Goal: Task Accomplishment & Management: Manage account settings

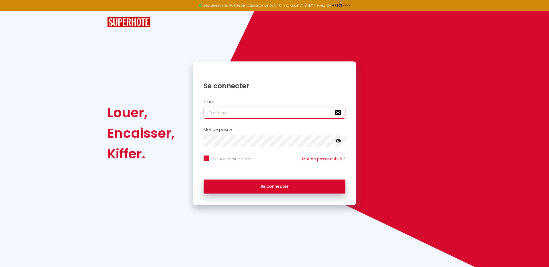
click at [223, 112] on input "email" at bounding box center [275, 113] width 142 height 12
paste input "[EMAIL_ADDRESS][DOMAIN_NAME]"
type input "[EMAIL_ADDRESS][DOMAIN_NAME]"
checkbox input "true"
type input "[EMAIL_ADDRESS][DOMAIN_NAME]"
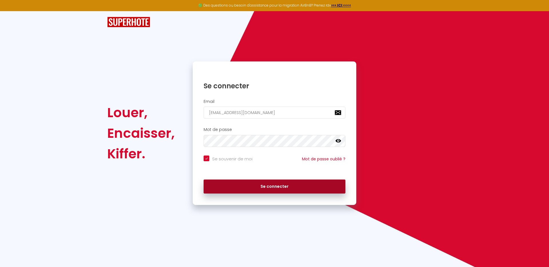
click at [286, 185] on button "Se connecter" at bounding box center [275, 187] width 142 height 14
checkbox input "true"
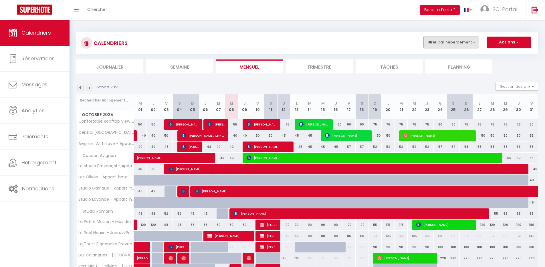
click at [441, 41] on button "Filtrer par hébergement" at bounding box center [450, 42] width 55 height 11
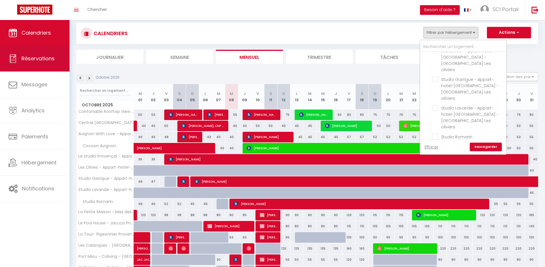
scroll to position [263, 0]
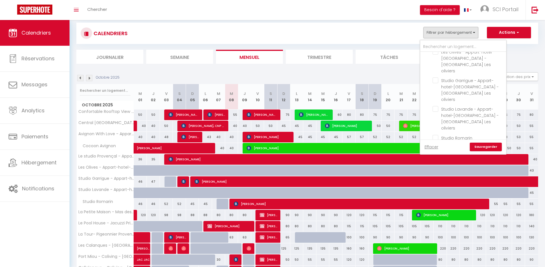
click at [459, 149] on input "Ventabren LR & Spa" at bounding box center [469, 152] width 86 height 6
checkbox input "true"
checkbox input "false"
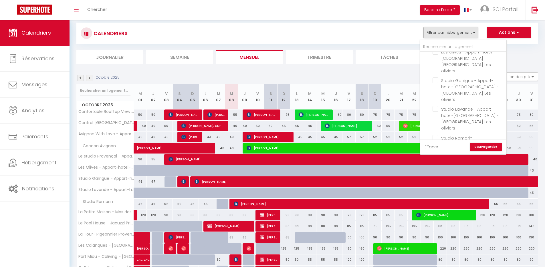
checkbox input "false"
checkbox input "true"
checkbox input "false"
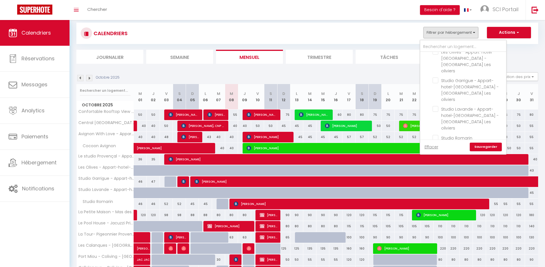
checkbox input "false"
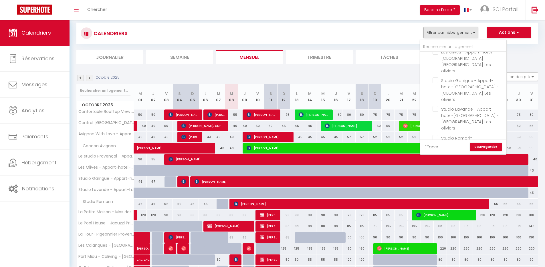
checkbox input "false"
checkbox input "true"
checkbox input "false"
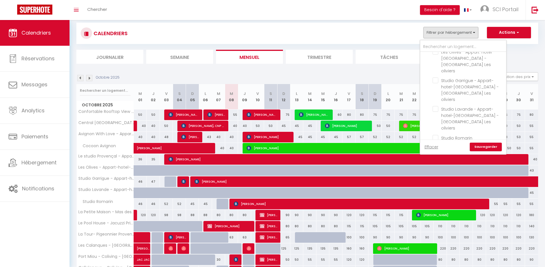
checkbox input "false"
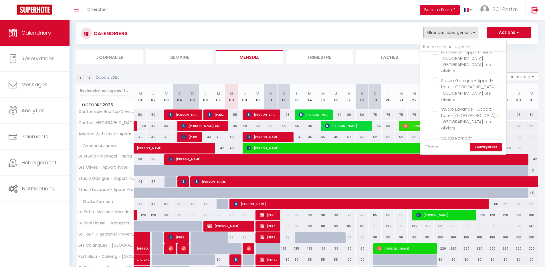
checkbox input "false"
click at [454, 122] on input "Ventabren T2" at bounding box center [469, 125] width 86 height 6
checkbox input "true"
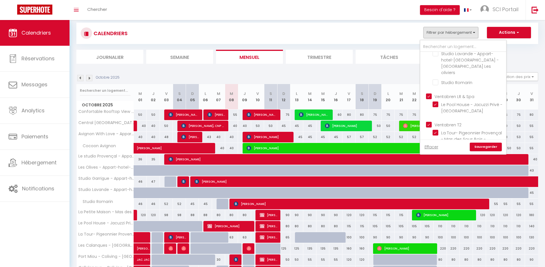
checkbox input "false"
checkbox input "true"
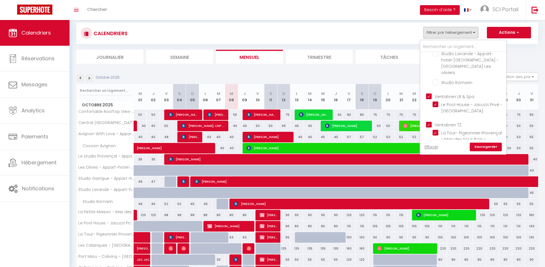
checkbox input "false"
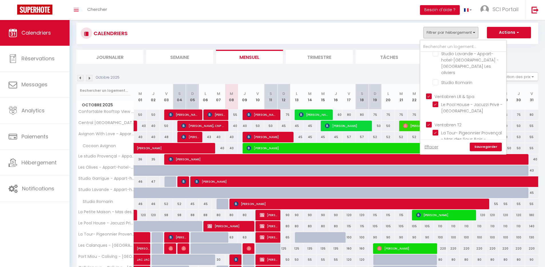
checkbox input "false"
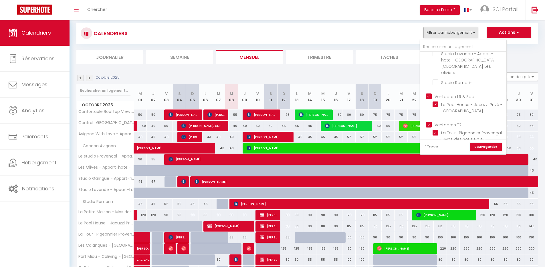
checkbox input "true"
checkbox input "false"
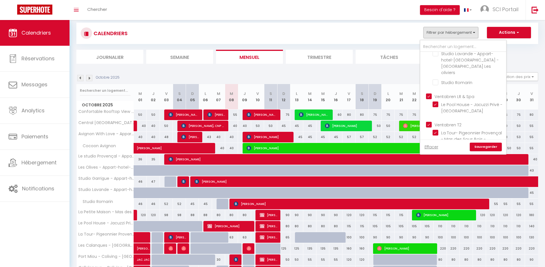
checkbox input "false"
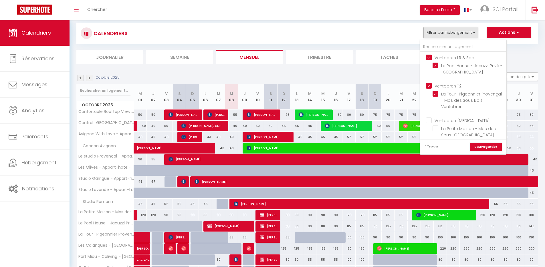
click at [453, 117] on input "Ventabren [MEDICAL_DATA]" at bounding box center [469, 120] width 86 height 6
checkbox input "true"
checkbox input "false"
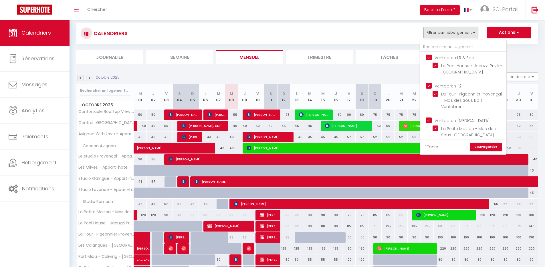
checkbox input "true"
checkbox input "false"
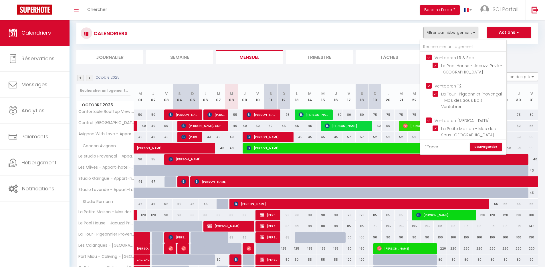
checkbox input "false"
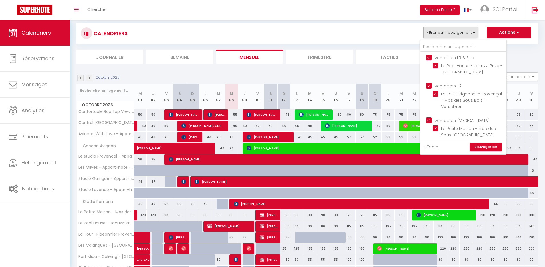
checkbox input "false"
checkbox input "true"
checkbox input "false"
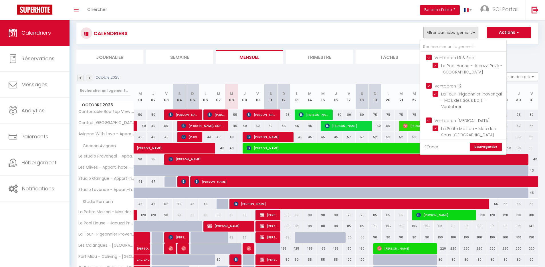
checkbox input "false"
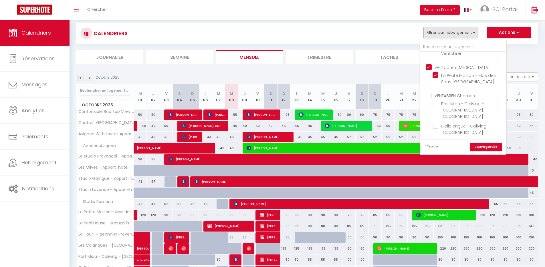
click at [459, 92] on input "VENTABREN Chambre" at bounding box center [469, 95] width 86 height 6
checkbox input "true"
checkbox input "false"
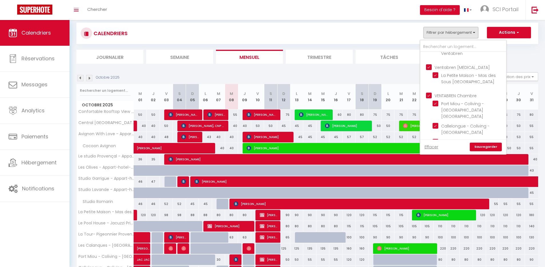
checkbox input "false"
checkbox input "true"
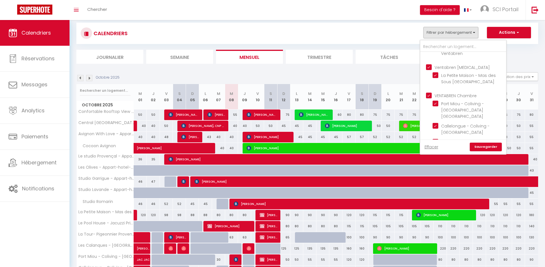
checkbox input "false"
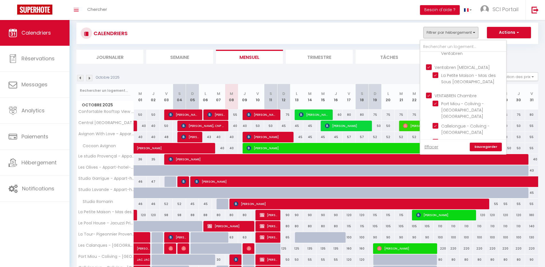
checkbox input "true"
checkbox input "false"
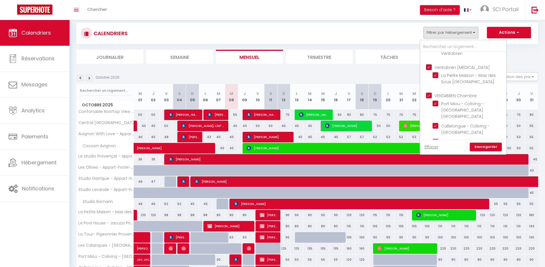
checkbox input "false"
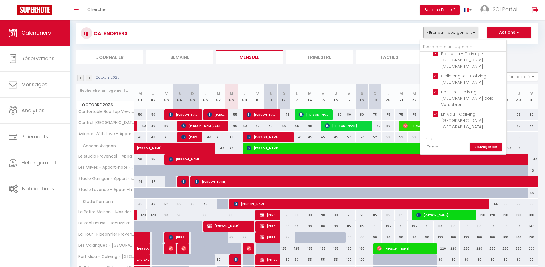
scroll to position [462, 0]
click at [453, 171] on input "Ventabren T5" at bounding box center [469, 174] width 86 height 6
checkbox input "true"
checkbox input "false"
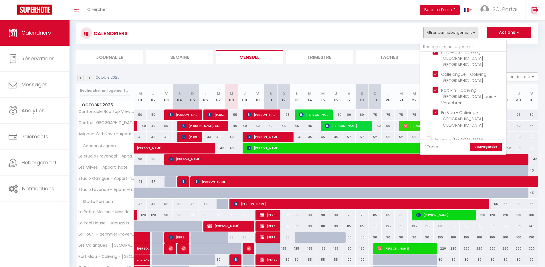
checkbox input "false"
checkbox input "true"
checkbox input "false"
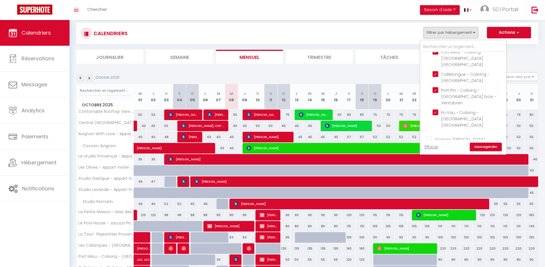
checkbox input "false"
checkbox input "true"
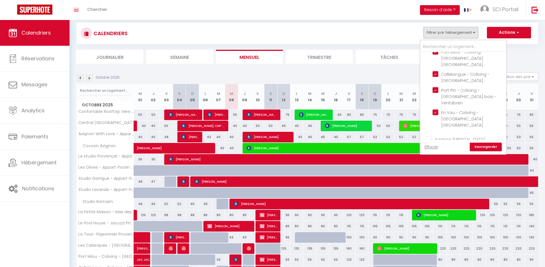
click at [483, 146] on link "Sauvegarder" at bounding box center [485, 147] width 32 height 9
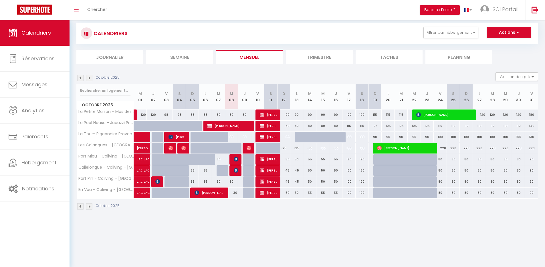
drag, startPoint x: 256, startPoint y: 256, endPoint x: 256, endPoint y: 253, distance: 3.1
click at [256, 256] on body "🟢 Des questions ou besoin d'assistance pour la migration AirBnB? Prenez rdv >>>…" at bounding box center [272, 143] width 545 height 267
click at [517, 71] on section "Octobre 2025 Gestion des prix Nb Nuits minimum Règles Disponibilité Octobre 202…" at bounding box center [306, 141] width 461 height 149
click at [517, 79] on button "Gestion des prix" at bounding box center [516, 76] width 43 height 9
click at [511, 95] on input "Nb Nuits minimum" at bounding box center [511, 94] width 51 height 6
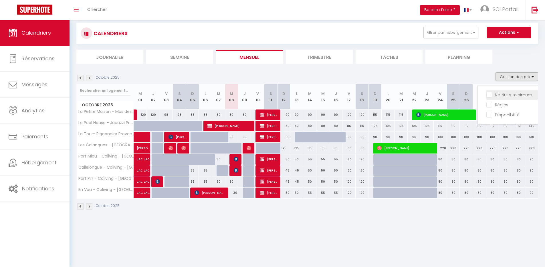
checkbox input "true"
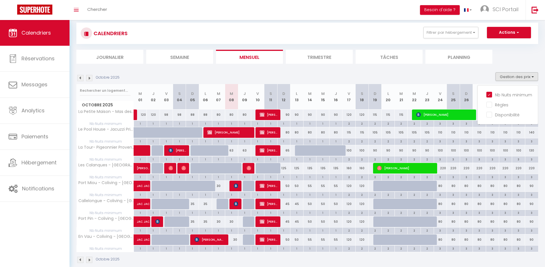
click at [91, 77] on img at bounding box center [89, 78] width 6 height 6
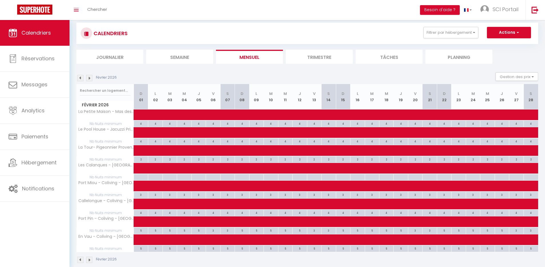
click at [81, 79] on img at bounding box center [80, 78] width 6 height 6
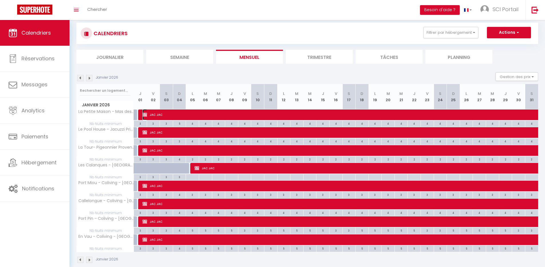
select select "OK"
select select "KO"
select select "0"
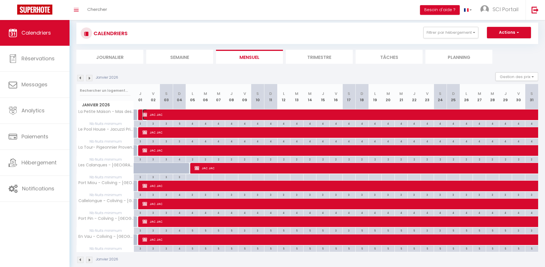
select select "0"
select select
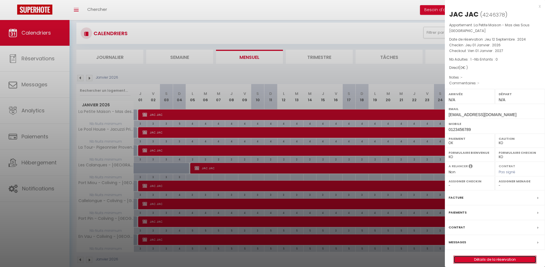
click at [501, 261] on link "Détails de la réservation" at bounding box center [494, 259] width 82 height 7
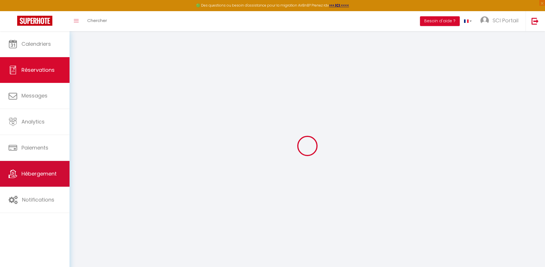
select select
checkbox input "false"
select select
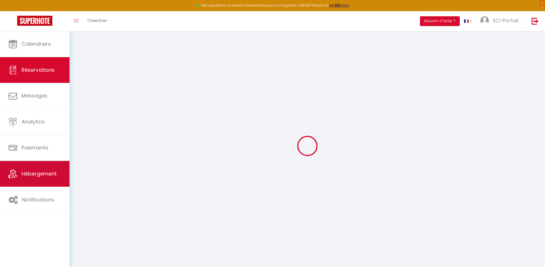
checkbox input "false"
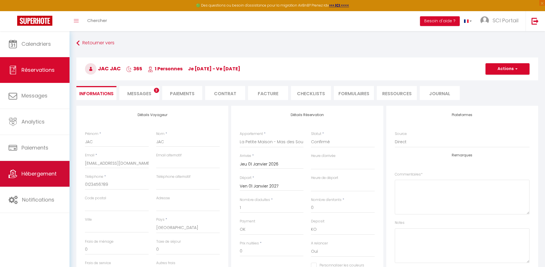
select select
checkbox input "false"
select select
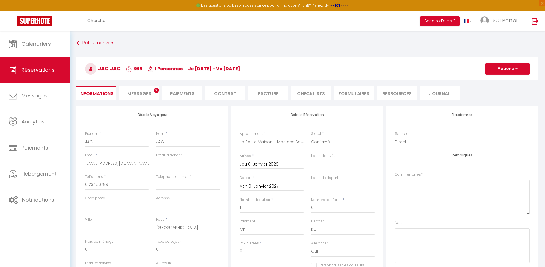
click at [259, 162] on input "Jeu 01 Janvier 2026" at bounding box center [272, 164] width 64 height 7
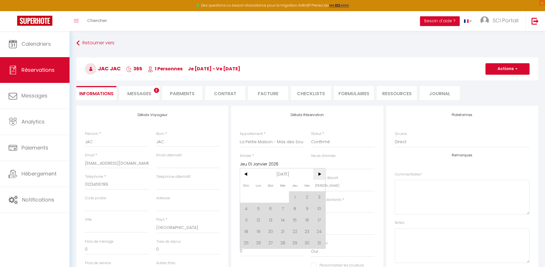
click at [320, 174] on span ">" at bounding box center [319, 173] width 12 height 11
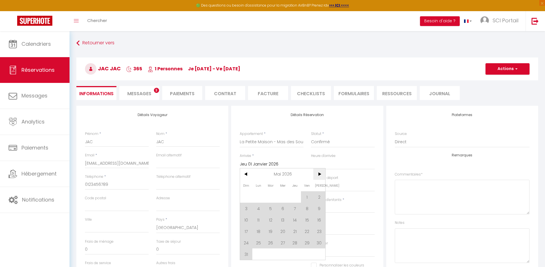
click at [320, 174] on span ">" at bounding box center [319, 173] width 12 height 11
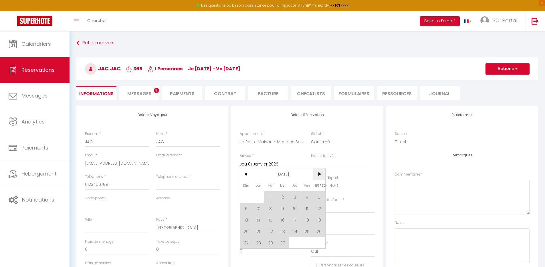
click at [320, 174] on span ">" at bounding box center [319, 173] width 12 height 11
click at [258, 207] on span "4" at bounding box center [258, 208] width 12 height 11
type input "Lun 04 Janvier 2027"
select select
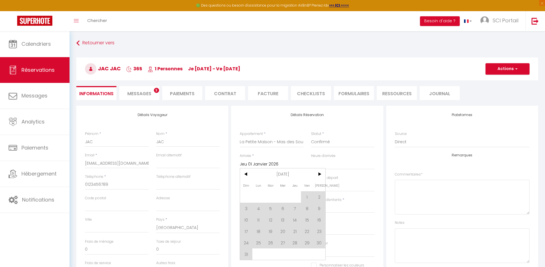
select select
checkbox input "false"
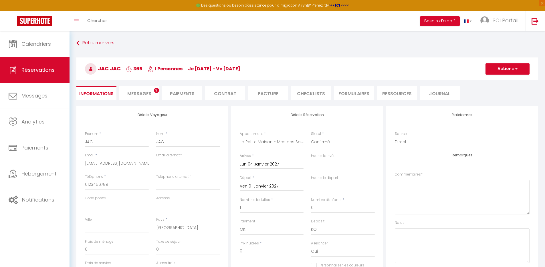
select select
checkbox input "false"
click at [272, 190] on input "Ven 01 Janvier 2027" at bounding box center [272, 186] width 64 height 7
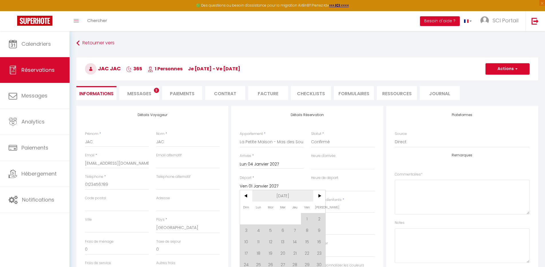
click at [294, 195] on span "[DATE]" at bounding box center [282, 195] width 61 height 11
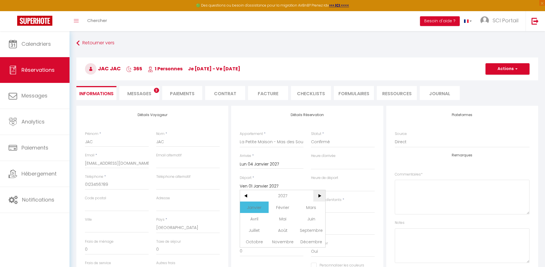
click at [317, 195] on span ">" at bounding box center [319, 195] width 12 height 11
click at [262, 207] on span "Janvier" at bounding box center [254, 207] width 28 height 11
click at [318, 218] on span "1" at bounding box center [319, 218] width 12 height 11
select select
type input "[PERSON_NAME] 01 Janvier 2028"
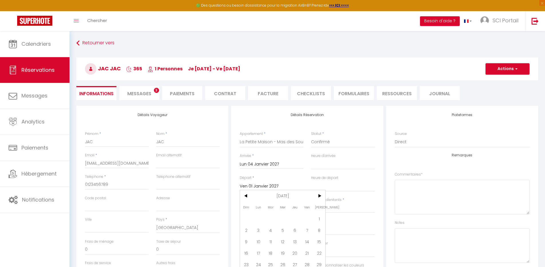
select select
checkbox input "false"
select select
checkbox input "false"
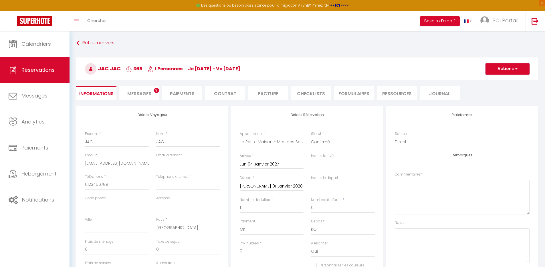
click at [507, 73] on button "Actions" at bounding box center [507, 68] width 44 height 11
click at [498, 81] on link "Enregistrer" at bounding box center [501, 81] width 45 height 7
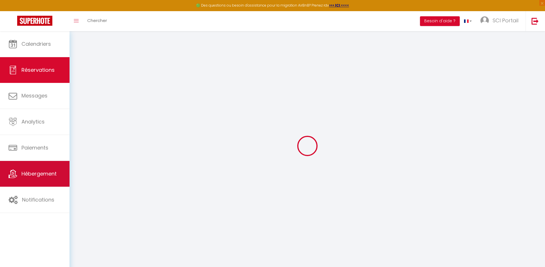
select select "not_cancelled"
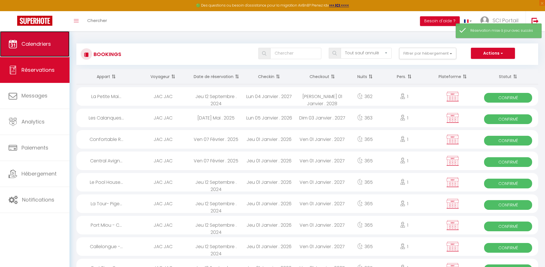
click at [36, 46] on span "Calendriers" at bounding box center [35, 43] width 29 height 7
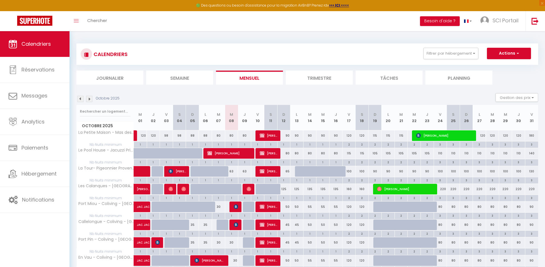
click at [89, 99] on img at bounding box center [89, 99] width 6 height 6
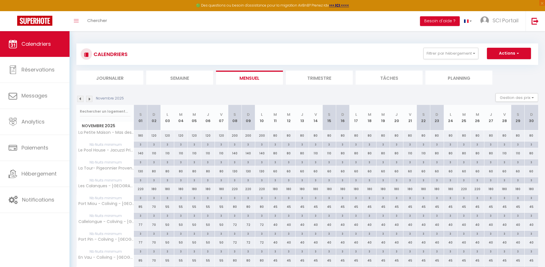
click at [88, 99] on img at bounding box center [89, 99] width 6 height 6
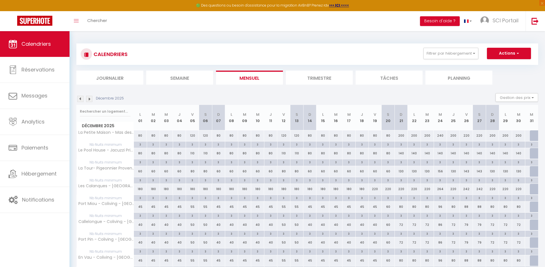
click at [88, 99] on img at bounding box center [89, 99] width 6 height 6
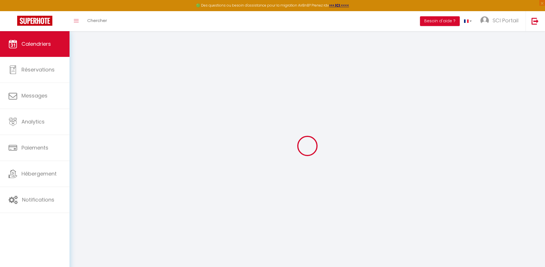
select select
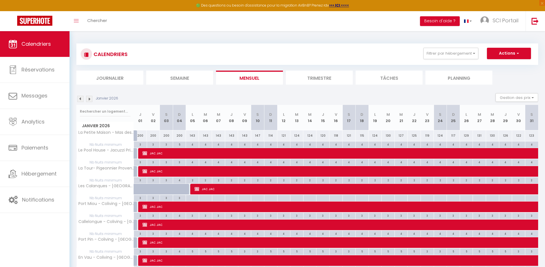
click at [141, 135] on div "200" at bounding box center [140, 135] width 13 height 11
type input "200"
select select "1"
type input "Jeu 01 Janvier 2026"
type input "Ven 02 Janvier 2026"
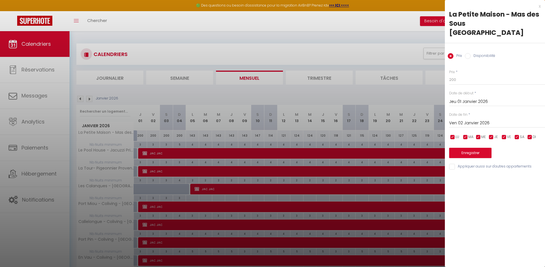
click at [482, 53] on label "Disponibilité" at bounding box center [482, 56] width 25 height 6
click at [470, 53] on input "Disponibilité" at bounding box center [468, 56] width 6 height 6
radio input "true"
radio input "false"
click at [469, 75] on select "Disponible Indisponible" at bounding box center [497, 80] width 96 height 11
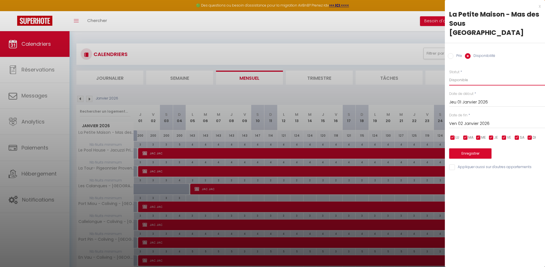
select select "0"
click at [449, 75] on select "Disponible Indisponible" at bounding box center [497, 80] width 96 height 11
click at [475, 120] on input "Ven 02 Janvier 2026" at bounding box center [497, 123] width 96 height 7
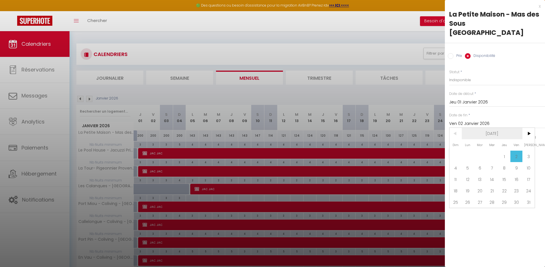
click at [494, 128] on span "[DATE]" at bounding box center [491, 133] width 61 height 11
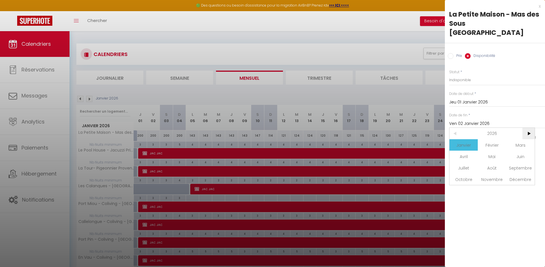
click at [526, 128] on span ">" at bounding box center [528, 133] width 12 height 11
click at [468, 139] on span "Janvier" at bounding box center [463, 144] width 28 height 11
click at [467, 162] on span "4" at bounding box center [467, 167] width 12 height 11
type input "Lun 04 Janvier 2027"
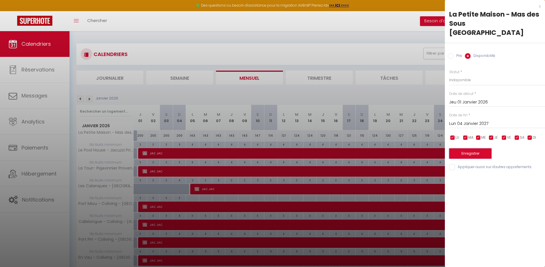
click at [475, 148] on button "Enregistrer" at bounding box center [470, 153] width 42 height 10
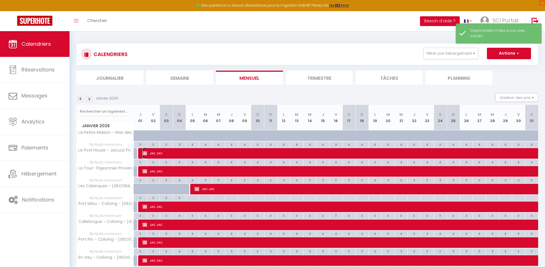
select select "OK"
select select "KO"
select select "0"
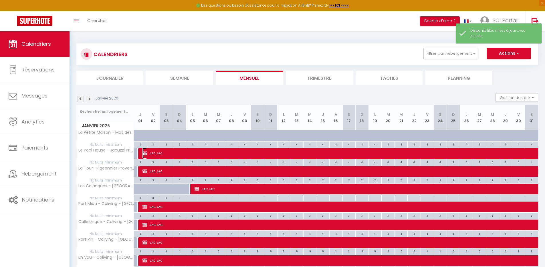
select select "0"
select select
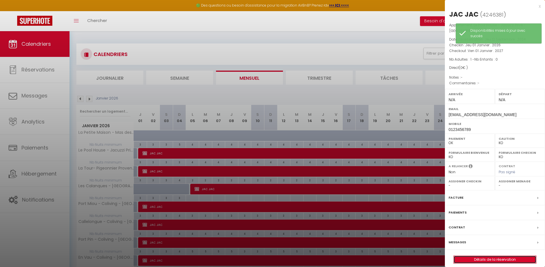
click at [507, 258] on link "Détails de la réservation" at bounding box center [494, 259] width 82 height 7
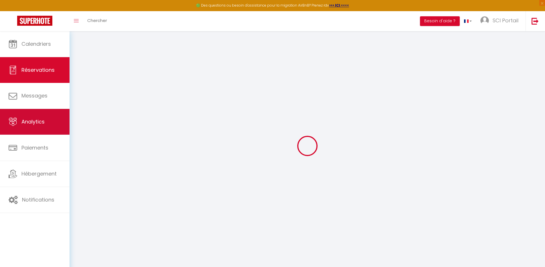
type input "JAC"
type input "[EMAIL_ADDRESS][DOMAIN_NAME]"
type input "0123456789"
select select "FR"
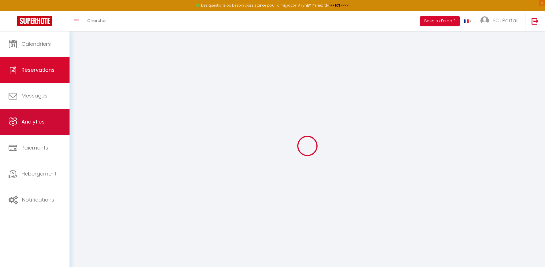
select select "4192"
select select "1"
type input "Jeu 01 Janvier 2026"
select select
type input "Ven 01 Janvier 2027"
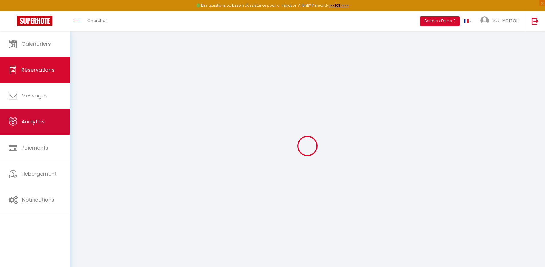
select select
type input "1"
select select "12"
select select
checkbox input "false"
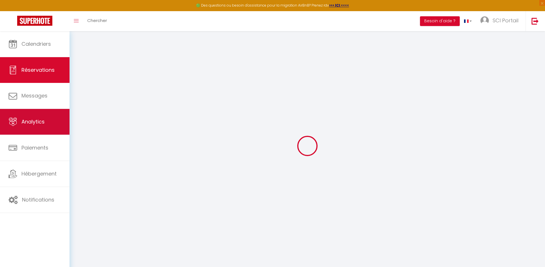
type input "0"
select select
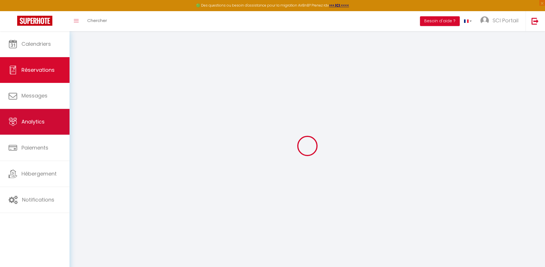
select select
select select "14"
checkbox input "false"
select select
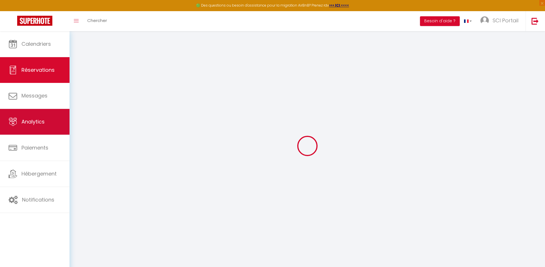
checkbox input "false"
select select
checkbox input "false"
select select
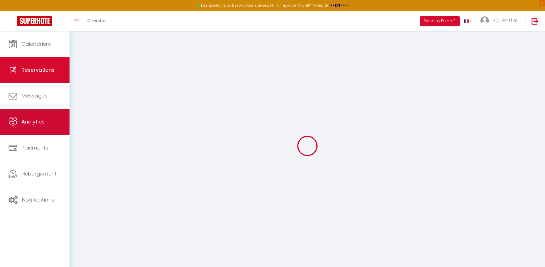
select select
checkbox input "false"
select select
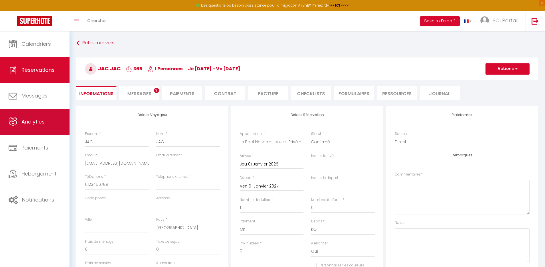
checkbox input "false"
select select
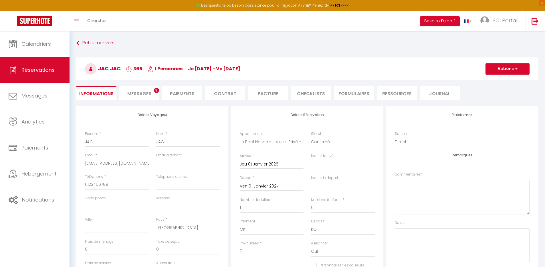
click at [259, 162] on input "Jeu 01 Janvier 2026" at bounding box center [272, 164] width 64 height 7
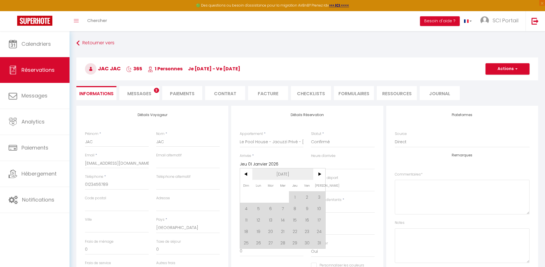
click at [283, 175] on span "[DATE]" at bounding box center [282, 173] width 61 height 11
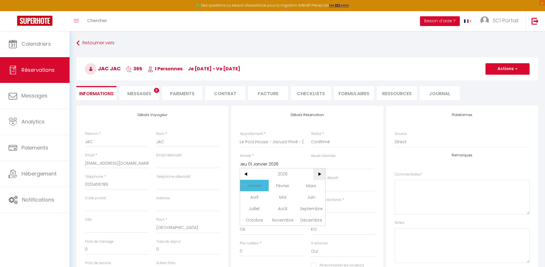
click at [320, 172] on span ">" at bounding box center [319, 173] width 12 height 11
click at [258, 184] on span "Janvier" at bounding box center [254, 185] width 28 height 11
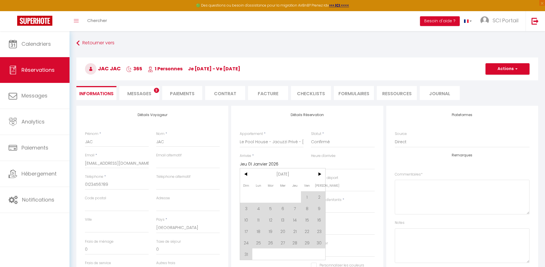
click at [258, 208] on span "4" at bounding box center [258, 208] width 12 height 11
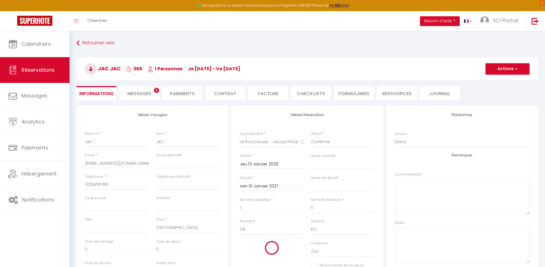
type input "Lun 04 Janvier 2027"
select select
checkbox input "false"
click at [269, 186] on input "Ven 01 Janvier 2027" at bounding box center [272, 186] width 64 height 7
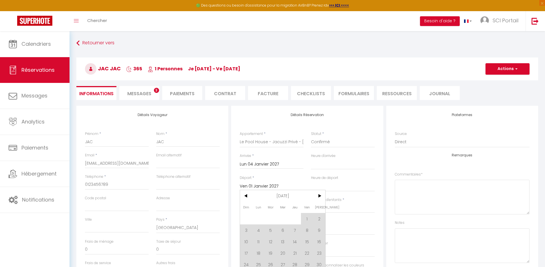
click at [284, 193] on span "[DATE]" at bounding box center [282, 195] width 61 height 11
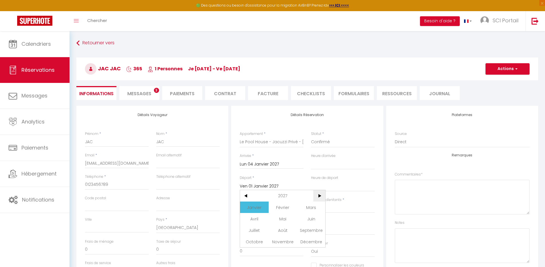
click at [317, 194] on span ">" at bounding box center [319, 195] width 12 height 11
click at [257, 209] on span "Janvier" at bounding box center [254, 207] width 28 height 11
click at [247, 229] on span "2" at bounding box center [246, 229] width 12 height 11
click at [510, 69] on button "Actions" at bounding box center [507, 68] width 44 height 11
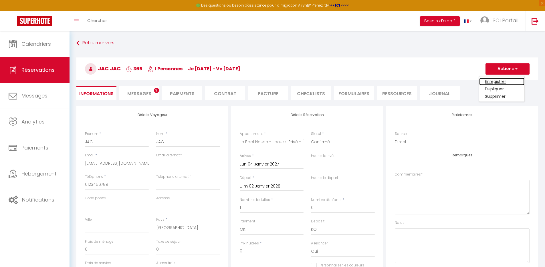
click at [500, 80] on link "Enregistrer" at bounding box center [501, 81] width 45 height 7
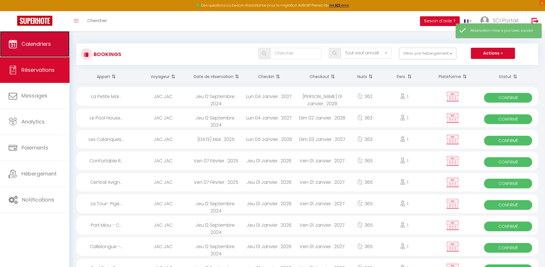
click at [49, 49] on link "Calendriers" at bounding box center [34, 44] width 69 height 26
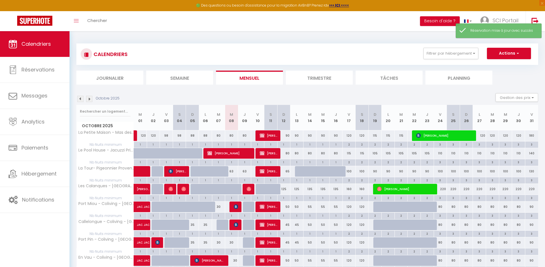
click at [87, 101] on img at bounding box center [89, 99] width 6 height 6
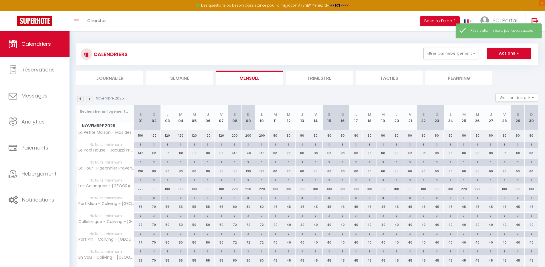
click at [88, 100] on img at bounding box center [89, 99] width 6 height 6
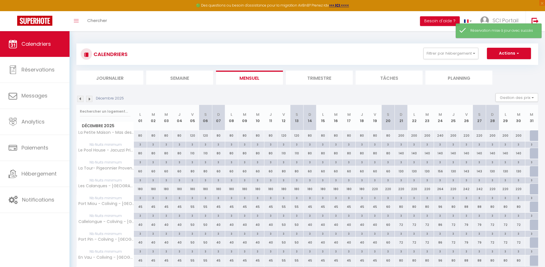
click at [88, 100] on img at bounding box center [89, 99] width 6 height 6
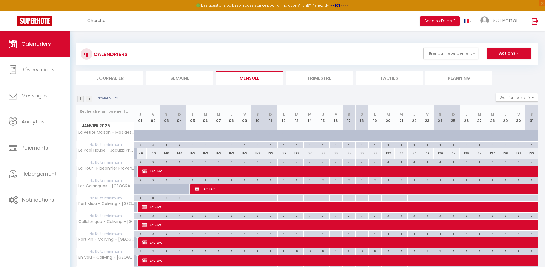
click at [141, 153] on div "140" at bounding box center [140, 153] width 13 height 11
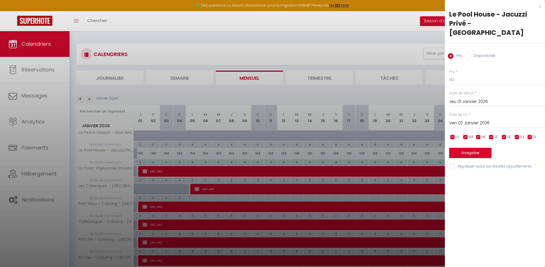
click at [483, 58] on label "Disponibilité" at bounding box center [482, 56] width 25 height 6
click at [470, 58] on input "Disponibilité" at bounding box center [468, 56] width 6 height 6
click at [468, 83] on select "Disponible Indisponible" at bounding box center [497, 80] width 96 height 11
click at [449, 75] on select "Disponible Indisponible" at bounding box center [497, 80] width 96 height 11
click at [471, 124] on input "Ven 02 Janvier 2026" at bounding box center [497, 123] width 96 height 7
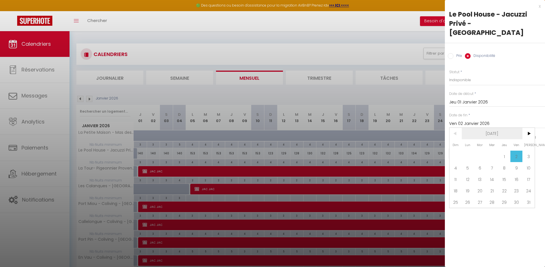
click at [496, 132] on span "[DATE]" at bounding box center [491, 133] width 61 height 11
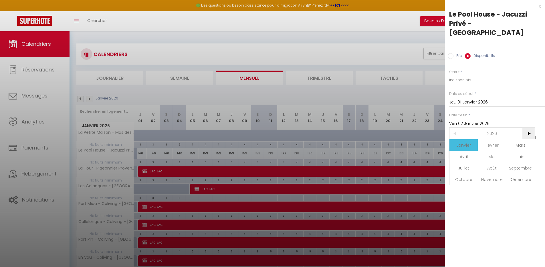
click at [527, 134] on span ">" at bounding box center [528, 133] width 12 height 11
click at [466, 148] on span "Janvier" at bounding box center [463, 144] width 28 height 11
click at [468, 167] on span "4" at bounding box center [467, 167] width 12 height 11
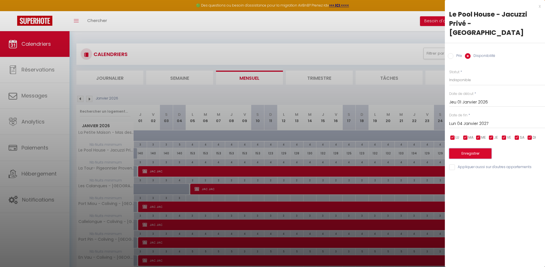
click at [471, 155] on button "Enregistrer" at bounding box center [470, 153] width 42 height 10
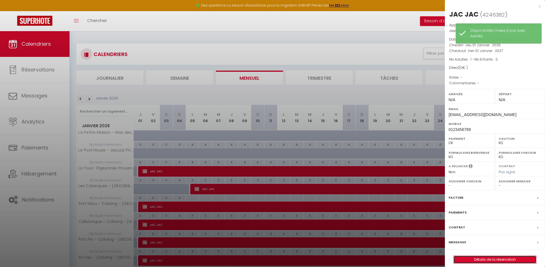
click at [494, 261] on link "Détails de la réservation" at bounding box center [494, 259] width 82 height 7
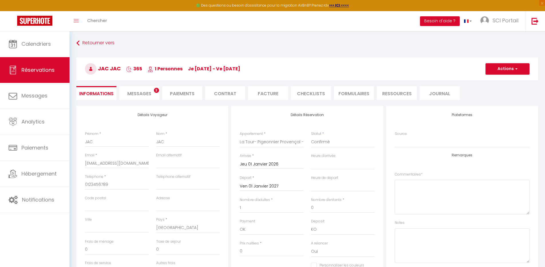
click at [272, 164] on input "Jeu 01 Janvier 2026" at bounding box center [272, 164] width 64 height 7
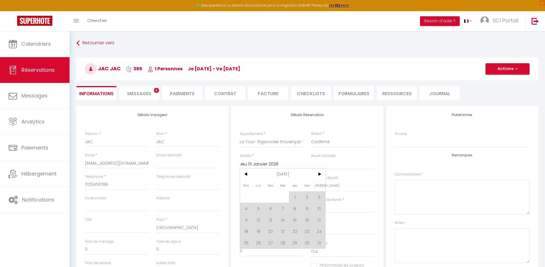
click at [286, 176] on span "[DATE]" at bounding box center [282, 173] width 61 height 11
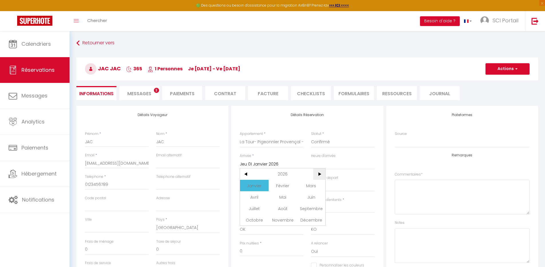
click at [317, 174] on span ">" at bounding box center [319, 173] width 12 height 11
click at [256, 187] on span "Janvier" at bounding box center [254, 185] width 28 height 11
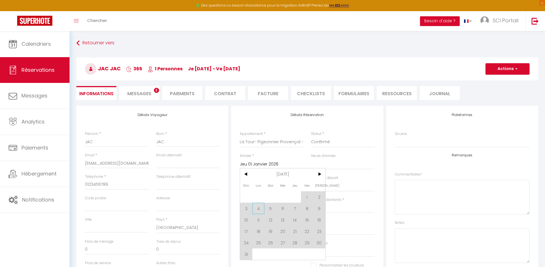
click at [256, 207] on span "4" at bounding box center [258, 208] width 12 height 11
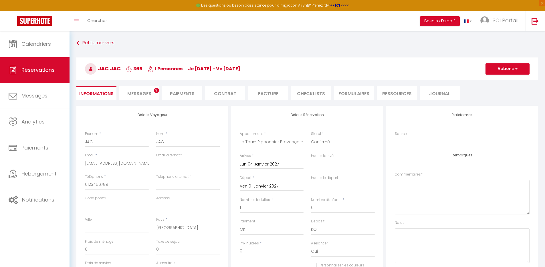
drag, startPoint x: 268, startPoint y: 186, endPoint x: 279, endPoint y: 189, distance: 11.2
click at [268, 186] on input "Ven 01 Janvier 2027" at bounding box center [272, 186] width 64 height 7
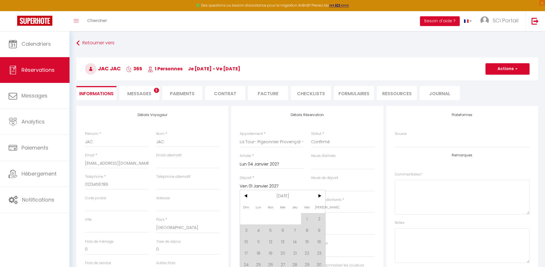
click at [289, 194] on span "[DATE]" at bounding box center [282, 195] width 61 height 11
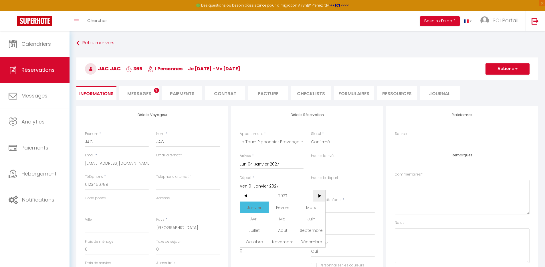
click at [318, 195] on span ">" at bounding box center [319, 195] width 12 height 11
click at [251, 207] on span "Janvier" at bounding box center [254, 207] width 28 height 11
click at [242, 231] on span "2" at bounding box center [246, 229] width 12 height 11
click at [509, 66] on button "Actions" at bounding box center [507, 68] width 44 height 11
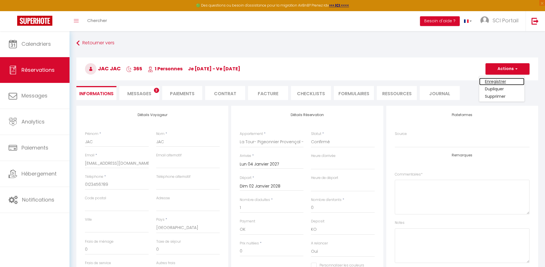
click at [497, 80] on link "Enregistrer" at bounding box center [501, 81] width 45 height 7
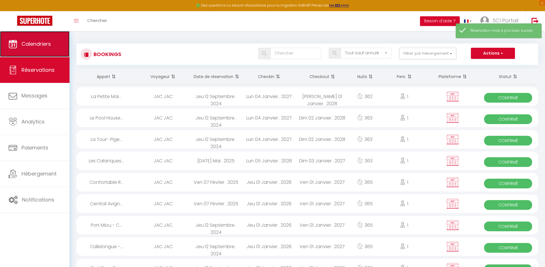
click at [45, 46] on span "Calendriers" at bounding box center [35, 43] width 29 height 7
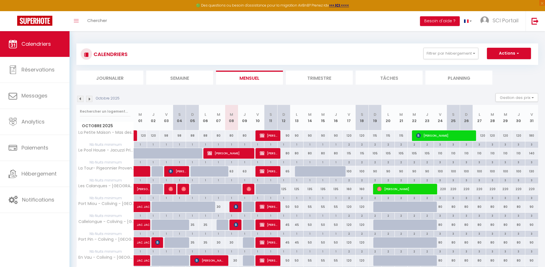
click at [90, 99] on img at bounding box center [89, 99] width 6 height 6
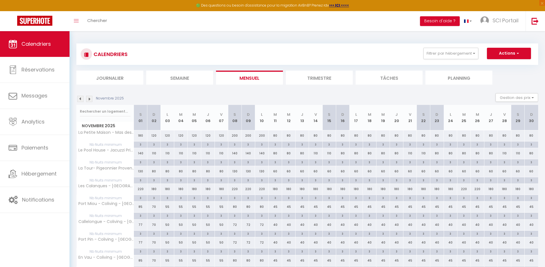
click at [90, 99] on img at bounding box center [89, 99] width 6 height 6
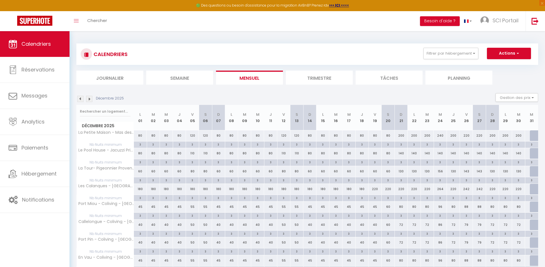
click at [90, 99] on img at bounding box center [89, 99] width 6 height 6
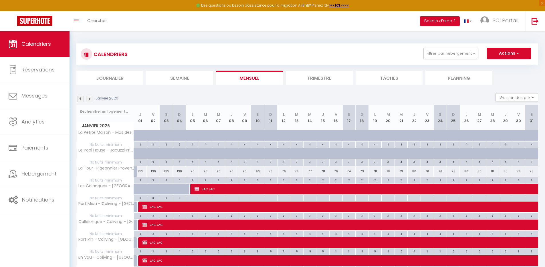
click at [142, 170] on div "130" at bounding box center [140, 171] width 13 height 11
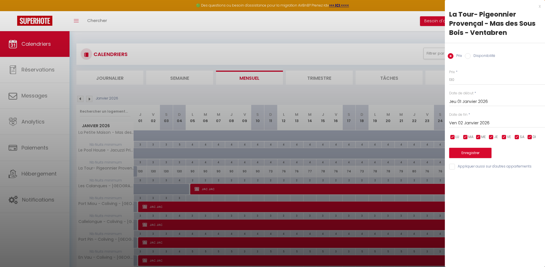
click at [482, 55] on label "Disponibilité" at bounding box center [482, 56] width 25 height 6
click at [470, 55] on input "Disponibilité" at bounding box center [468, 56] width 6 height 6
click at [472, 79] on select "Disponible Indisponible" at bounding box center [497, 80] width 96 height 11
click at [449, 75] on select "Disponible Indisponible" at bounding box center [497, 80] width 96 height 11
click at [472, 125] on input "Ven 02 Janvier 2026" at bounding box center [497, 123] width 96 height 7
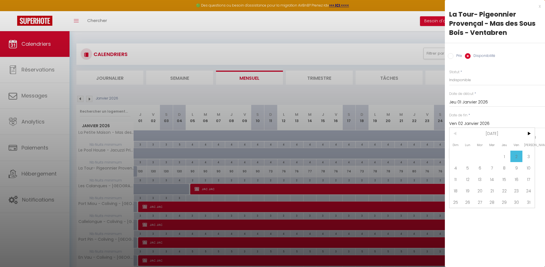
drag, startPoint x: 485, startPoint y: 133, endPoint x: 490, endPoint y: 132, distance: 4.3
click at [486, 133] on span "[DATE]" at bounding box center [491, 133] width 61 height 11
click at [527, 132] on span ">" at bounding box center [528, 133] width 12 height 11
click at [469, 144] on span "Janvier" at bounding box center [463, 144] width 28 height 11
click at [468, 165] on span "4" at bounding box center [467, 167] width 12 height 11
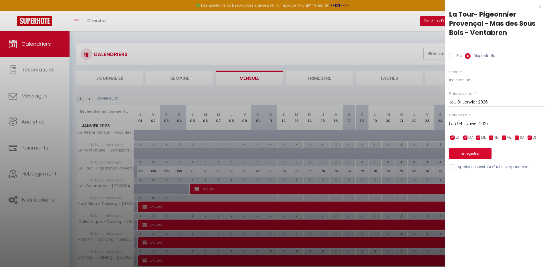
click at [475, 152] on button "Enregistrer" at bounding box center [470, 153] width 42 height 10
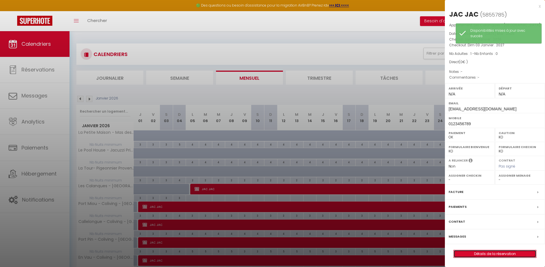
click at [486, 253] on link "Détails de la réservation" at bounding box center [494, 253] width 82 height 7
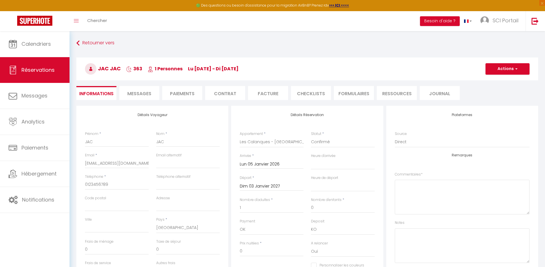
click at [260, 163] on input "Lun 05 Janvier 2026" at bounding box center [272, 164] width 64 height 7
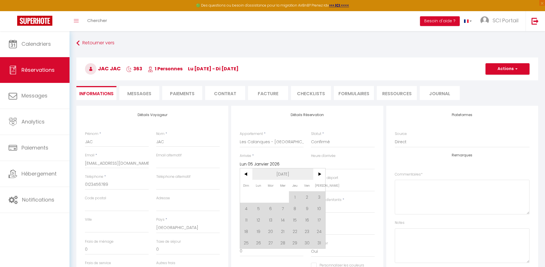
click at [288, 174] on span "[DATE]" at bounding box center [282, 173] width 61 height 11
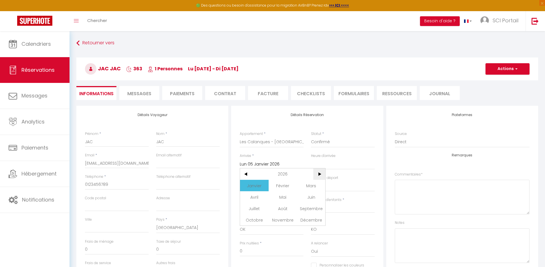
click at [321, 174] on span ">" at bounding box center [319, 173] width 12 height 11
click at [261, 186] on span "Janvier" at bounding box center [254, 185] width 28 height 11
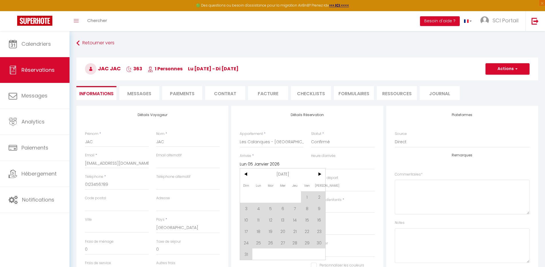
click at [259, 208] on span "4" at bounding box center [258, 208] width 12 height 11
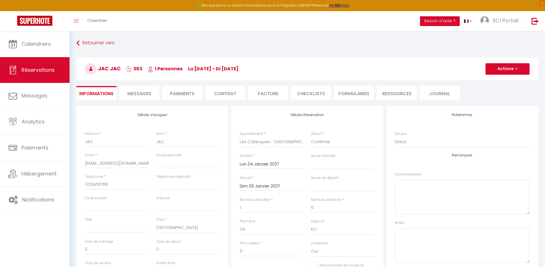
click at [275, 186] on input "Dim 03 Janvier 2027" at bounding box center [272, 186] width 64 height 7
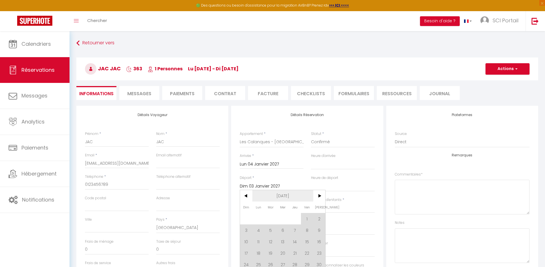
click at [288, 193] on span "[DATE]" at bounding box center [282, 195] width 61 height 11
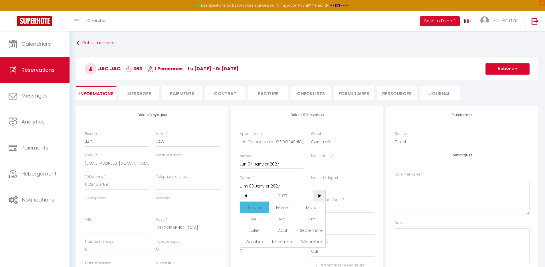
click at [321, 196] on span ">" at bounding box center [319, 195] width 12 height 11
click at [258, 206] on span "Janvier" at bounding box center [254, 207] width 28 height 11
click at [320, 220] on span "1" at bounding box center [319, 218] width 12 height 11
click at [504, 71] on button "Actions" at bounding box center [507, 68] width 44 height 11
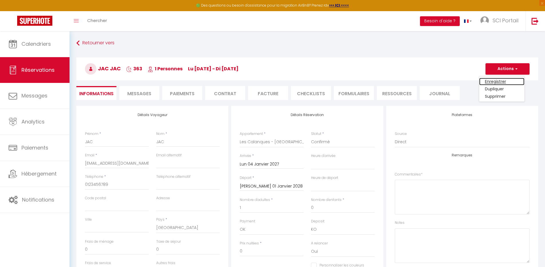
click at [498, 79] on link "Enregistrer" at bounding box center [501, 81] width 45 height 7
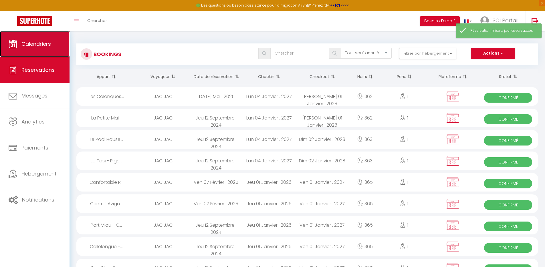
click at [39, 45] on span "Calendriers" at bounding box center [35, 43] width 29 height 7
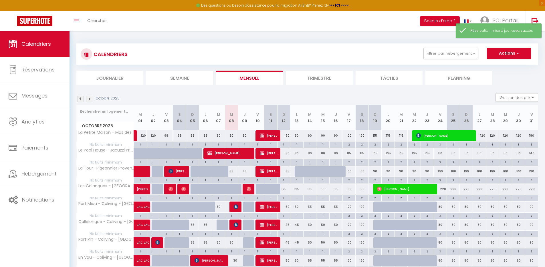
click at [90, 97] on img at bounding box center [89, 99] width 6 height 6
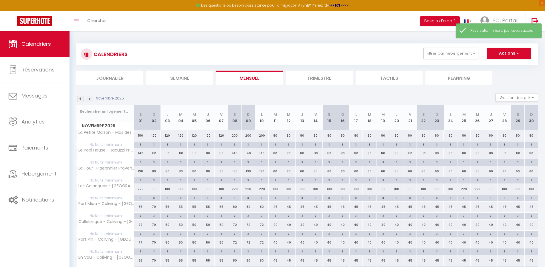
click at [89, 98] on img at bounding box center [89, 99] width 6 height 6
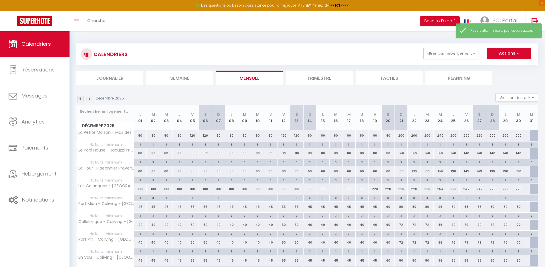
click at [89, 98] on img at bounding box center [89, 99] width 6 height 6
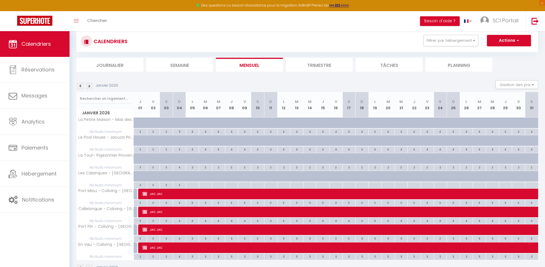
scroll to position [20, 0]
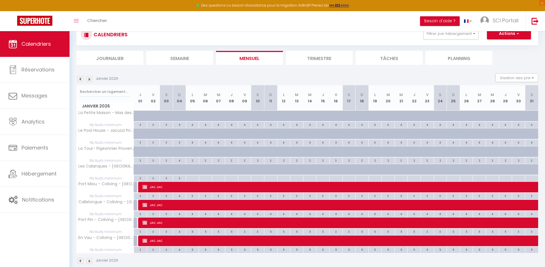
click at [143, 170] on div at bounding box center [144, 172] width 13 height 11
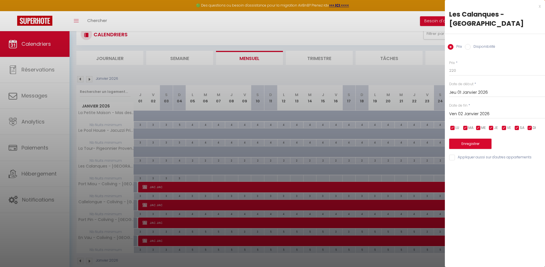
click at [477, 48] on label "Disponibilité" at bounding box center [482, 47] width 25 height 6
click at [470, 48] on input "Disponibilité" at bounding box center [468, 47] width 6 height 6
click at [473, 70] on select "Disponible Indisponible" at bounding box center [497, 70] width 96 height 11
click at [449, 65] on select "Disponible Indisponible" at bounding box center [497, 70] width 96 height 11
click at [476, 114] on input "Ven 02 Janvier 2026" at bounding box center [497, 114] width 96 height 7
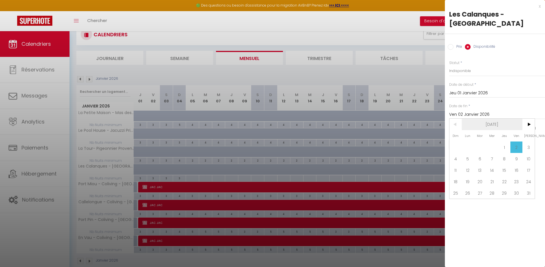
click at [480, 123] on span "[DATE]" at bounding box center [491, 124] width 61 height 11
click at [528, 127] on span ">" at bounding box center [528, 124] width 12 height 11
click at [528, 126] on span ">" at bounding box center [528, 124] width 12 height 11
click at [463, 136] on span "Janvier" at bounding box center [463, 135] width 28 height 11
click at [468, 156] on span "4" at bounding box center [467, 158] width 12 height 11
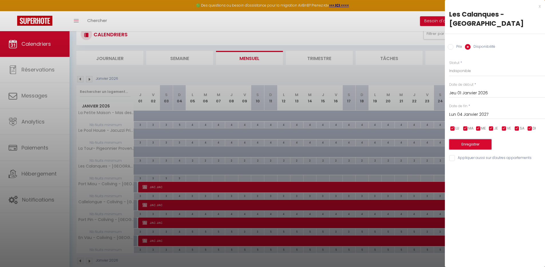
click at [483, 144] on button "Enregistrer" at bounding box center [470, 144] width 42 height 10
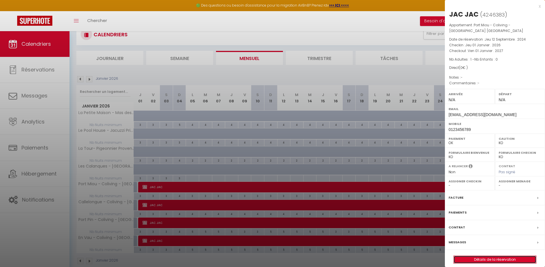
drag, startPoint x: 495, startPoint y: 259, endPoint x: 491, endPoint y: 258, distance: 3.8
click at [495, 259] on link "Détails de la réservation" at bounding box center [494, 259] width 82 height 7
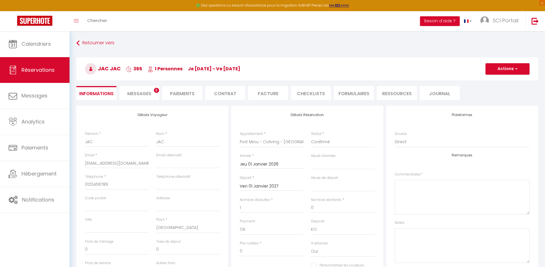
click at [273, 164] on input "Jeu 01 Janvier 2026" at bounding box center [272, 164] width 64 height 7
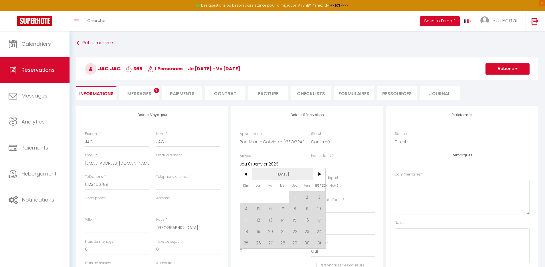
click at [281, 174] on span "[DATE]" at bounding box center [282, 173] width 61 height 11
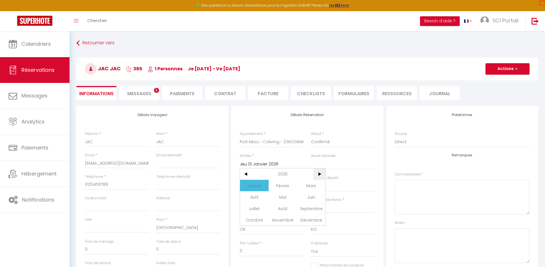
click at [318, 174] on span ">" at bounding box center [319, 173] width 12 height 11
click at [258, 186] on span "Janvier" at bounding box center [254, 185] width 28 height 11
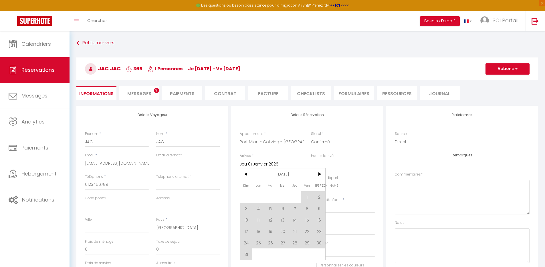
drag, startPoint x: 255, startPoint y: 209, endPoint x: 262, endPoint y: 194, distance: 15.7
click at [255, 209] on span "4" at bounding box center [258, 208] width 12 height 11
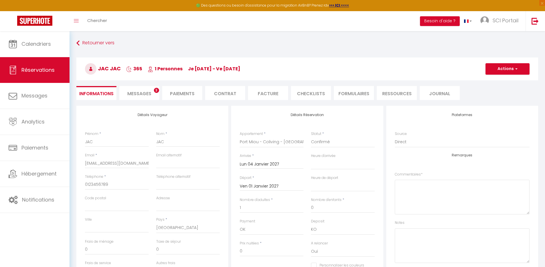
click at [267, 188] on input "Ven 01 Janvier 2027" at bounding box center [272, 186] width 64 height 7
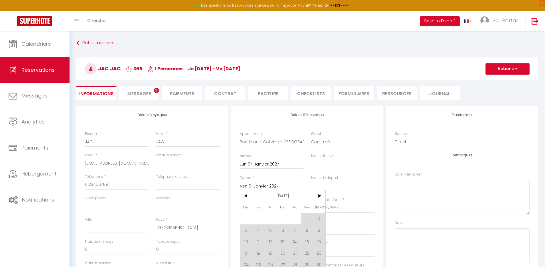
click at [286, 196] on span "[DATE]" at bounding box center [282, 195] width 61 height 11
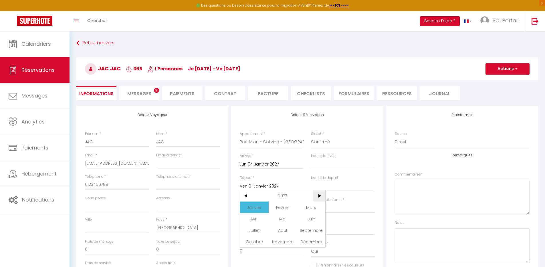
click at [318, 194] on span ">" at bounding box center [319, 195] width 12 height 11
click at [257, 208] on span "Janvier" at bounding box center [254, 207] width 28 height 11
click at [247, 231] on span "2" at bounding box center [246, 229] width 12 height 11
click at [509, 69] on button "Actions" at bounding box center [507, 68] width 44 height 11
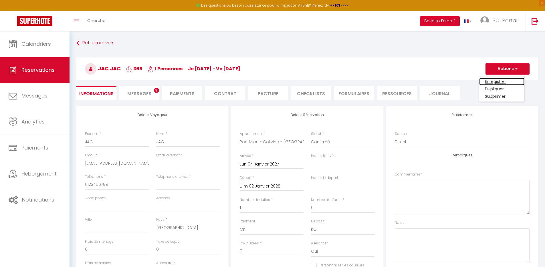
click at [502, 81] on link "Enregistrer" at bounding box center [501, 81] width 45 height 7
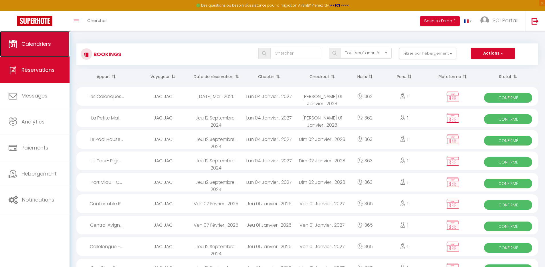
click at [41, 51] on link "Calendriers" at bounding box center [34, 44] width 69 height 26
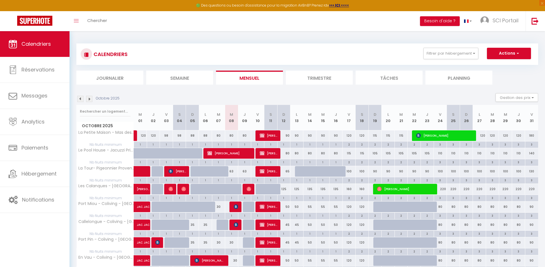
click at [90, 98] on img at bounding box center [89, 99] width 6 height 6
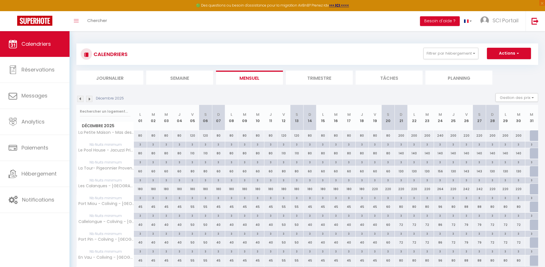
click at [89, 98] on img at bounding box center [89, 99] width 6 height 6
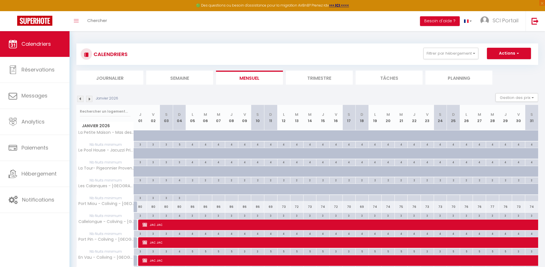
click at [141, 206] on div "80" at bounding box center [140, 207] width 13 height 11
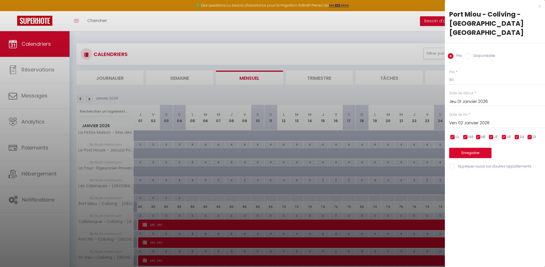
click at [489, 53] on label "Disponibilité" at bounding box center [482, 56] width 25 height 6
click at [470, 53] on input "Disponibilité" at bounding box center [468, 56] width 6 height 6
click at [468, 75] on select "Disponible Indisponible" at bounding box center [497, 80] width 96 height 11
click at [449, 75] on select "Disponible Indisponible" at bounding box center [497, 80] width 96 height 11
click at [477, 120] on input "Ven 02 Janvier 2026" at bounding box center [497, 123] width 96 height 7
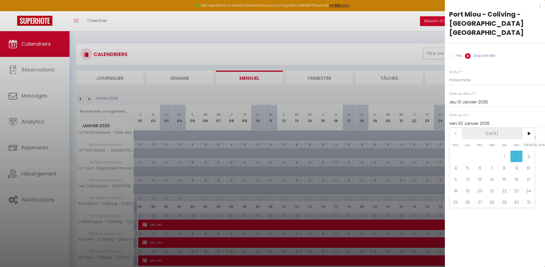
click at [504, 128] on span "[DATE]" at bounding box center [491, 133] width 61 height 11
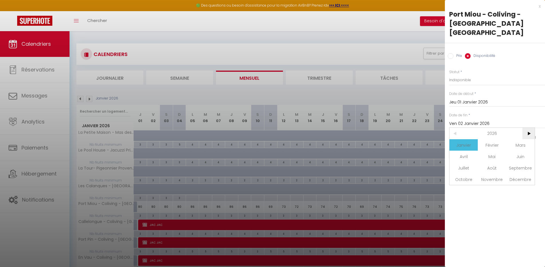
click at [529, 128] on span ">" at bounding box center [528, 133] width 12 height 11
click at [470, 139] on span "Janvier" at bounding box center [463, 144] width 28 height 11
click at [467, 162] on span "4" at bounding box center [467, 167] width 12 height 11
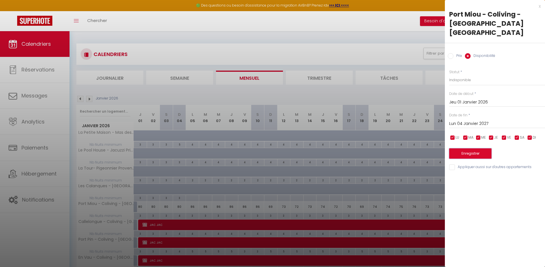
click at [479, 148] on button "Enregistrer" at bounding box center [470, 153] width 42 height 10
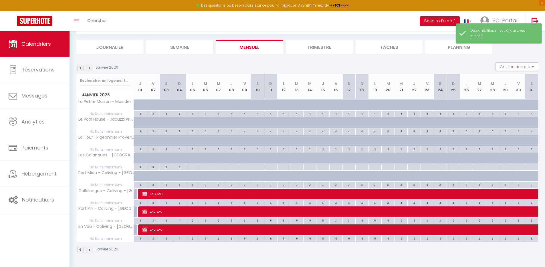
scroll to position [31, 0]
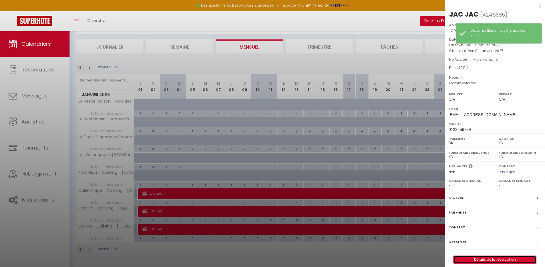
click at [500, 261] on link "Détails de la réservation" at bounding box center [494, 259] width 82 height 7
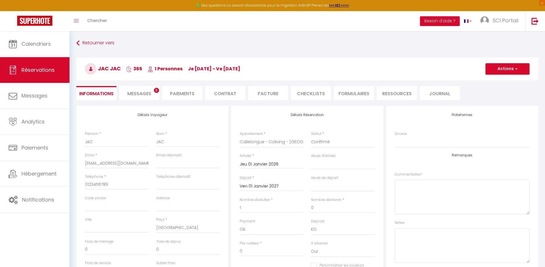
click at [269, 169] on div "Arrivée * Jeu 01 Janvier 2026 < [DATE] > Dim Lun Mar Mer Jeu Ven Sam 1 2 3 4 5 …" at bounding box center [271, 164] width 71 height 22
click at [268, 164] on input "Jeu 01 Janvier 2026" at bounding box center [272, 164] width 64 height 7
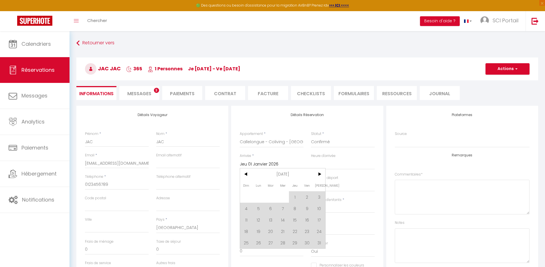
click at [290, 176] on span "[DATE]" at bounding box center [282, 173] width 61 height 11
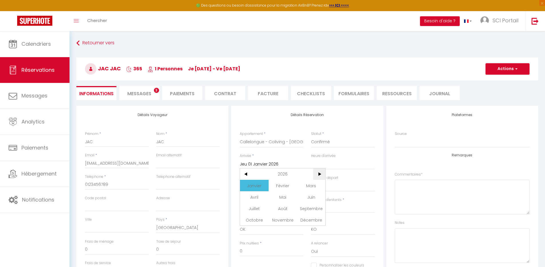
click at [316, 174] on span ">" at bounding box center [319, 173] width 12 height 11
click at [261, 186] on span "Janvier" at bounding box center [254, 185] width 28 height 11
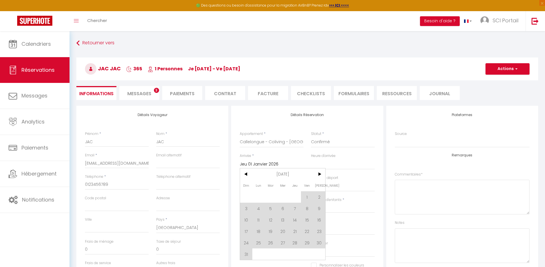
click at [259, 209] on span "4" at bounding box center [258, 208] width 12 height 11
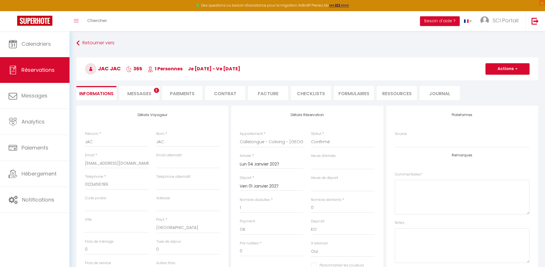
click at [272, 185] on input "Ven 01 Janvier 2027" at bounding box center [272, 186] width 64 height 7
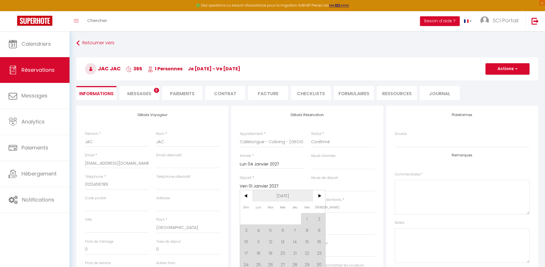
drag, startPoint x: 286, startPoint y: 194, endPoint x: 296, endPoint y: 195, distance: 10.3
click at [286, 194] on span "[DATE]" at bounding box center [282, 195] width 61 height 11
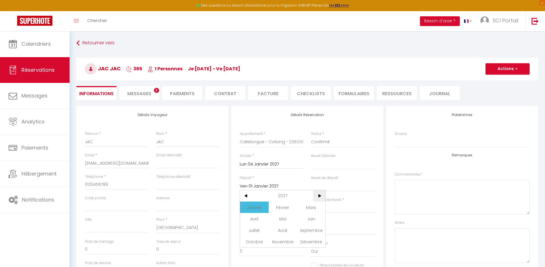
click at [319, 195] on span ">" at bounding box center [319, 195] width 12 height 11
click at [254, 207] on span "Janvier" at bounding box center [254, 207] width 28 height 11
click at [247, 229] on span "2" at bounding box center [246, 229] width 12 height 11
click at [503, 71] on button "Actions" at bounding box center [507, 68] width 44 height 11
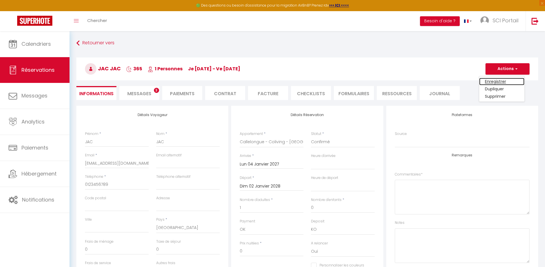
click at [501, 79] on link "Enregistrer" at bounding box center [501, 81] width 45 height 7
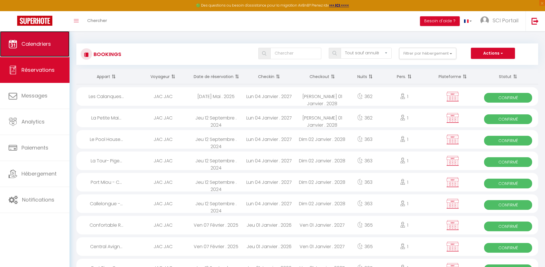
click at [39, 43] on span "Calendriers" at bounding box center [35, 43] width 29 height 7
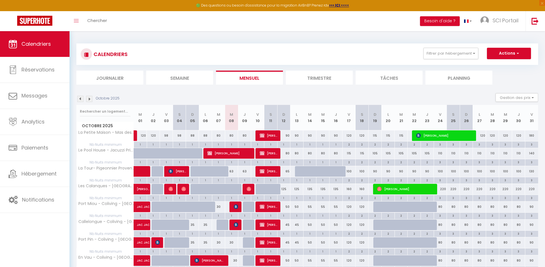
click at [90, 100] on img at bounding box center [89, 99] width 6 height 6
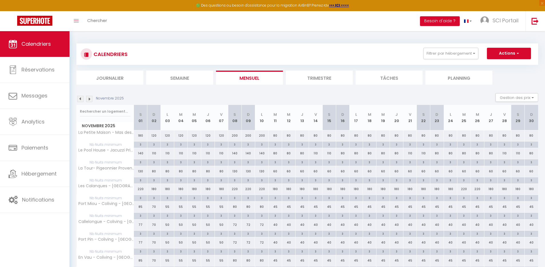
click at [90, 100] on img at bounding box center [89, 99] width 6 height 6
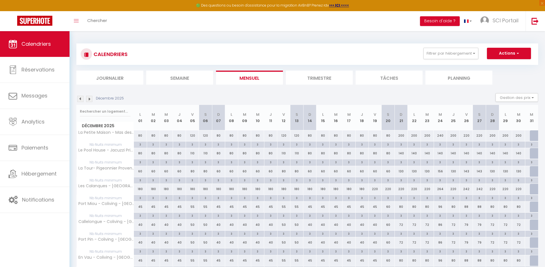
click at [90, 100] on img at bounding box center [89, 99] width 6 height 6
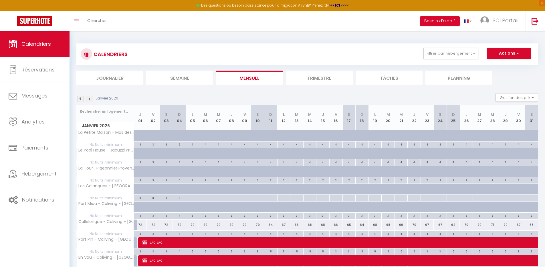
click at [141, 224] on div "72" at bounding box center [140, 225] width 13 height 11
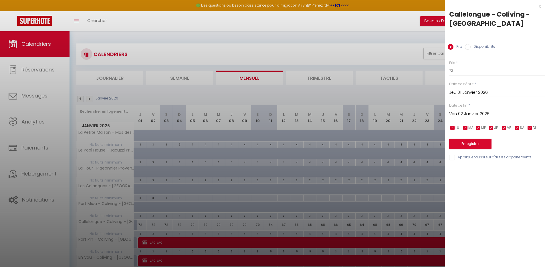
click at [483, 50] on label "Disponibilité" at bounding box center [482, 47] width 25 height 6
click at [470, 50] on input "Disponibilité" at bounding box center [468, 47] width 6 height 6
click at [470, 76] on select "Disponible Indisponible" at bounding box center [497, 70] width 96 height 11
click at [449, 75] on select "Disponible Indisponible" at bounding box center [497, 70] width 96 height 11
click at [480, 118] on input "Ven 02 Janvier 2026" at bounding box center [497, 114] width 96 height 7
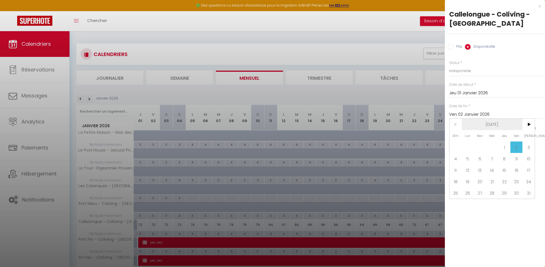
click at [486, 130] on span "[DATE]" at bounding box center [491, 124] width 61 height 11
click at [524, 130] on span ">" at bounding box center [528, 124] width 12 height 11
click at [470, 142] on span "Janvier" at bounding box center [463, 135] width 28 height 11
click at [467, 164] on span "4" at bounding box center [467, 158] width 12 height 11
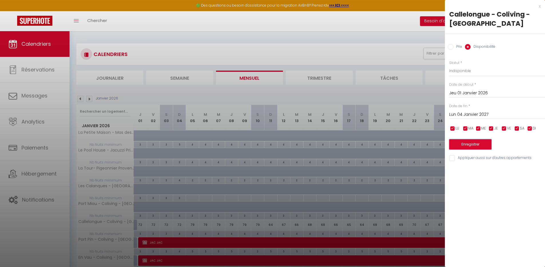
click at [476, 150] on button "Enregistrer" at bounding box center [470, 144] width 42 height 10
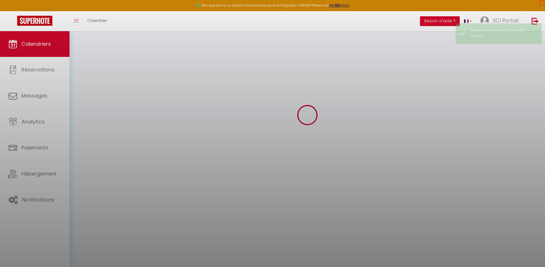
scroll to position [31, 0]
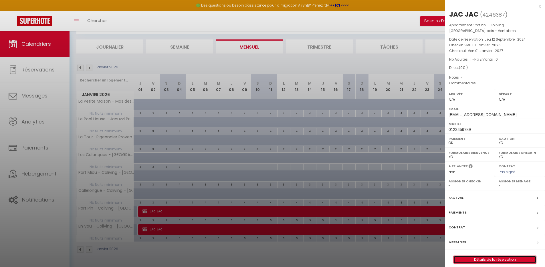
click at [488, 261] on link "Détails de la réservation" at bounding box center [494, 259] width 82 height 7
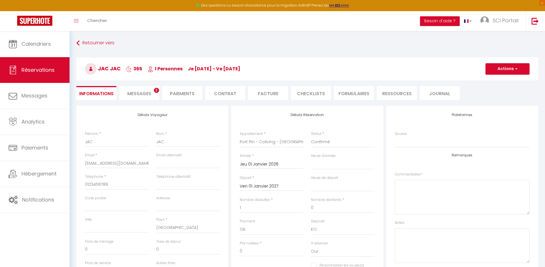
click at [268, 163] on input "Jeu 01 Janvier 2026" at bounding box center [272, 164] width 64 height 7
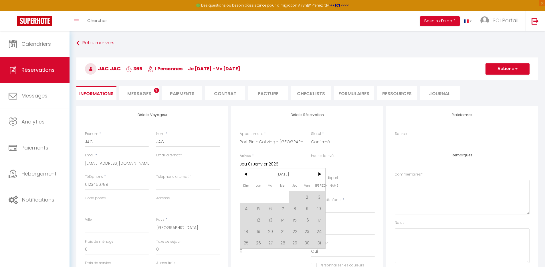
drag, startPoint x: 282, startPoint y: 174, endPoint x: 304, endPoint y: 175, distance: 21.7
click at [282, 174] on span "[DATE]" at bounding box center [282, 173] width 61 height 11
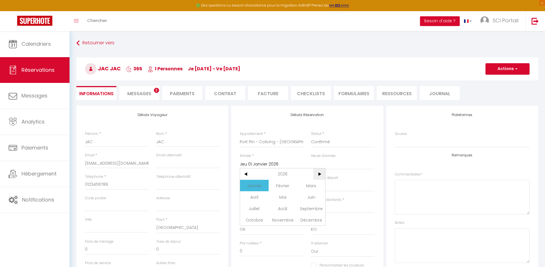
click at [318, 173] on span ">" at bounding box center [319, 173] width 12 height 11
click at [259, 186] on span "Janvier" at bounding box center [254, 185] width 28 height 11
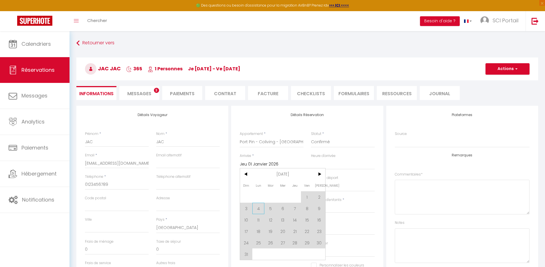
click at [258, 209] on span "4" at bounding box center [258, 208] width 12 height 11
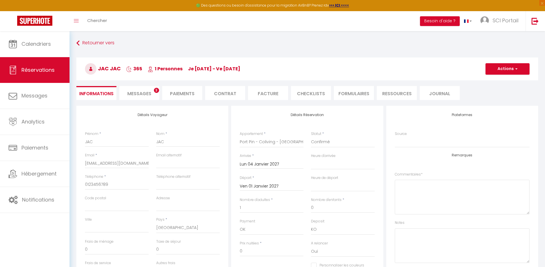
click at [269, 187] on input "Ven 01 Janvier 2027" at bounding box center [272, 186] width 64 height 7
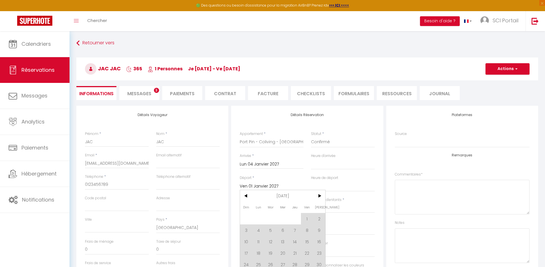
click at [278, 194] on span "[DATE]" at bounding box center [282, 195] width 61 height 11
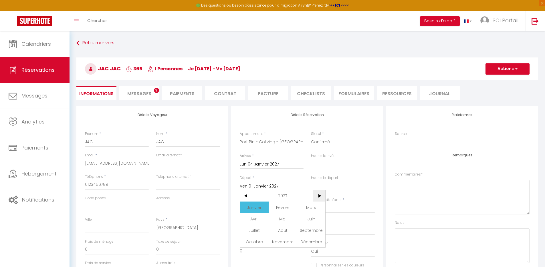
click at [318, 193] on span ">" at bounding box center [319, 195] width 12 height 11
click at [256, 206] on span "Janvier" at bounding box center [254, 207] width 28 height 11
click at [248, 231] on span "2" at bounding box center [246, 229] width 12 height 11
click at [502, 73] on button "Actions" at bounding box center [507, 68] width 44 height 11
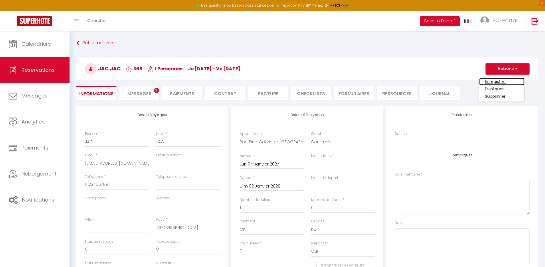
click at [499, 80] on link "Enregistrer" at bounding box center [501, 81] width 45 height 7
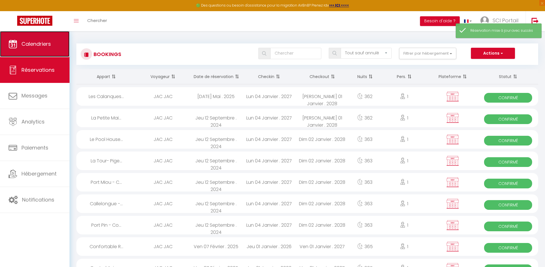
click at [44, 47] on link "Calendriers" at bounding box center [34, 44] width 69 height 26
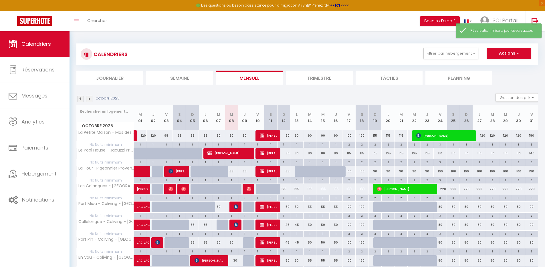
click at [88, 97] on img at bounding box center [89, 99] width 6 height 6
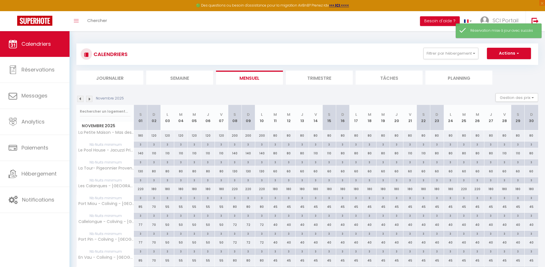
click at [89, 99] on img at bounding box center [89, 99] width 6 height 6
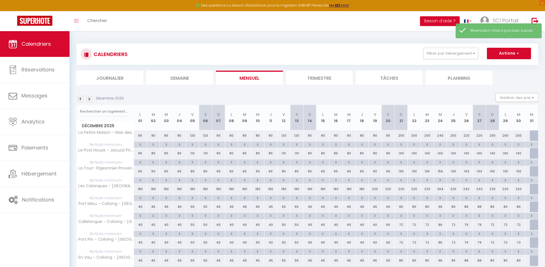
click at [89, 99] on img at bounding box center [89, 99] width 6 height 6
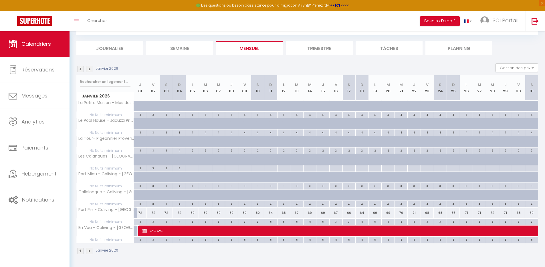
scroll to position [31, 0]
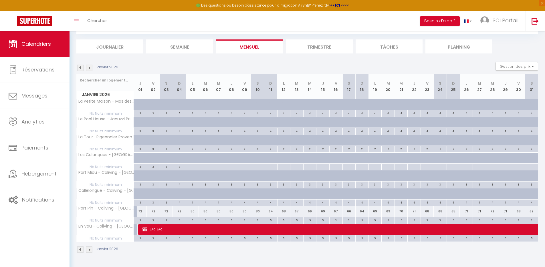
click at [140, 211] on div "72" at bounding box center [140, 211] width 13 height 11
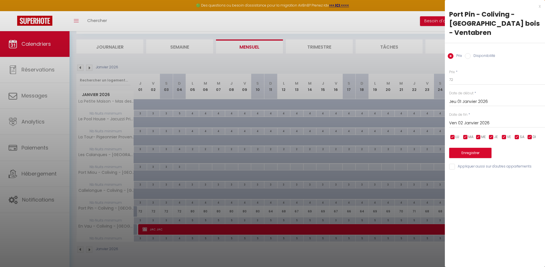
click at [483, 53] on label "Disponibilité" at bounding box center [482, 56] width 25 height 6
click at [470, 53] on input "Disponibilité" at bounding box center [468, 56] width 6 height 6
click at [469, 75] on select "Disponible Indisponible" at bounding box center [497, 80] width 96 height 11
click at [449, 75] on select "Disponible Indisponible" at bounding box center [497, 80] width 96 height 11
click at [472, 120] on input "Ven 02 Janvier 2026" at bounding box center [497, 123] width 96 height 7
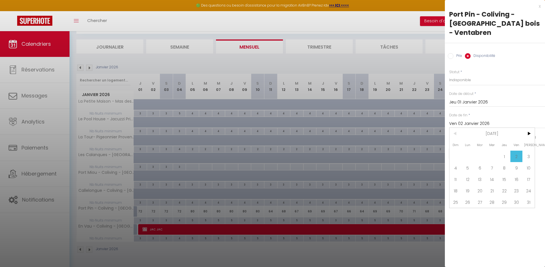
click at [492, 128] on span "[DATE]" at bounding box center [491, 133] width 61 height 11
click at [526, 128] on span ">" at bounding box center [528, 133] width 12 height 11
click at [466, 139] on span "Janvier" at bounding box center [463, 144] width 28 height 11
click at [466, 162] on span "4" at bounding box center [467, 167] width 12 height 11
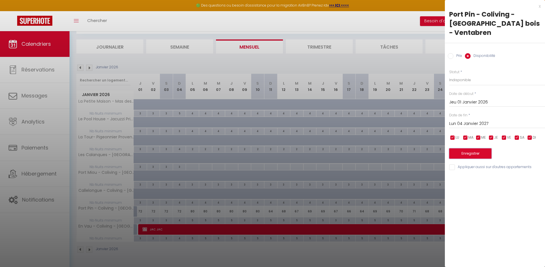
click at [469, 148] on button "Enregistrer" at bounding box center [470, 153] width 42 height 10
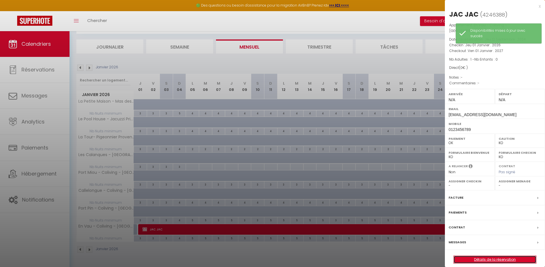
drag, startPoint x: 497, startPoint y: 258, endPoint x: 495, endPoint y: 251, distance: 8.0
click at [497, 258] on link "Détails de la réservation" at bounding box center [494, 259] width 82 height 7
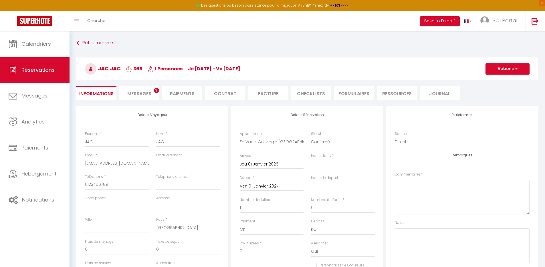
click at [276, 165] on input "Jeu 01 Janvier 2026" at bounding box center [272, 164] width 64 height 7
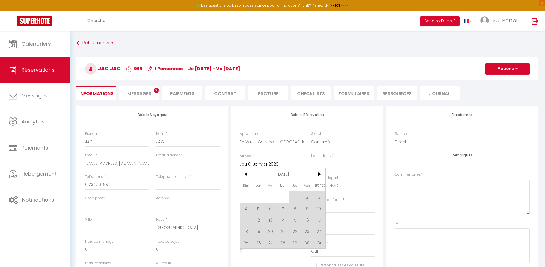
click at [287, 172] on span "[DATE]" at bounding box center [282, 173] width 61 height 11
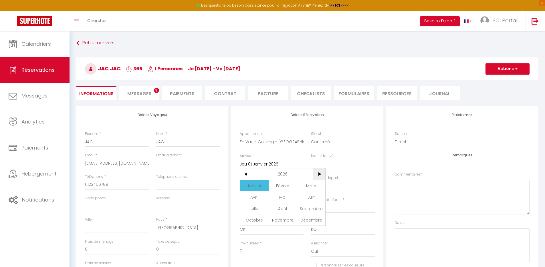
click at [315, 173] on span ">" at bounding box center [319, 173] width 12 height 11
click at [262, 185] on span "Janvier" at bounding box center [254, 185] width 28 height 11
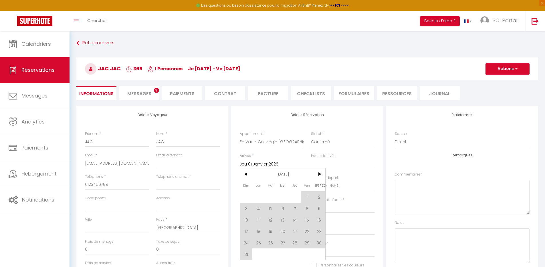
click at [260, 208] on span "4" at bounding box center [258, 208] width 12 height 11
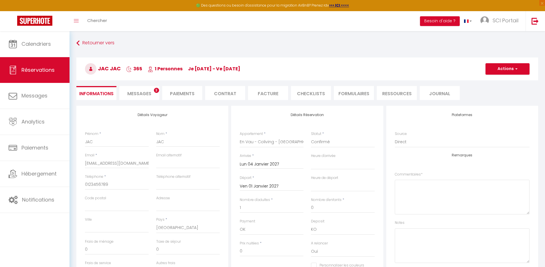
click at [275, 185] on input "Ven 01 Janvier 2027" at bounding box center [272, 186] width 64 height 7
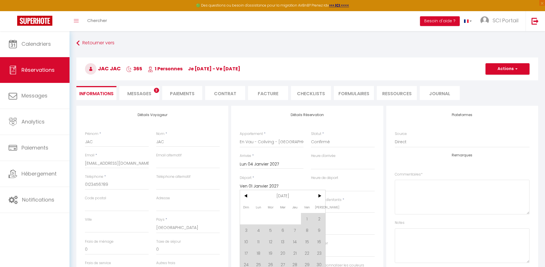
drag, startPoint x: 284, startPoint y: 197, endPoint x: 313, endPoint y: 197, distance: 28.6
click at [284, 197] on span "[DATE]" at bounding box center [282, 195] width 61 height 11
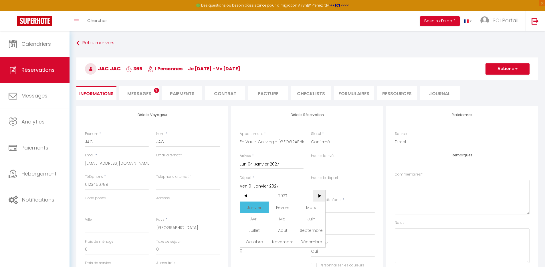
click at [316, 195] on span ">" at bounding box center [319, 195] width 12 height 11
click at [253, 207] on span "Janvier" at bounding box center [254, 207] width 28 height 11
click at [248, 229] on span "2" at bounding box center [246, 229] width 12 height 11
click at [513, 68] on button "Actions" at bounding box center [507, 68] width 44 height 11
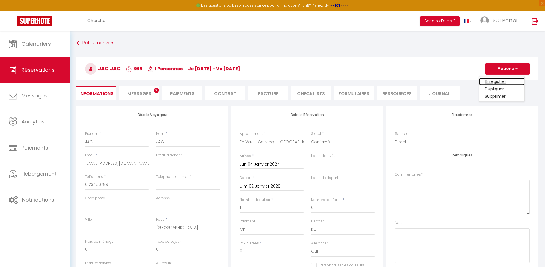
click at [500, 80] on link "Enregistrer" at bounding box center [501, 81] width 45 height 7
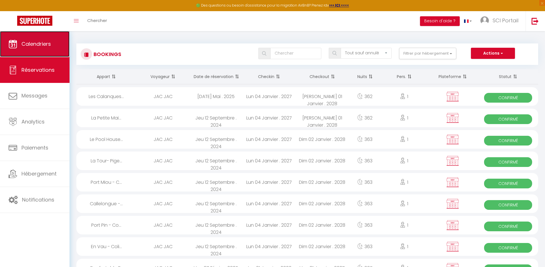
click at [44, 40] on span "Calendriers" at bounding box center [35, 43] width 29 height 7
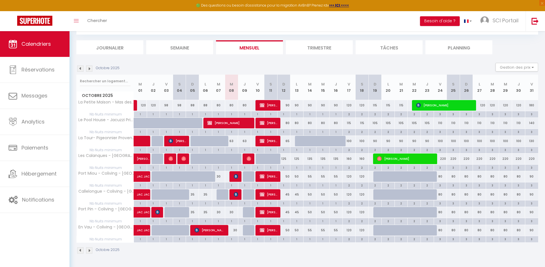
scroll to position [31, 0]
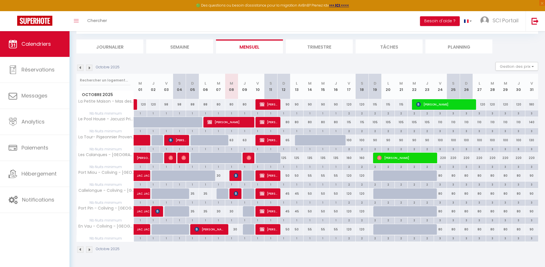
click at [89, 67] on img at bounding box center [89, 68] width 6 height 6
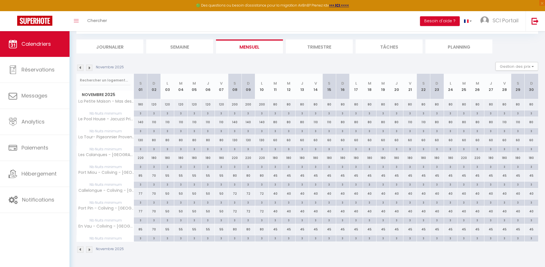
click at [89, 67] on img at bounding box center [89, 68] width 6 height 6
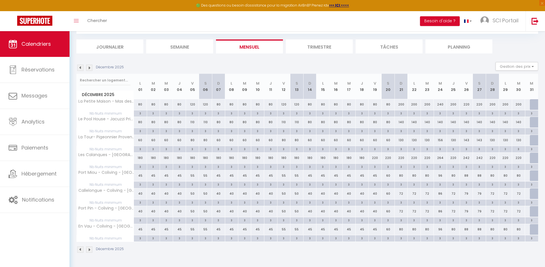
click at [89, 68] on img at bounding box center [89, 68] width 6 height 6
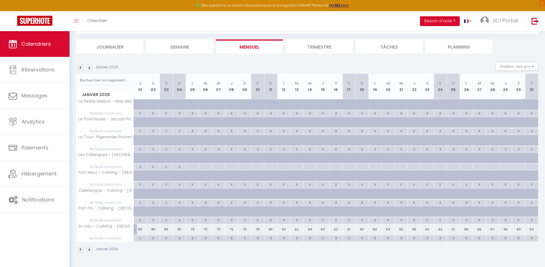
click at [141, 228] on div "80" at bounding box center [140, 229] width 13 height 11
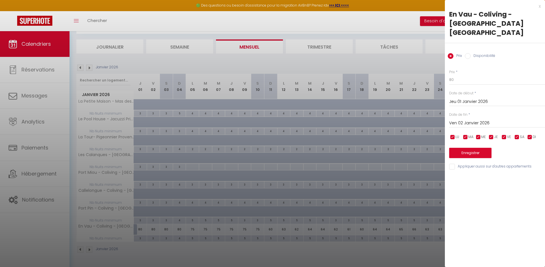
click at [484, 53] on label "Disponibilité" at bounding box center [482, 56] width 25 height 6
click at [470, 53] on input "Disponibilité" at bounding box center [468, 56] width 6 height 6
click at [473, 75] on select "Disponible Indisponible" at bounding box center [497, 80] width 96 height 11
click at [449, 75] on select "Disponible Indisponible" at bounding box center [497, 80] width 96 height 11
click at [479, 120] on input "Ven 02 Janvier 2026" at bounding box center [497, 123] width 96 height 7
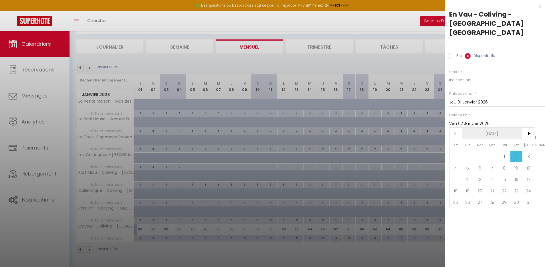
click at [492, 128] on span "[DATE]" at bounding box center [491, 133] width 61 height 11
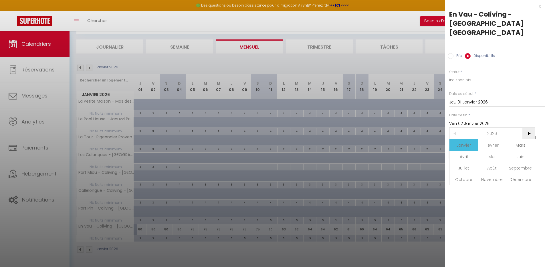
click at [527, 128] on span ">" at bounding box center [528, 133] width 12 height 11
click at [464, 139] on span "Janvier" at bounding box center [463, 144] width 28 height 11
click at [468, 162] on span "4" at bounding box center [467, 167] width 12 height 11
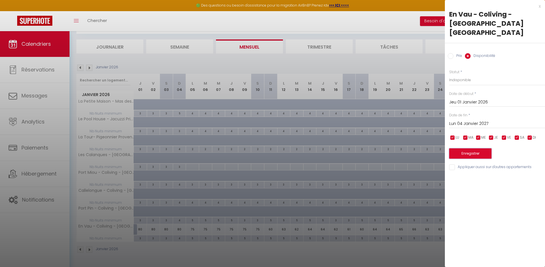
click at [478, 148] on button "Enregistrer" at bounding box center [470, 153] width 42 height 10
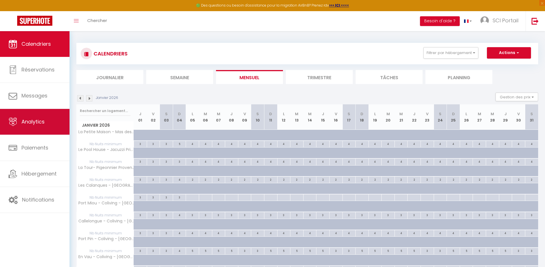
scroll to position [0, 0]
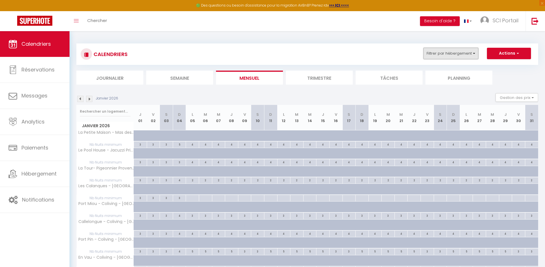
click at [457, 51] on button "Filtrer par hébergement" at bounding box center [450, 53] width 55 height 11
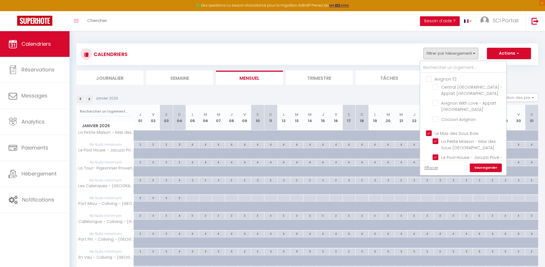
click at [452, 78] on input "Avignon T2" at bounding box center [469, 79] width 86 height 6
click at [434, 166] on link "Effacer" at bounding box center [431, 168] width 14 height 6
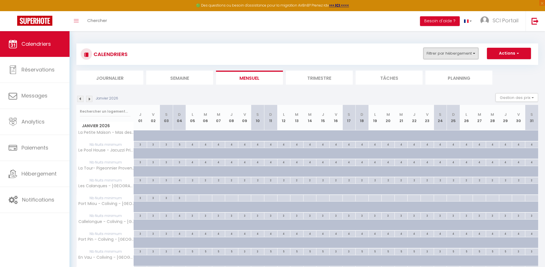
click at [446, 53] on button "Filtrer par hébergement" at bounding box center [450, 53] width 55 height 11
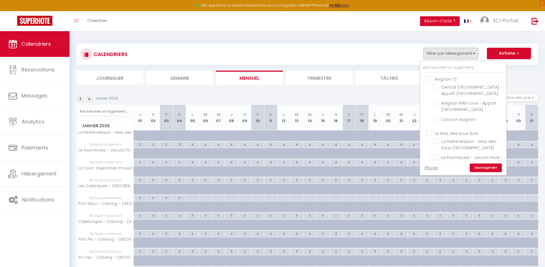
click at [448, 80] on input "Avignon T2" at bounding box center [469, 79] width 86 height 6
click at [444, 161] on input "Avignon [MEDICAL_DATA]" at bounding box center [469, 164] width 86 height 6
click at [487, 168] on link "Sauvegarder" at bounding box center [485, 168] width 32 height 9
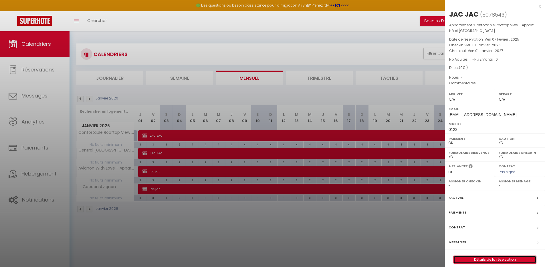
click at [485, 257] on link "Détails de la réservation" at bounding box center [494, 259] width 82 height 7
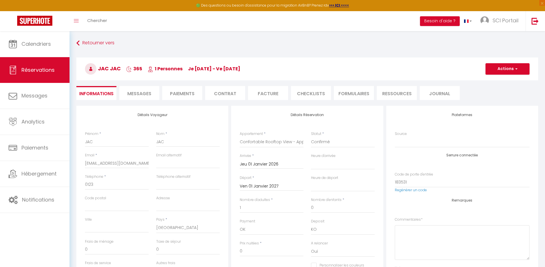
click at [259, 168] on div "Jeu 01 Janvier 2026 < [DATE] > Dim Lun Mar Mer Jeu Ven Sam 1 2 3 4 5 6 7 8 9 10…" at bounding box center [272, 164] width 64 height 10
click at [264, 164] on input "Jeu 01 Janvier 2026" at bounding box center [272, 164] width 64 height 7
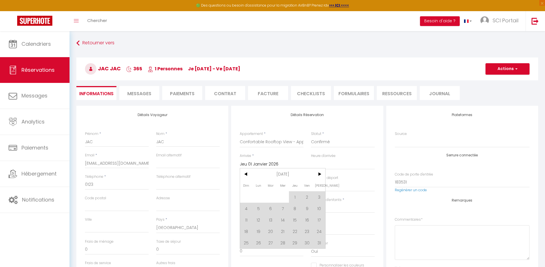
click at [286, 177] on span "[DATE]" at bounding box center [282, 173] width 61 height 11
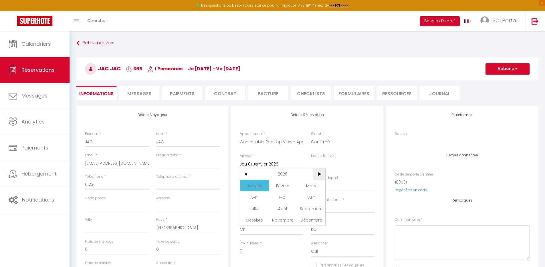
click at [315, 174] on span ">" at bounding box center [319, 173] width 12 height 11
click at [262, 185] on span "Janvier" at bounding box center [254, 185] width 28 height 11
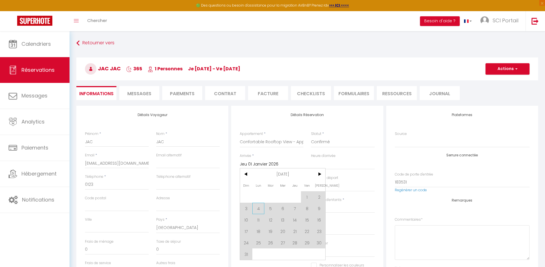
click at [263, 211] on span "4" at bounding box center [258, 208] width 12 height 11
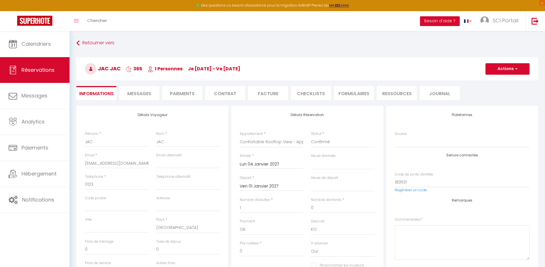
click at [277, 187] on input "Ven 01 Janvier 2027" at bounding box center [272, 186] width 64 height 7
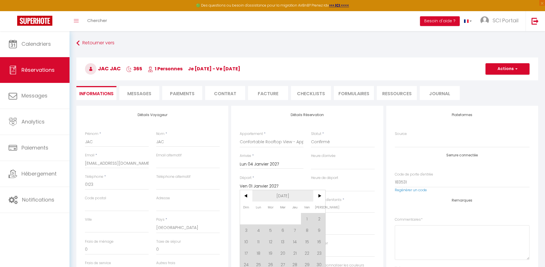
click at [283, 195] on span "[DATE]" at bounding box center [282, 195] width 61 height 11
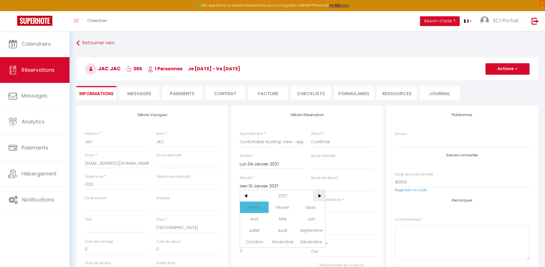
click at [321, 195] on span ">" at bounding box center [319, 195] width 12 height 11
click at [261, 209] on span "Janvier" at bounding box center [254, 207] width 28 height 11
click at [320, 218] on span "1" at bounding box center [319, 218] width 12 height 11
click at [506, 71] on button "Actions" at bounding box center [507, 68] width 44 height 11
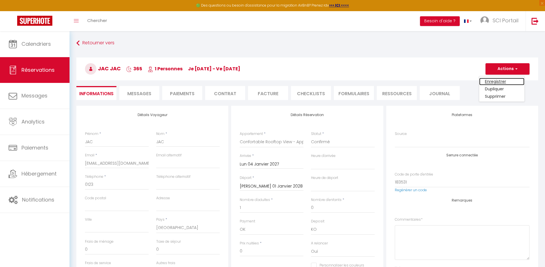
click at [502, 81] on link "Enregistrer" at bounding box center [501, 81] width 45 height 7
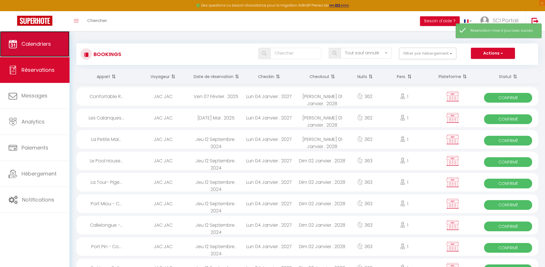
click at [51, 51] on link "Calendriers" at bounding box center [34, 44] width 69 height 26
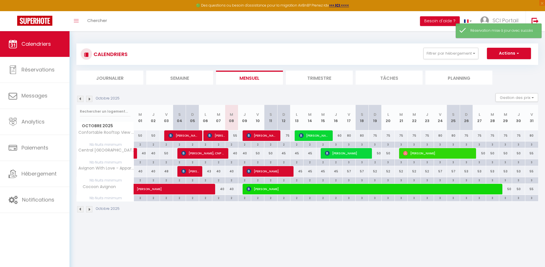
click at [86, 97] on img at bounding box center [89, 99] width 6 height 6
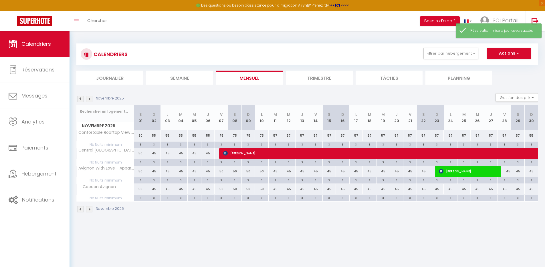
click at [87, 97] on img at bounding box center [89, 99] width 6 height 6
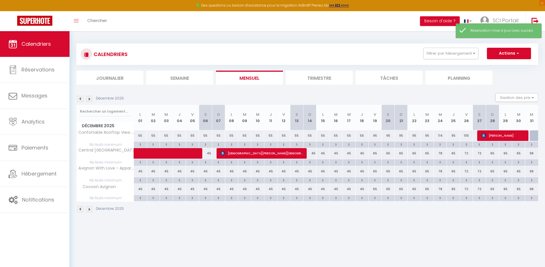
click at [88, 98] on img at bounding box center [89, 99] width 6 height 6
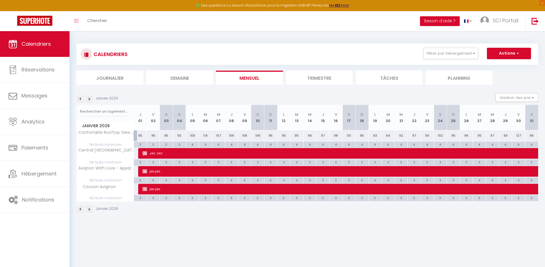
click at [141, 135] on div "95" at bounding box center [140, 135] width 13 height 11
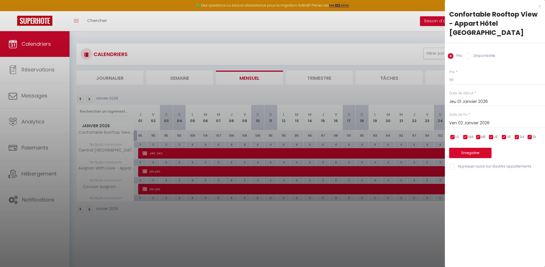
click at [482, 53] on label "Disponibilité" at bounding box center [482, 56] width 25 height 6
click at [470, 53] on input "Disponibilité" at bounding box center [468, 56] width 6 height 6
click at [469, 75] on select "Disponible Indisponible" at bounding box center [497, 80] width 96 height 11
click at [449, 75] on select "Disponible Indisponible" at bounding box center [497, 80] width 96 height 11
click at [475, 120] on input "Ven 02 Janvier 2026" at bounding box center [497, 123] width 96 height 7
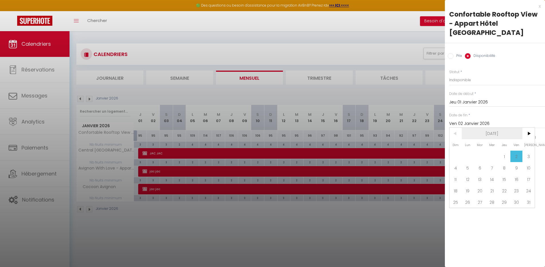
click at [489, 128] on span "[DATE]" at bounding box center [491, 133] width 61 height 11
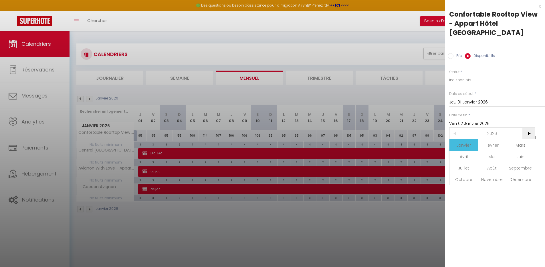
click at [527, 128] on span ">" at bounding box center [528, 133] width 12 height 11
click at [463, 139] on span "Janvier" at bounding box center [463, 144] width 28 height 11
click at [468, 162] on span "4" at bounding box center [467, 167] width 12 height 11
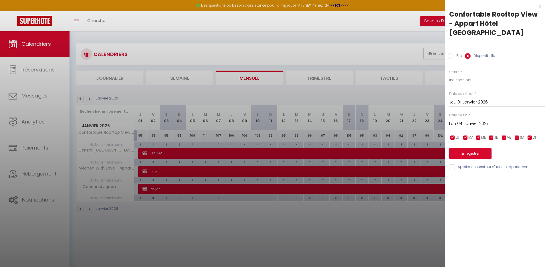
click at [475, 148] on button "Enregistrer" at bounding box center [470, 153] width 42 height 10
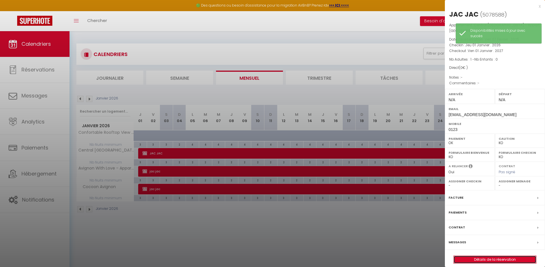
click at [494, 258] on link "Détails de la réservation" at bounding box center [494, 259] width 82 height 7
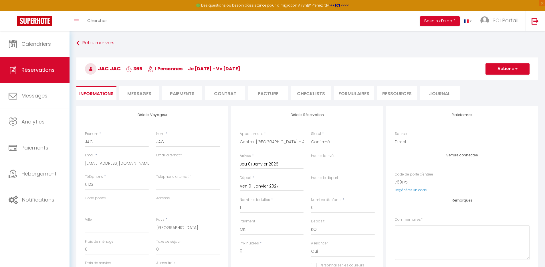
drag, startPoint x: 262, startPoint y: 160, endPoint x: 267, endPoint y: 163, distance: 5.8
click at [262, 160] on div "Jeu 01 Janvier 2026 < [DATE] > Dim Lun Mar Mer Jeu Ven Sam 1 2 3 4 5 6 7 8 9 10…" at bounding box center [272, 164] width 64 height 10
click at [279, 162] on input "Jeu 01 Janvier 2026" at bounding box center [272, 164] width 64 height 7
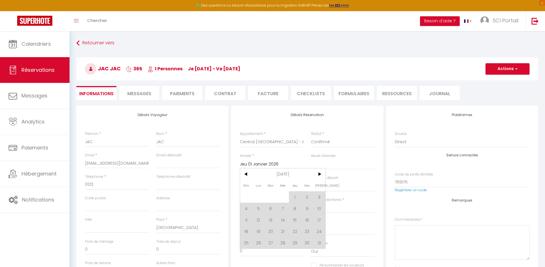
drag, startPoint x: 288, startPoint y: 173, endPoint x: 319, endPoint y: 176, distance: 30.5
click at [288, 173] on span "[DATE]" at bounding box center [282, 173] width 61 height 11
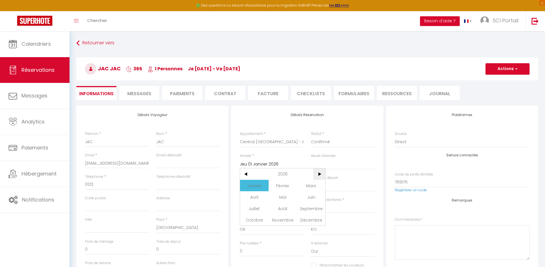
click at [319, 175] on span ">" at bounding box center [319, 173] width 12 height 11
click at [258, 187] on span "Janvier" at bounding box center [254, 185] width 28 height 11
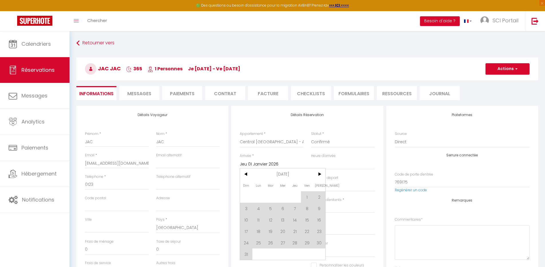
click at [260, 208] on span "4" at bounding box center [258, 208] width 12 height 11
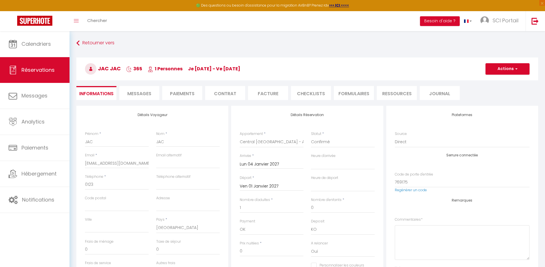
click at [271, 187] on input "Ven 01 Janvier 2027" at bounding box center [272, 186] width 64 height 7
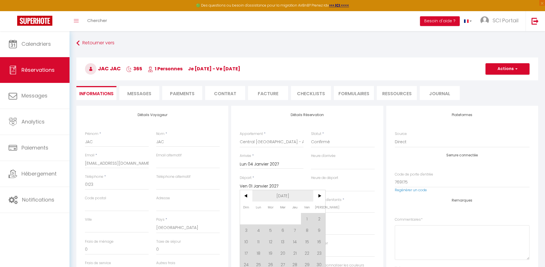
click at [281, 193] on span "[DATE]" at bounding box center [282, 195] width 61 height 11
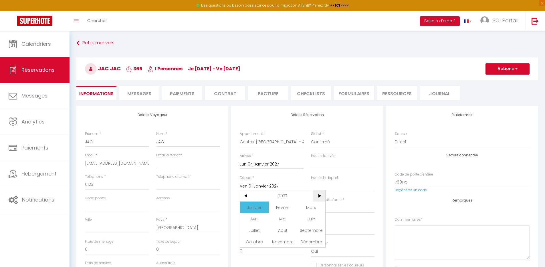
click at [317, 195] on span ">" at bounding box center [319, 195] width 12 height 11
click at [261, 209] on span "Janvier" at bounding box center [254, 207] width 28 height 11
click at [319, 218] on span "1" at bounding box center [319, 218] width 12 height 11
click at [506, 70] on button "Actions" at bounding box center [507, 68] width 44 height 11
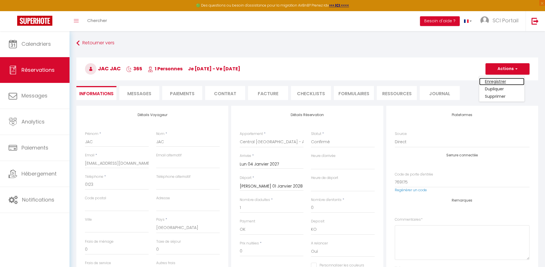
click at [504, 79] on link "Enregistrer" at bounding box center [501, 81] width 45 height 7
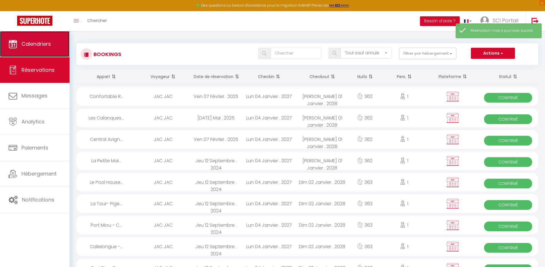
click at [56, 52] on link "Calendriers" at bounding box center [34, 44] width 69 height 26
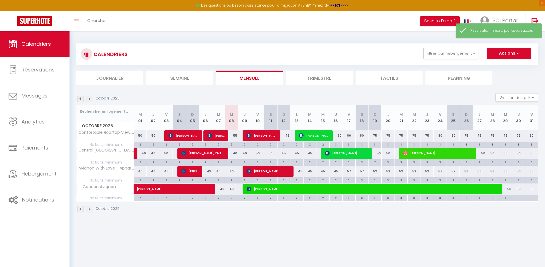
click at [91, 99] on img at bounding box center [89, 99] width 6 height 6
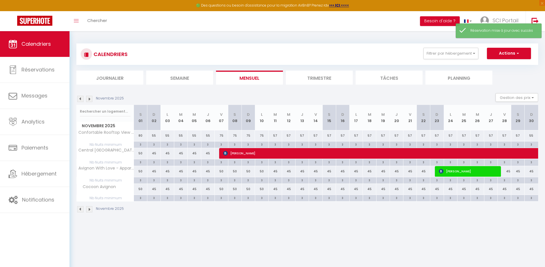
click at [89, 99] on img at bounding box center [89, 99] width 6 height 6
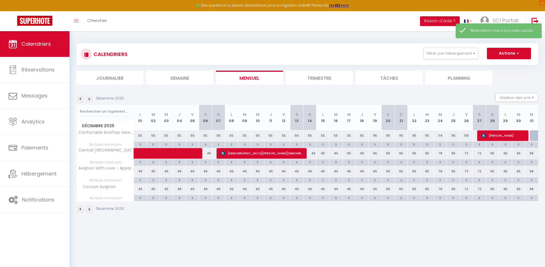
click at [89, 99] on img at bounding box center [89, 99] width 6 height 6
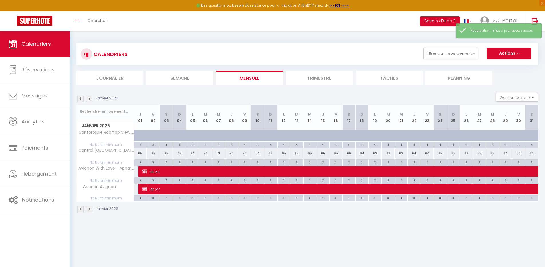
click at [140, 153] on div "65" at bounding box center [140, 153] width 13 height 11
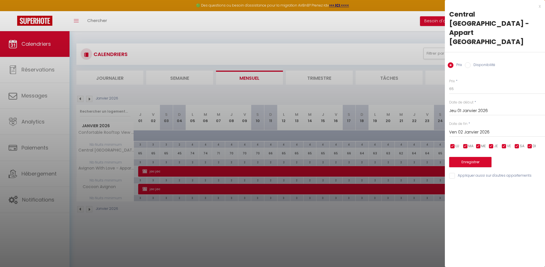
click at [485, 62] on label "Disponibilité" at bounding box center [482, 65] width 25 height 6
click at [470, 62] on input "Disponibilité" at bounding box center [468, 65] width 6 height 6
click at [471, 84] on select "Disponible Indisponible" at bounding box center [497, 89] width 96 height 11
click at [449, 84] on select "Disponible Indisponible" at bounding box center [497, 89] width 96 height 11
click at [468, 129] on input "Ven 02 Janvier 2026" at bounding box center [497, 132] width 96 height 7
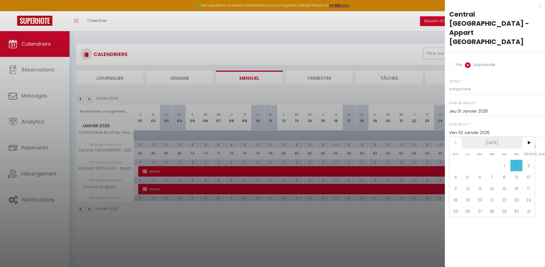
click at [490, 137] on span "[DATE]" at bounding box center [491, 142] width 61 height 11
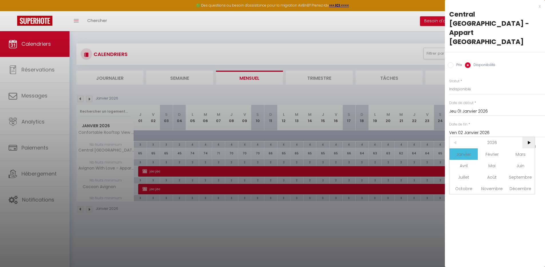
click at [527, 137] on span ">" at bounding box center [528, 142] width 12 height 11
click at [468, 148] on span "Janvier" at bounding box center [463, 153] width 28 height 11
click at [468, 171] on span "4" at bounding box center [467, 176] width 12 height 11
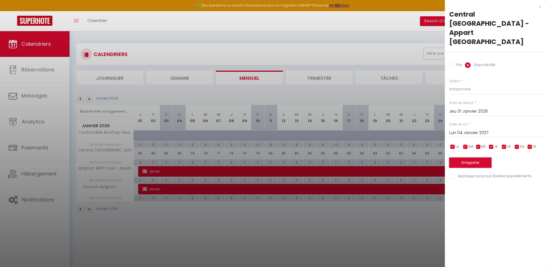
click at [471, 158] on button "Enregistrer" at bounding box center [470, 163] width 42 height 10
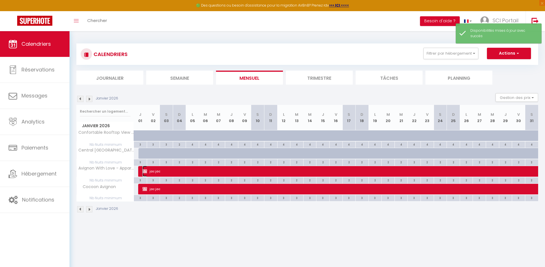
drag, startPoint x: 177, startPoint y: 173, endPoint x: 182, endPoint y: 171, distance: 5.0
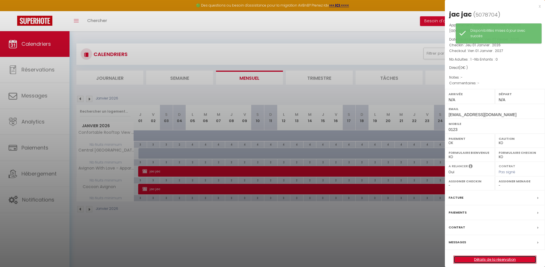
click at [495, 259] on link "Détails de la réservation" at bounding box center [494, 259] width 82 height 7
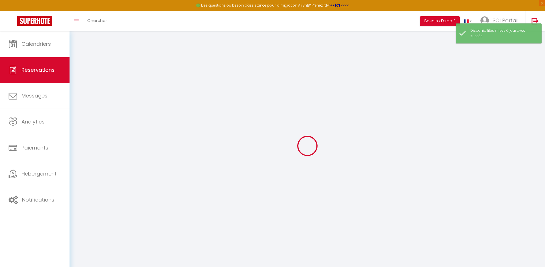
select select
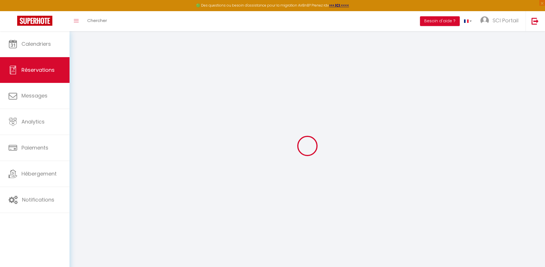
select select
checkbox input "false"
select select
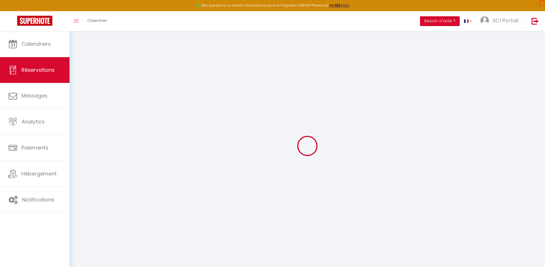
checkbox input "false"
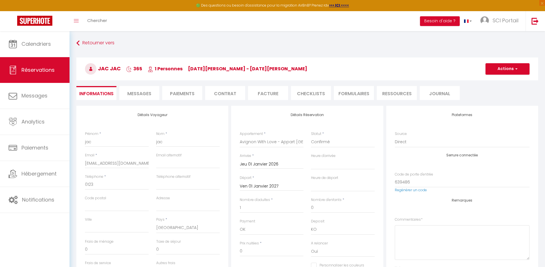
select select
checkbox input "false"
select select
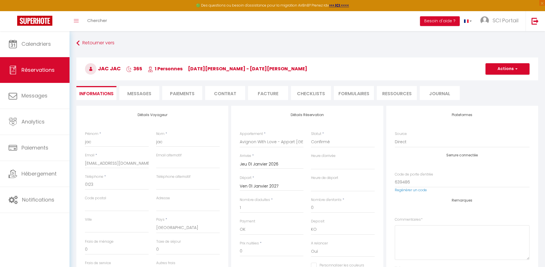
click at [269, 163] on input "Jeu 01 Janvier 2026" at bounding box center [272, 164] width 64 height 7
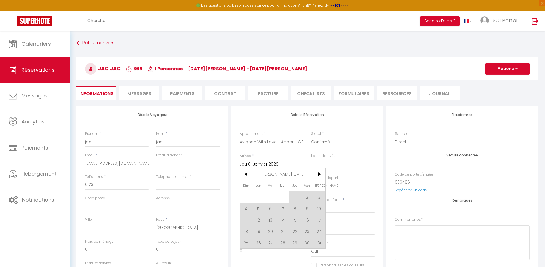
click at [290, 171] on span "[DATE]" at bounding box center [282, 173] width 61 height 11
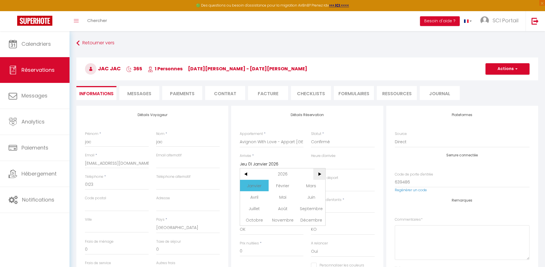
click at [317, 173] on span ">" at bounding box center [319, 173] width 12 height 11
click at [257, 184] on span "Janvier" at bounding box center [254, 185] width 28 height 11
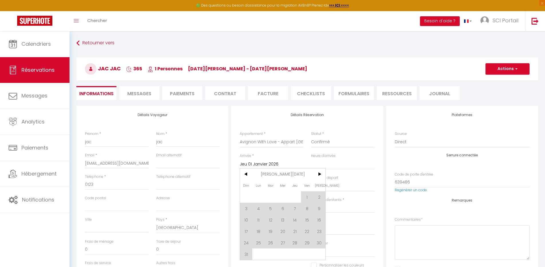
click at [259, 210] on span "4" at bounding box center [258, 208] width 12 height 11
type input "Lun 04 Janvier 2027"
select select
checkbox input "false"
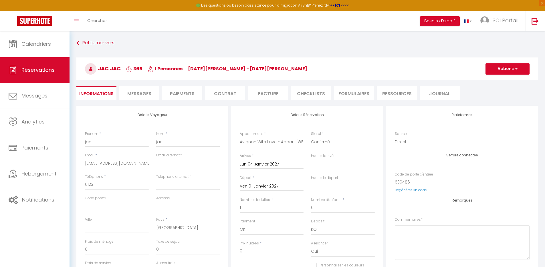
select select
checkbox input "false"
click at [270, 187] on input "Ven 01 Janvier 2027" at bounding box center [272, 186] width 64 height 7
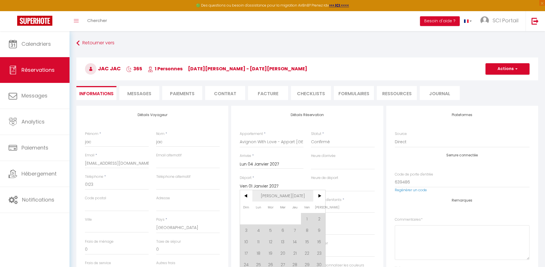
drag, startPoint x: 284, startPoint y: 192, endPoint x: 304, endPoint y: 195, distance: 20.3
click at [285, 192] on span "[DATE]" at bounding box center [282, 195] width 61 height 11
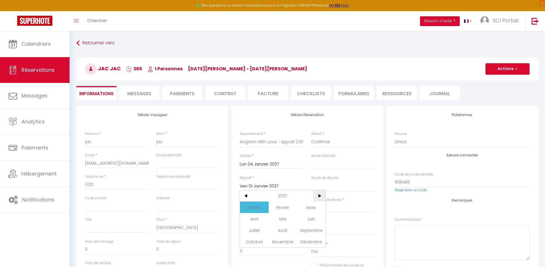
click at [318, 194] on span ">" at bounding box center [319, 195] width 12 height 11
click at [260, 207] on span "Janvier" at bounding box center [254, 207] width 28 height 11
click at [317, 218] on span "1" at bounding box center [319, 218] width 12 height 11
select select
type input "[PERSON_NAME] 01 Janvier 2028"
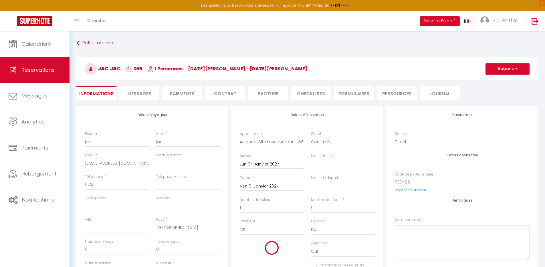
select select
checkbox input "false"
select select
checkbox input "false"
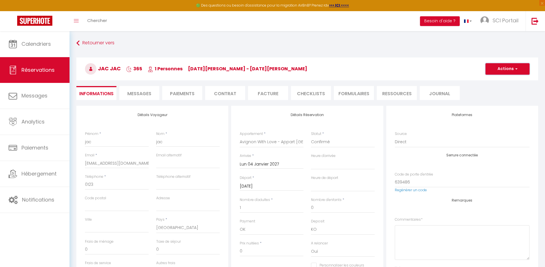
click at [510, 70] on button "Actions" at bounding box center [507, 68] width 44 height 11
click at [501, 82] on link "Enregistrer" at bounding box center [501, 81] width 45 height 7
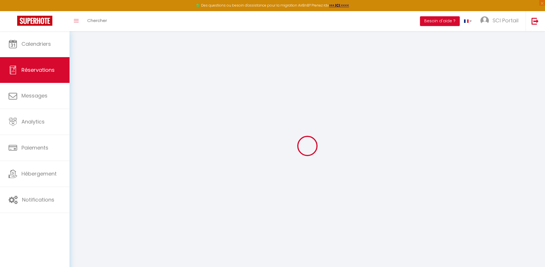
select select "not_cancelled"
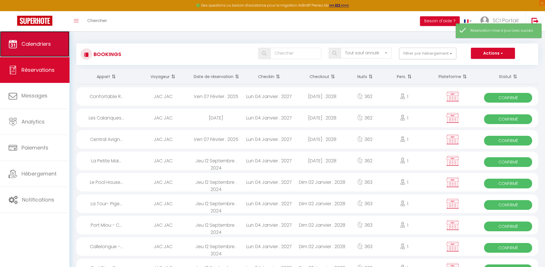
click at [43, 44] on span "Calendriers" at bounding box center [35, 43] width 29 height 7
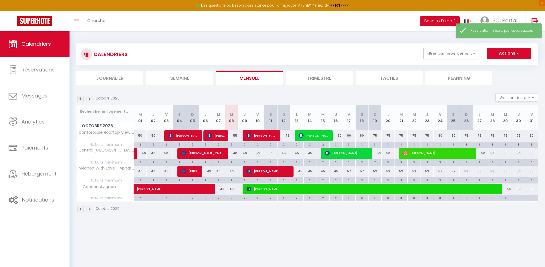
click at [88, 97] on img at bounding box center [89, 99] width 6 height 6
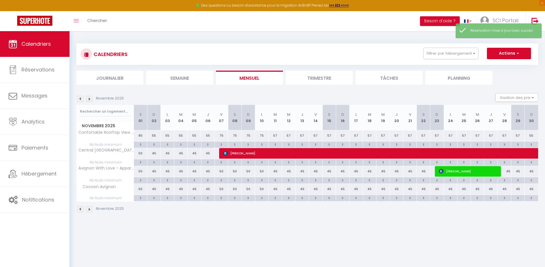
click at [89, 98] on img at bounding box center [89, 99] width 6 height 6
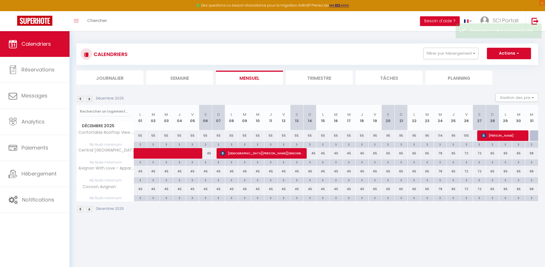
click at [89, 98] on img at bounding box center [89, 99] width 6 height 6
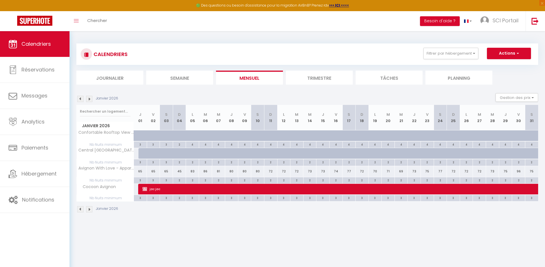
click at [139, 169] on div "65" at bounding box center [140, 171] width 13 height 11
type input "65"
type input "Jeu 01 Janvier 2026"
type input "Ven 02 Janvier 2026"
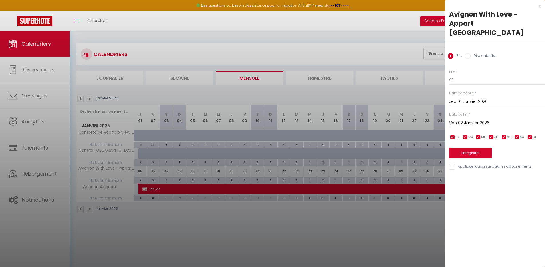
click at [483, 53] on label "Disponibilité" at bounding box center [482, 56] width 25 height 6
click at [470, 53] on input "Disponibilité" at bounding box center [468, 56] width 6 height 6
radio input "true"
radio input "false"
click at [476, 75] on select "Disponible Indisponible" at bounding box center [497, 80] width 96 height 11
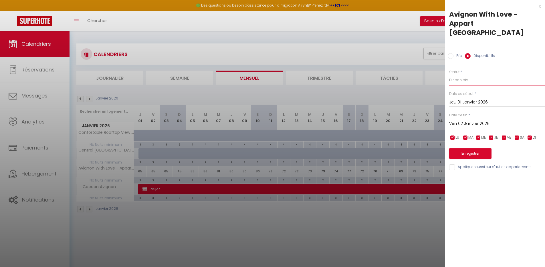
select select "0"
click at [449, 75] on select "Disponible Indisponible" at bounding box center [497, 80] width 96 height 11
click at [477, 120] on input "Ven 02 Janvier 2026" at bounding box center [497, 123] width 96 height 7
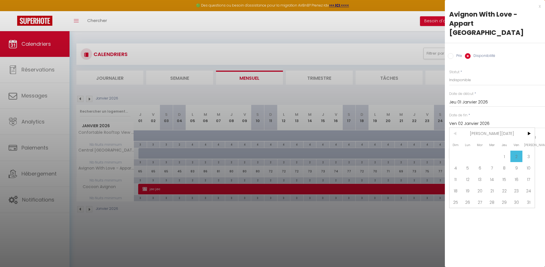
drag, startPoint x: 492, startPoint y: 123, endPoint x: 508, endPoint y: 126, distance: 16.9
click at [492, 128] on span "[DATE]" at bounding box center [491, 133] width 61 height 11
click at [526, 128] on span ">" at bounding box center [528, 133] width 12 height 11
click at [470, 139] on span "Janvier" at bounding box center [463, 144] width 28 height 11
click at [470, 162] on span "4" at bounding box center [467, 167] width 12 height 11
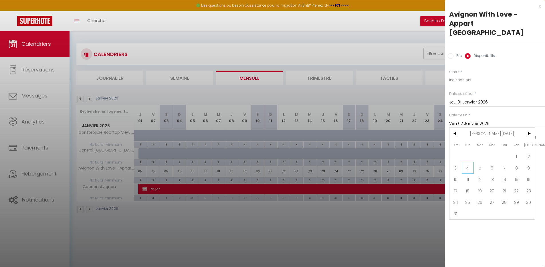
type input "Lun 04 Janvier 2027"
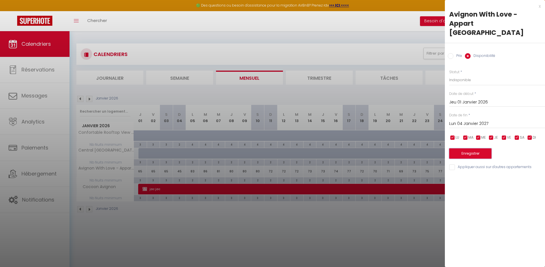
click at [475, 148] on button "Enregistrer" at bounding box center [470, 153] width 42 height 10
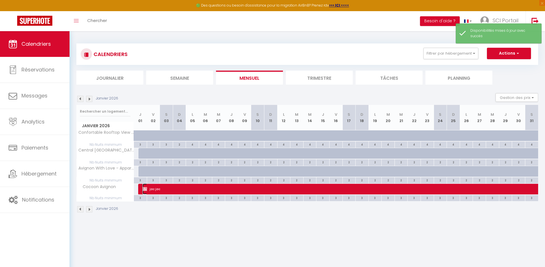
select select "OK"
select select "KO"
select select "0"
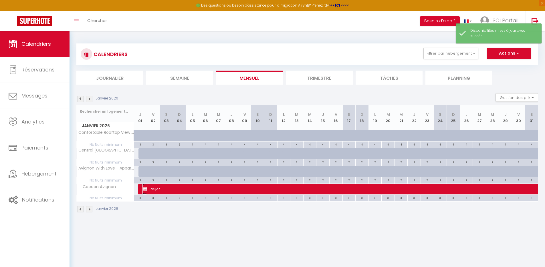
select select "1"
select select
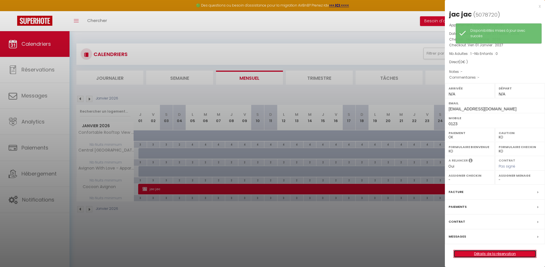
click at [494, 253] on link "Détails de la réservation" at bounding box center [494, 253] width 82 height 7
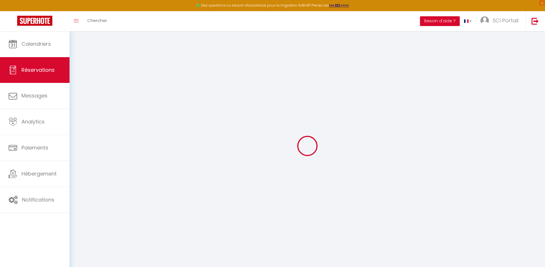
select select
select select "14"
checkbox input "false"
select select
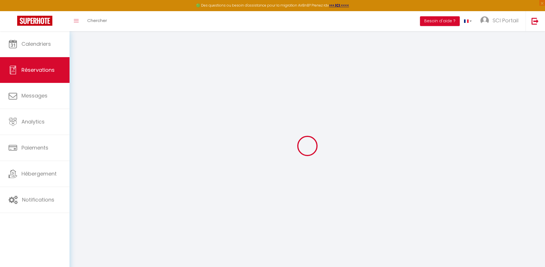
select select
checkbox input "false"
select select
checkbox input "false"
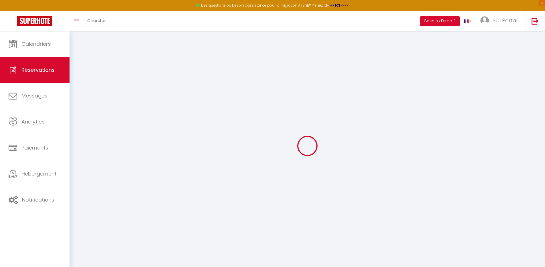
select select
checkbox input "false"
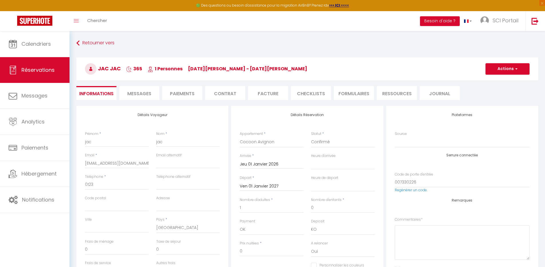
select select
checkbox input "false"
select select
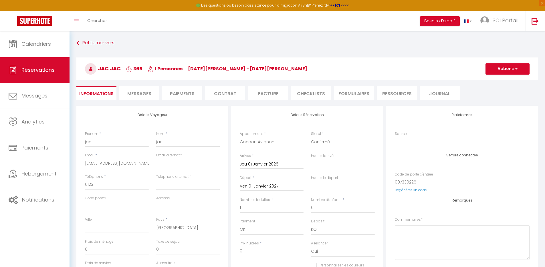
click at [275, 163] on input "Jeu 01 Janvier 2026" at bounding box center [272, 164] width 64 height 7
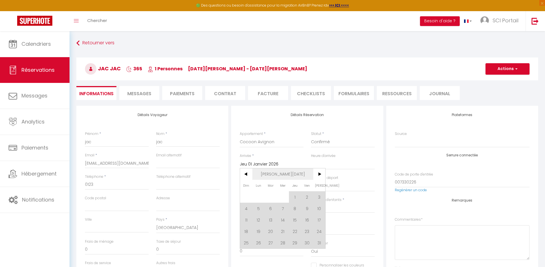
drag, startPoint x: 279, startPoint y: 167, endPoint x: 286, endPoint y: 171, distance: 7.9
click at [280, 168] on div "Jeu 01 Janvier 2026 < [DATE] > Dim Lun Mar Mer Jeu Ven Sam 1 2 3 4 5 6 7 8 9 10…" at bounding box center [272, 164] width 64 height 10
click at [288, 172] on span "[DATE]" at bounding box center [282, 173] width 61 height 11
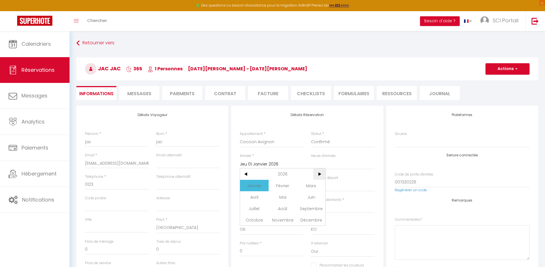
click at [316, 172] on span ">" at bounding box center [319, 173] width 12 height 11
click at [258, 185] on span "Janvier" at bounding box center [254, 185] width 28 height 11
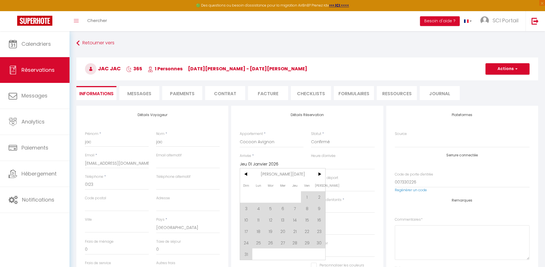
click at [258, 204] on span "4" at bounding box center [258, 208] width 12 height 11
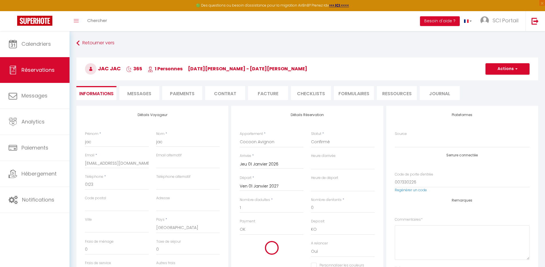
type input "Lun 04 Janvier 2027"
select select
checkbox input "false"
select select
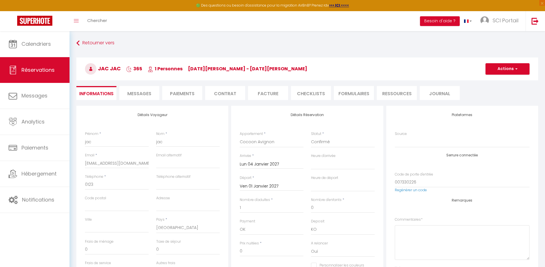
select select
checkbox input "false"
click at [269, 188] on input "Ven 01 Janvier 2027" at bounding box center [272, 186] width 64 height 7
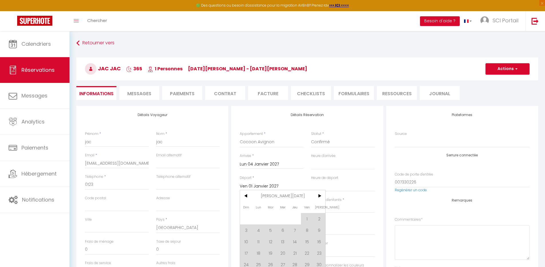
drag, startPoint x: 276, startPoint y: 194, endPoint x: 302, endPoint y: 197, distance: 26.1
click at [276, 194] on span "[DATE]" at bounding box center [282, 195] width 61 height 11
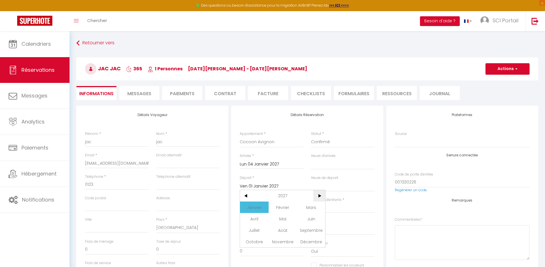
click at [317, 195] on span ">" at bounding box center [319, 195] width 12 height 11
click at [253, 206] on span "Janvier" at bounding box center [254, 207] width 28 height 11
drag, startPoint x: 316, startPoint y: 218, endPoint x: 487, endPoint y: 76, distance: 222.1
click at [316, 218] on span "1" at bounding box center [319, 218] width 12 height 11
select select
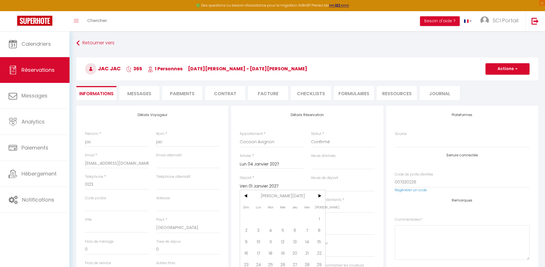
type input "[PERSON_NAME] 01 Janvier 2028"
select select
checkbox input "false"
select select
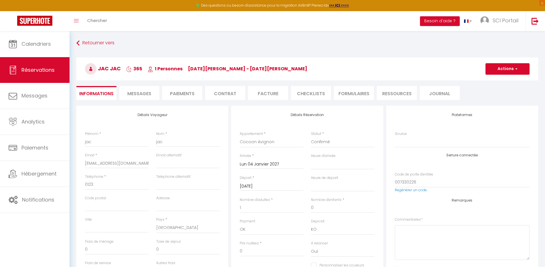
checkbox input "false"
click at [508, 70] on button "Actions" at bounding box center [507, 68] width 44 height 11
click at [501, 83] on link "Enregistrer" at bounding box center [501, 81] width 45 height 7
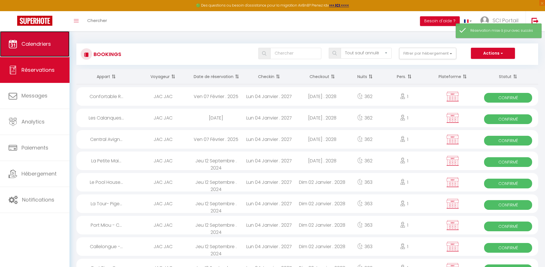
click at [43, 45] on span "Calendriers" at bounding box center [35, 43] width 29 height 7
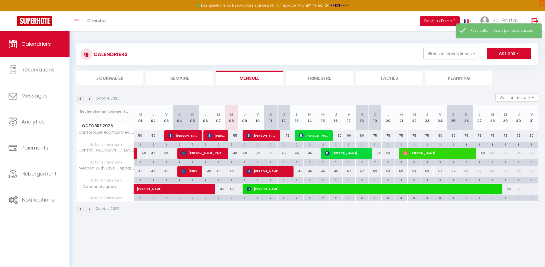
click at [87, 98] on img at bounding box center [89, 99] width 6 height 6
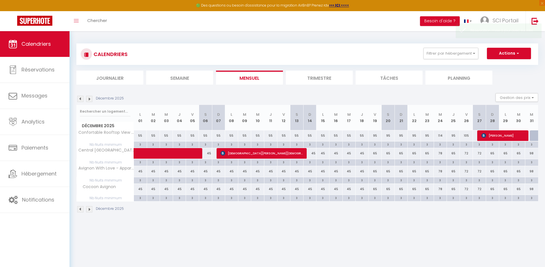
click at [88, 98] on img at bounding box center [89, 99] width 6 height 6
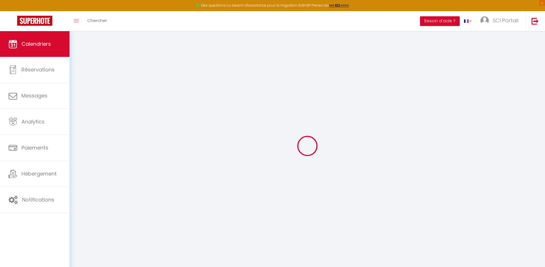
select select
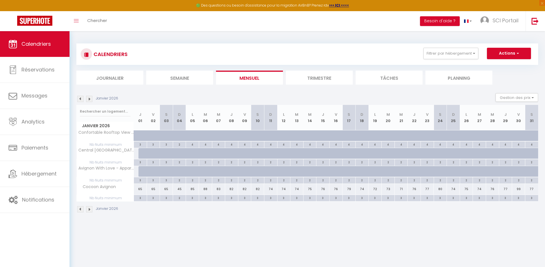
click at [142, 186] on div "65" at bounding box center [140, 189] width 13 height 11
type input "65"
select select "1"
type input "Jeu 01 Janvier 2026"
type input "Ven 02 Janvier 2026"
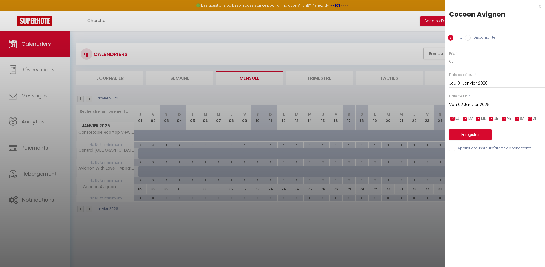
click at [482, 39] on label "Disponibilité" at bounding box center [482, 38] width 25 height 6
click at [470, 39] on input "Disponibilité" at bounding box center [468, 38] width 6 height 6
radio input "true"
radio input "false"
click at [474, 61] on select "Disponible Indisponible" at bounding box center [497, 61] width 96 height 11
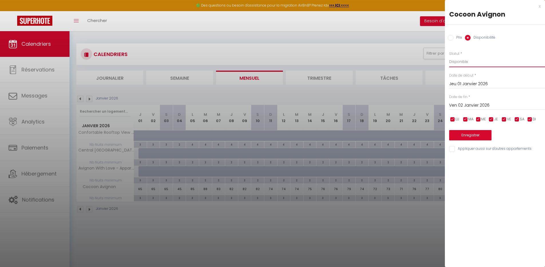
select select "0"
click at [449, 56] on select "Disponible Indisponible" at bounding box center [497, 61] width 96 height 11
click at [472, 104] on input "Ven 02 Janvier 2026" at bounding box center [497, 105] width 96 height 7
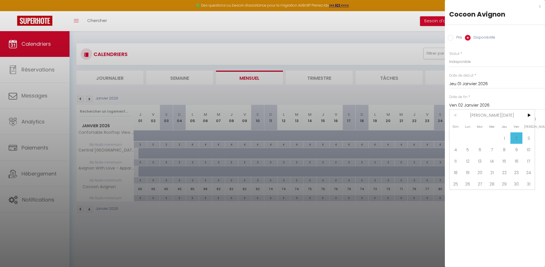
drag, startPoint x: 490, startPoint y: 114, endPoint x: 514, endPoint y: 120, distance: 24.7
click at [490, 114] on span "[DATE]" at bounding box center [491, 115] width 61 height 11
click at [526, 115] on span ">" at bounding box center [528, 115] width 12 height 11
click at [464, 128] on span "Janvier" at bounding box center [463, 126] width 28 height 11
click at [468, 147] on span "4" at bounding box center [467, 149] width 12 height 11
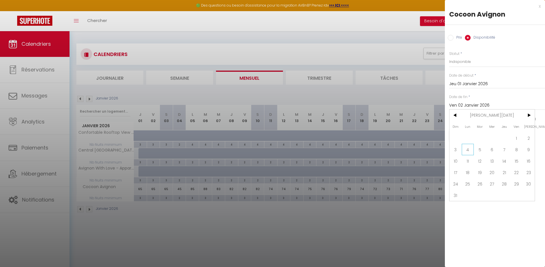
type input "Lun 04 Janvier 2027"
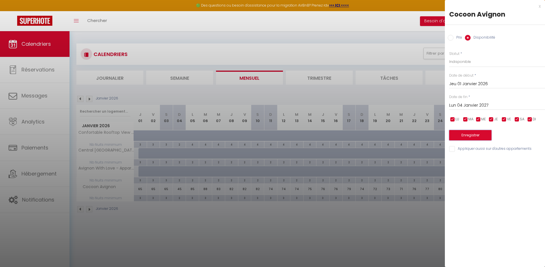
click at [474, 134] on button "Enregistrer" at bounding box center [470, 135] width 42 height 10
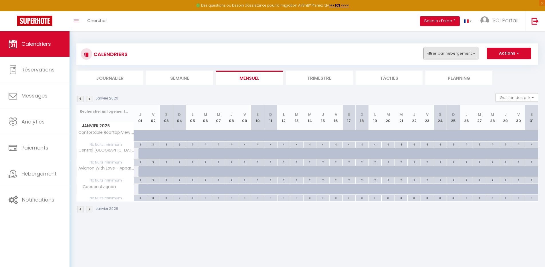
click at [448, 55] on button "Filtrer par hébergement" at bounding box center [450, 53] width 55 height 11
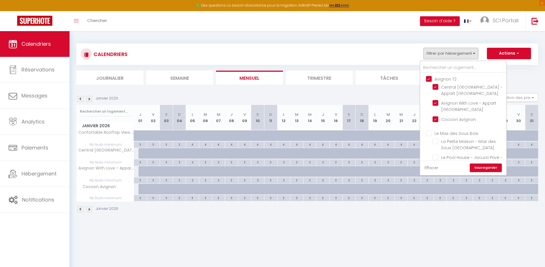
click at [435, 165] on link "Effacer" at bounding box center [431, 168] width 14 height 6
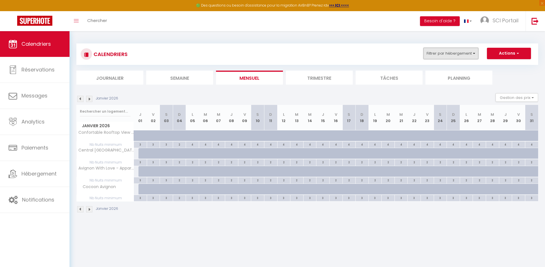
click at [448, 53] on button "Filtrer par hébergement" at bounding box center [450, 53] width 55 height 11
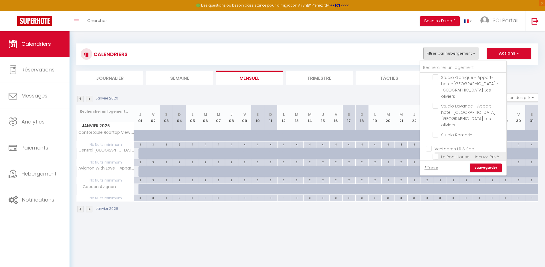
scroll to position [292, 0]
click at [463, 141] on input "Ventabren LR & Spa" at bounding box center [469, 144] width 86 height 6
checkbox input "true"
checkbox input "false"
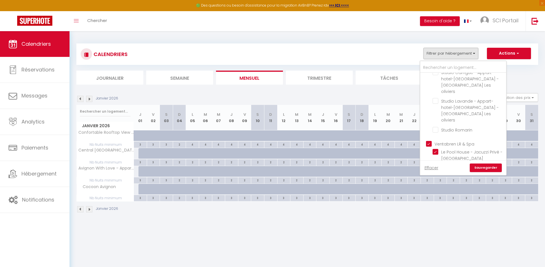
checkbox input "false"
checkbox input "true"
checkbox input "false"
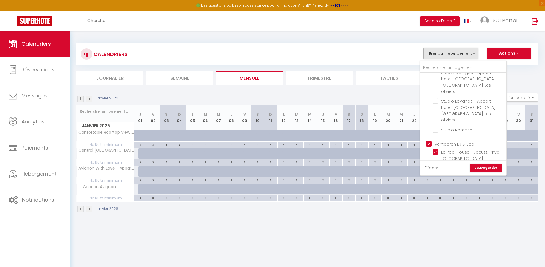
checkbox input "false"
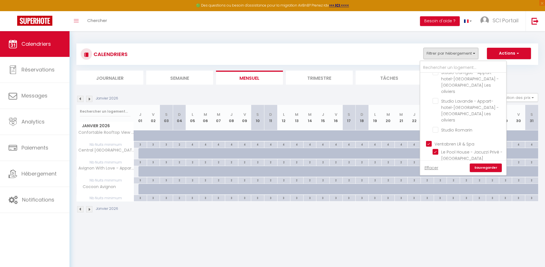
checkbox input "false"
checkbox input "true"
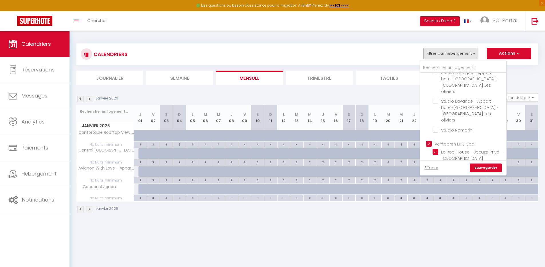
checkbox input "false"
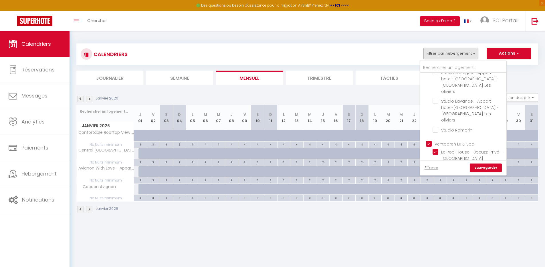
checkbox input "false"
click at [457, 169] on input "Ventabren T2" at bounding box center [469, 172] width 86 height 6
checkbox input "true"
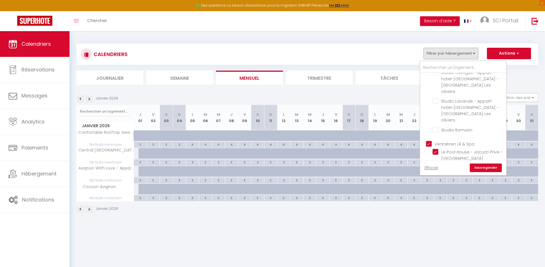
checkbox input "false"
checkbox input "true"
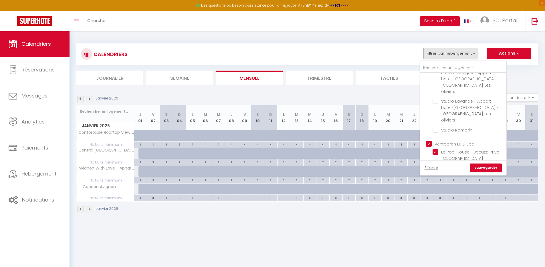
checkbox input "false"
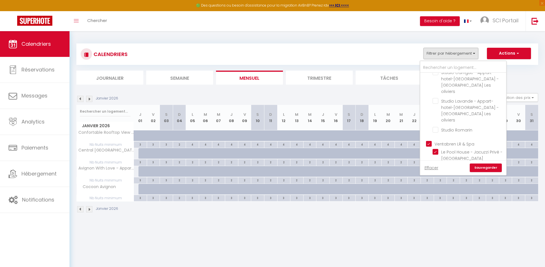
checkbox input "false"
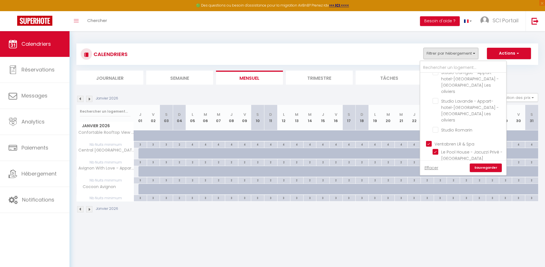
checkbox input "true"
checkbox input "false"
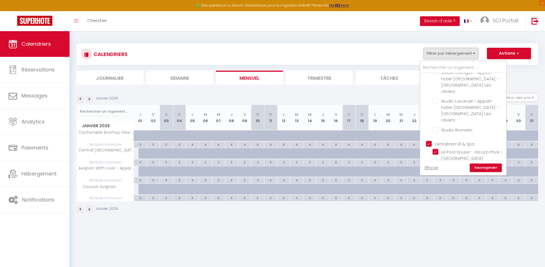
checkbox input "false"
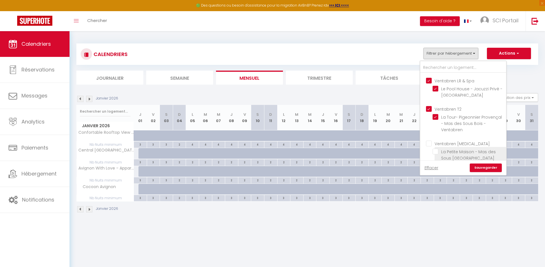
scroll to position [362, 0]
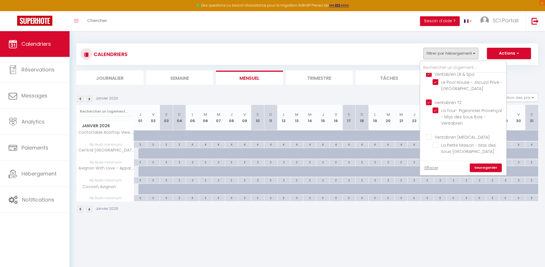
click at [456, 134] on input "Ventabren [MEDICAL_DATA]" at bounding box center [469, 137] width 86 height 6
checkbox input "true"
checkbox input "false"
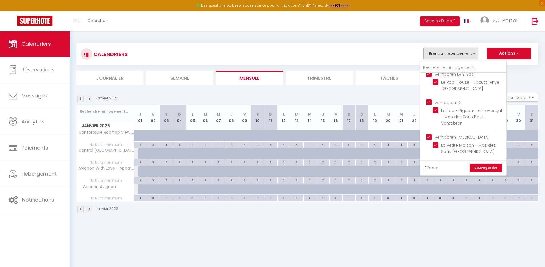
checkbox input "true"
checkbox input "false"
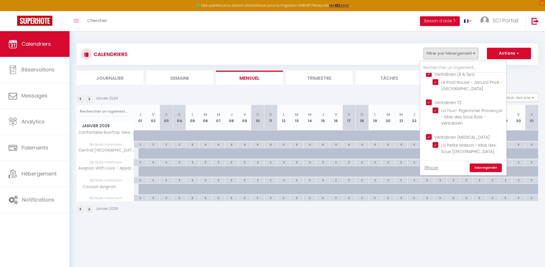
checkbox input "false"
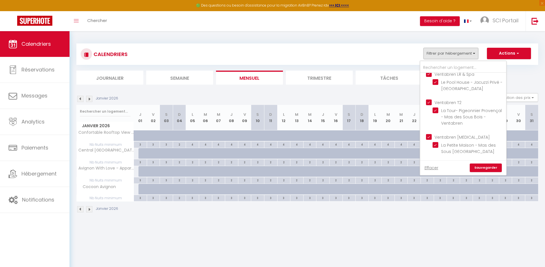
checkbox input "false"
checkbox input "true"
checkbox input "false"
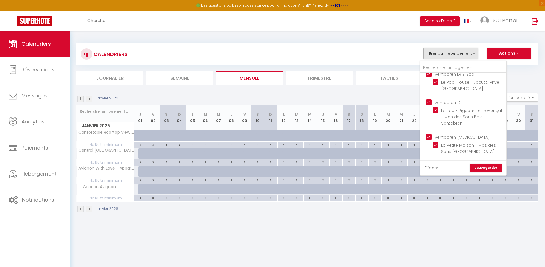
checkbox input "false"
click at [454, 162] on input "VENTABREN Chambre" at bounding box center [469, 165] width 86 height 6
checkbox input "true"
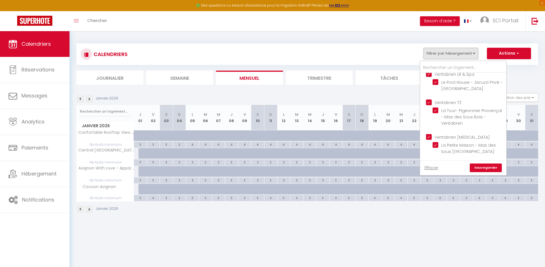
checkbox input "false"
checkbox input "true"
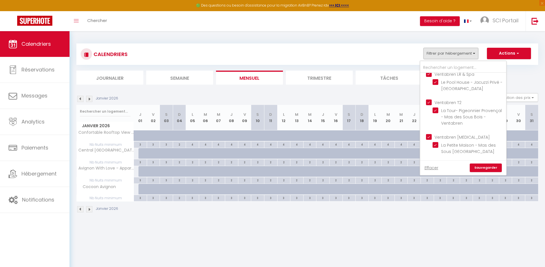
checkbox input "true"
checkbox input "false"
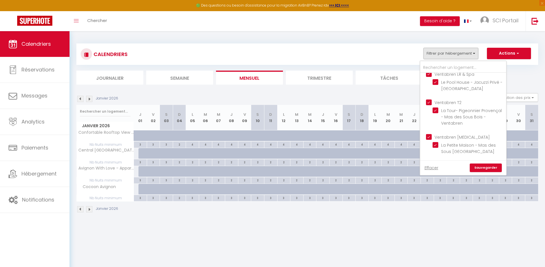
checkbox input "false"
checkbox input "true"
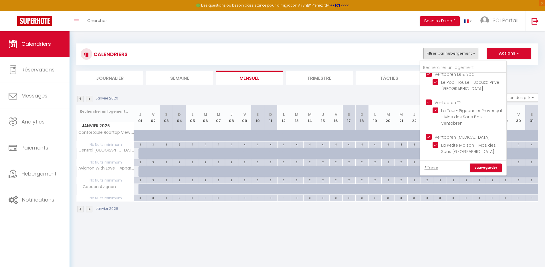
checkbox input "true"
checkbox input "false"
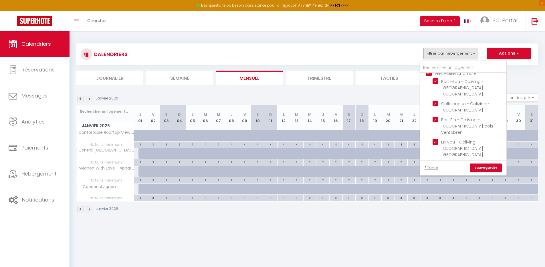
scroll to position [454, 0]
click at [454, 200] on input "Ventabren T5" at bounding box center [469, 203] width 86 height 6
checkbox input "true"
checkbox input "false"
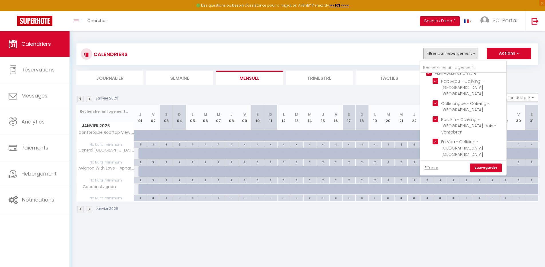
checkbox input "false"
checkbox input "true"
checkbox input "false"
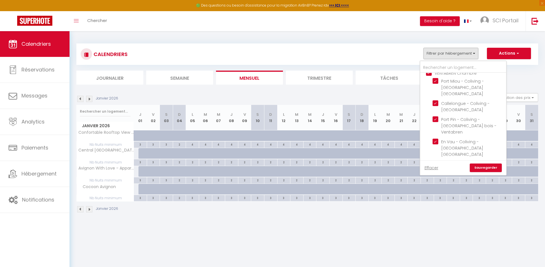
checkbox input "false"
checkbox input "true"
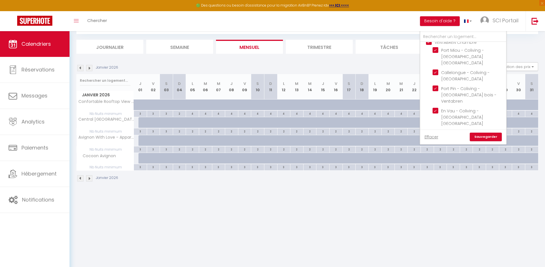
scroll to position [31, 0]
click at [486, 136] on link "Sauvegarder" at bounding box center [485, 136] width 32 height 9
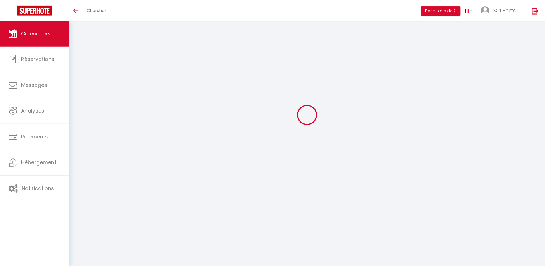
scroll to position [20, 0]
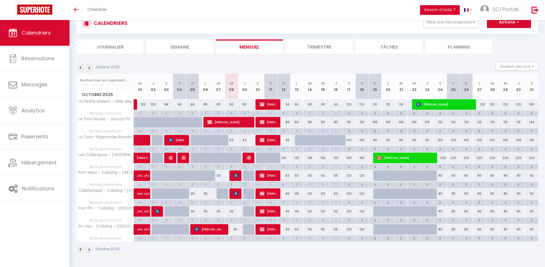
click at [89, 69] on img at bounding box center [89, 68] width 6 height 6
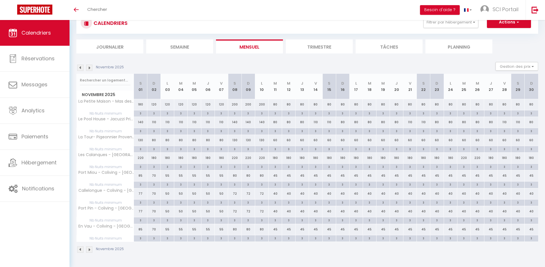
click at [89, 69] on img at bounding box center [89, 68] width 6 height 6
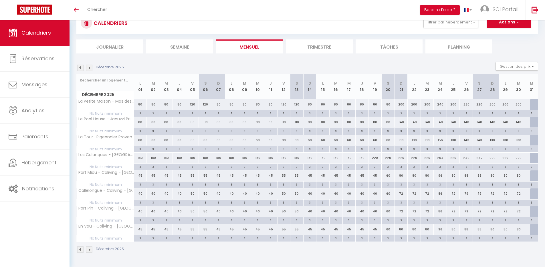
click at [89, 69] on img at bounding box center [89, 68] width 6 height 6
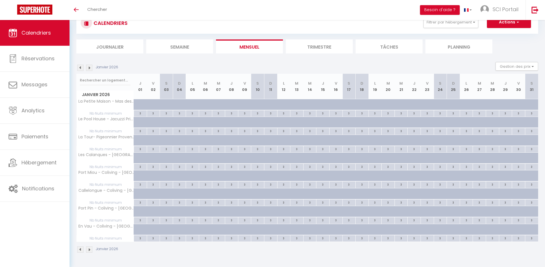
click at [89, 69] on img at bounding box center [89, 68] width 6 height 6
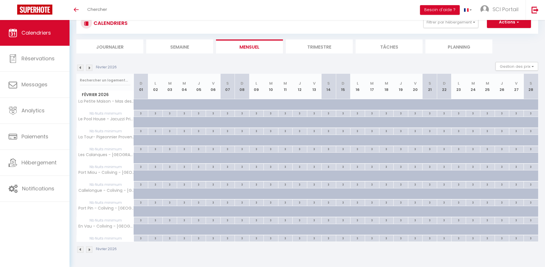
click at [89, 69] on img at bounding box center [89, 68] width 6 height 6
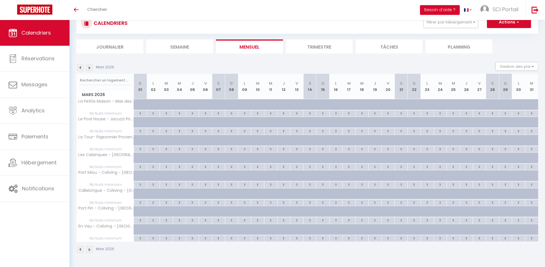
click at [89, 69] on img at bounding box center [89, 68] width 6 height 6
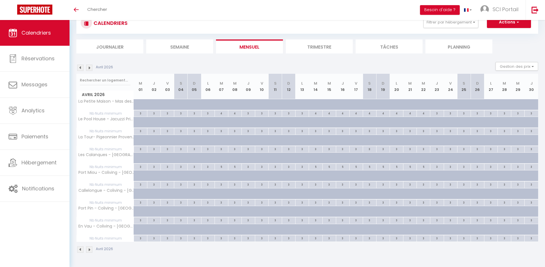
click at [89, 69] on img at bounding box center [89, 68] width 6 height 6
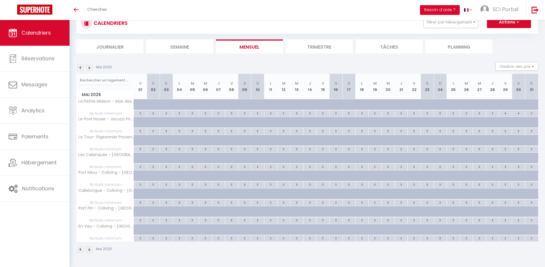
click at [89, 69] on img at bounding box center [89, 68] width 6 height 6
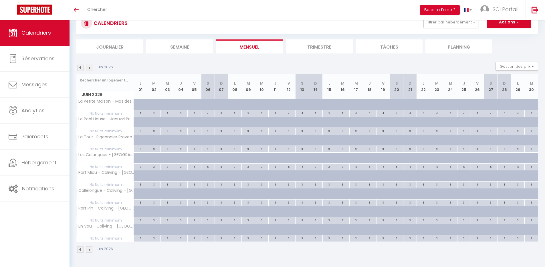
click at [89, 69] on img at bounding box center [89, 68] width 6 height 6
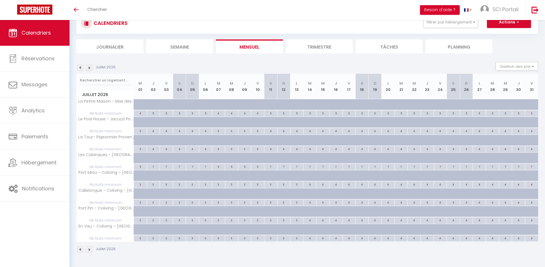
click at [89, 69] on img at bounding box center [89, 68] width 6 height 6
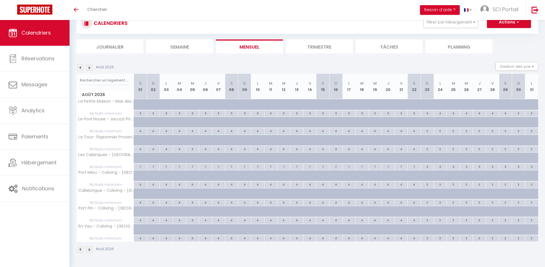
click at [89, 69] on img at bounding box center [89, 68] width 6 height 6
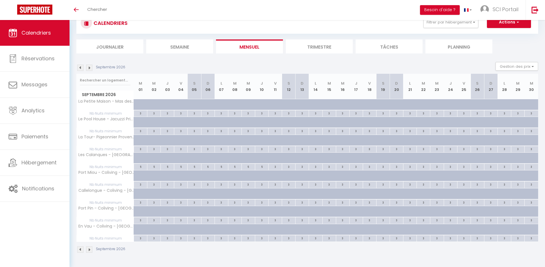
click at [89, 69] on img at bounding box center [89, 68] width 6 height 6
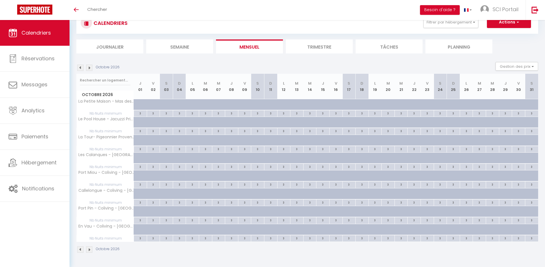
click at [89, 69] on img at bounding box center [89, 68] width 6 height 6
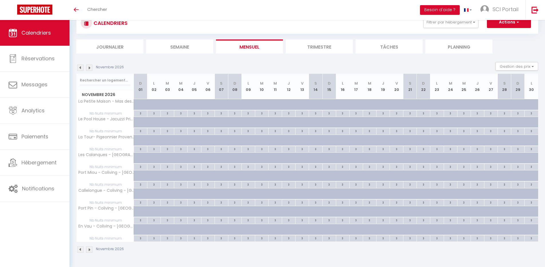
click at [89, 69] on img at bounding box center [89, 68] width 6 height 6
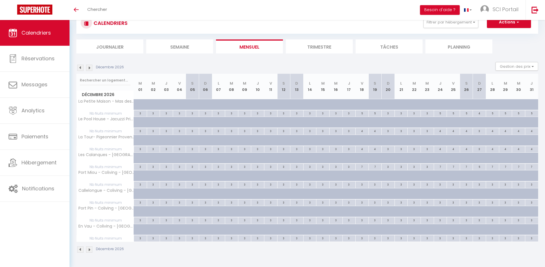
click at [219, 104] on div at bounding box center [222, 107] width 13 height 11
type input "95"
type input "Lun 07 Décembre 2026"
type input "Mar 08 Décembre 2026"
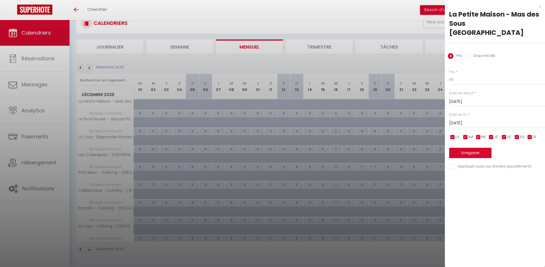
click at [218, 122] on div at bounding box center [272, 133] width 545 height 267
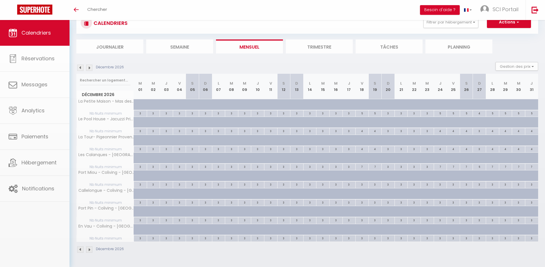
click at [218, 122] on div at bounding box center [222, 125] width 13 height 11
type input "90"
type input "Lun 07 Décembre 2026"
type input "Mar 08 Décembre 2026"
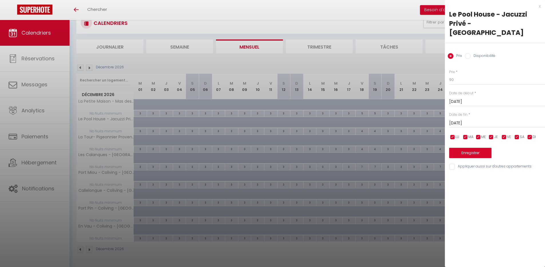
click at [218, 140] on div at bounding box center [272, 133] width 545 height 267
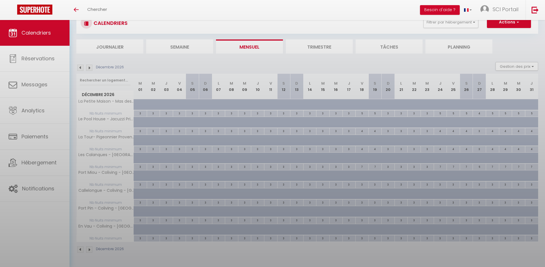
click at [219, 140] on body "🟢 Des questions ou besoin d'assistance pour la migration AirBnB? Prenez rdv >>>…" at bounding box center [272, 133] width 545 height 267
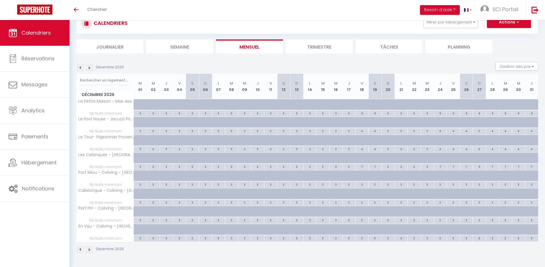
click at [219, 139] on div at bounding box center [222, 143] width 13 height 11
type input "65"
type input "Lun 07 Décembre 2026"
type input "Mar 08 Décembre 2026"
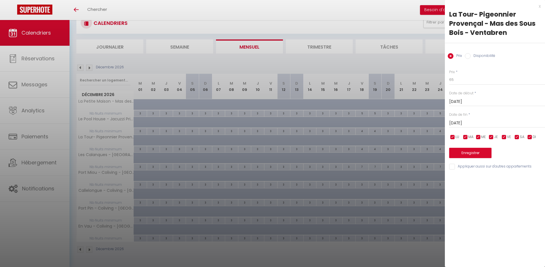
click at [219, 159] on div at bounding box center [272, 133] width 545 height 267
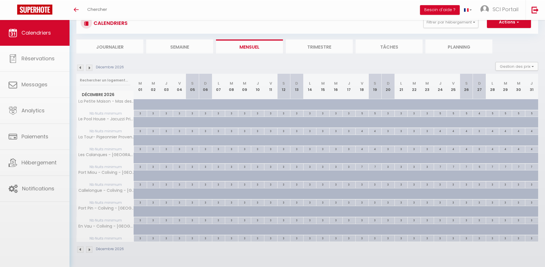
click at [219, 158] on body "🟢 Des questions ou besoin d'assistance pour la migration AirBnB? Prenez rdv >>>…" at bounding box center [272, 133] width 545 height 267
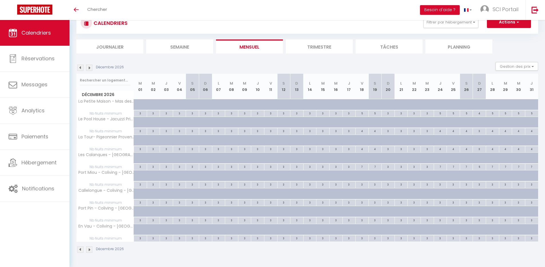
click at [219, 158] on div at bounding box center [222, 161] width 13 height 11
type input "150"
type input "Lun 07 Décembre 2026"
type input "Mar 08 Décembre 2026"
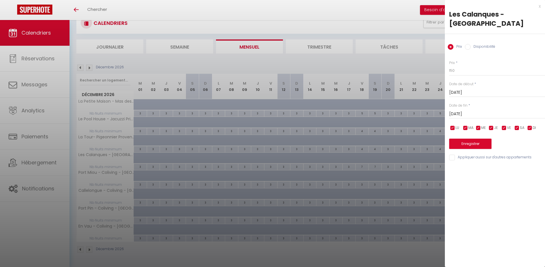
click at [217, 176] on div at bounding box center [272, 133] width 545 height 267
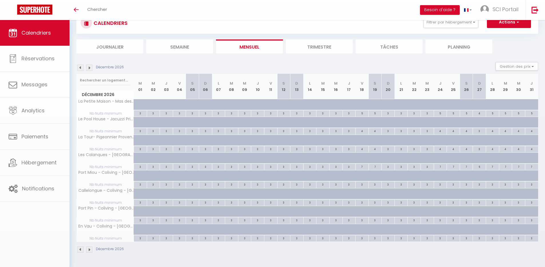
click at [218, 176] on div at bounding box center [222, 179] width 13 height 11
type input "43"
type input "Lun 07 Décembre 2026"
type input "Mar 08 Décembre 2026"
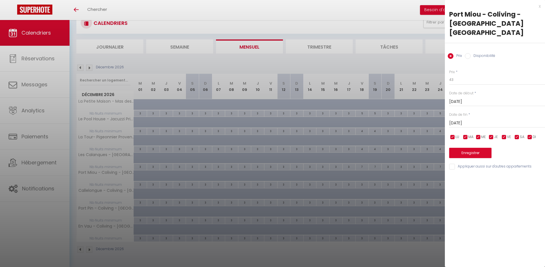
click at [218, 193] on div at bounding box center [272, 133] width 545 height 267
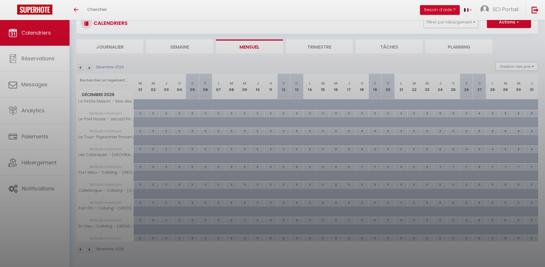
click at [219, 193] on div at bounding box center [272, 133] width 545 height 267
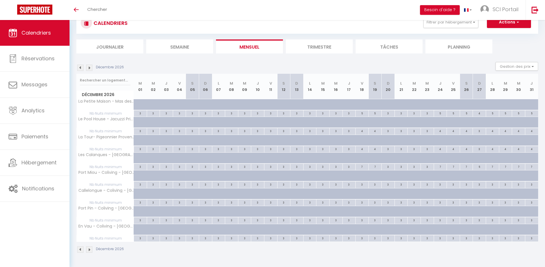
click at [219, 192] on div at bounding box center [222, 197] width 13 height 11
type input "40"
type input "Lun 07 Décembre 2026"
type input "Mar 08 Décembre 2026"
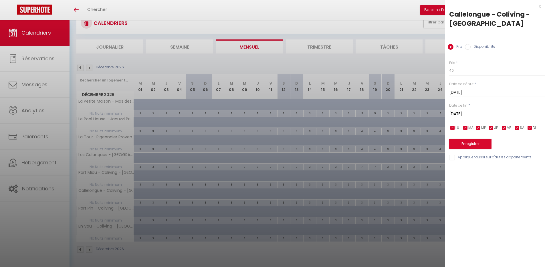
click at [218, 210] on div at bounding box center [272, 133] width 545 height 267
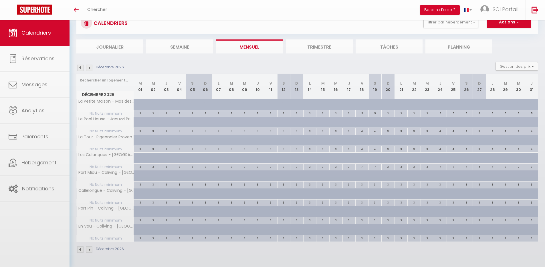
click at [218, 212] on div at bounding box center [272, 133] width 545 height 267
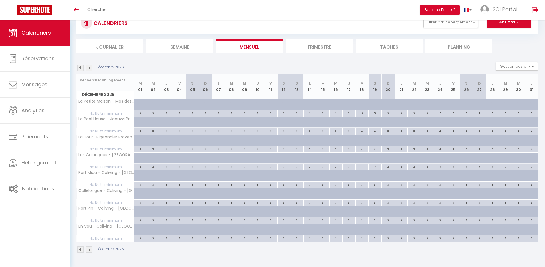
click at [217, 208] on div at bounding box center [218, 211] width 13 height 11
type input "40"
type input "Lun 07 Décembre 2026"
type input "Mar 08 Décembre 2026"
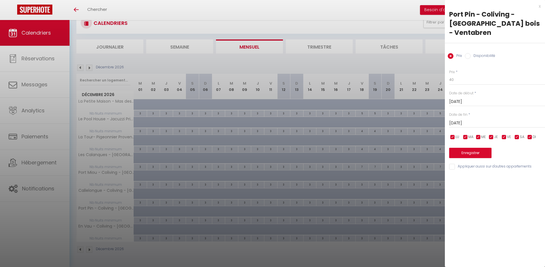
click at [218, 230] on div at bounding box center [272, 133] width 545 height 267
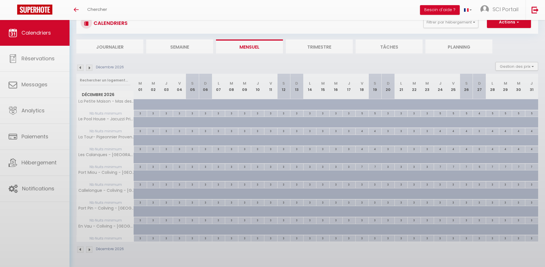
click at [218, 228] on div at bounding box center [272, 133] width 545 height 267
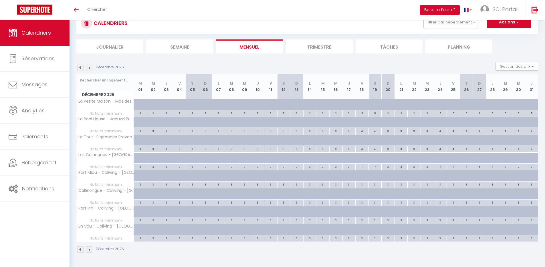
click at [218, 229] on div at bounding box center [222, 232] width 13 height 11
type input "43"
type input "Lun 07 Décembre 2026"
type input "Mar 08 Décembre 2026"
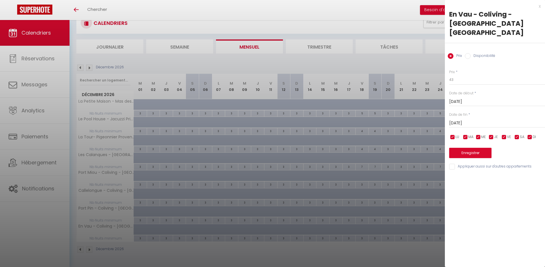
click at [232, 228] on div at bounding box center [272, 133] width 545 height 267
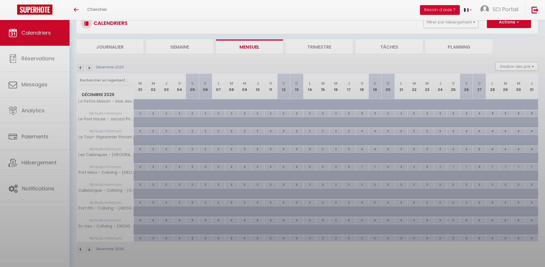
click at [233, 229] on div at bounding box center [272, 133] width 545 height 267
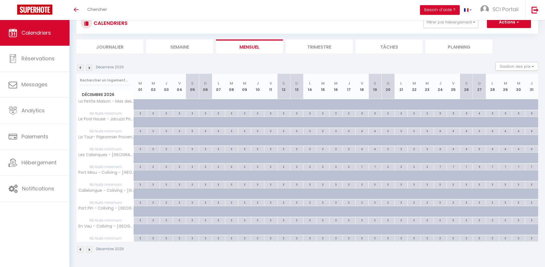
click at [232, 229] on div at bounding box center [236, 232] width 13 height 11
type input "43"
type input "Mar 08 Décembre 2026"
type input "Mer 09 Décembre 2026"
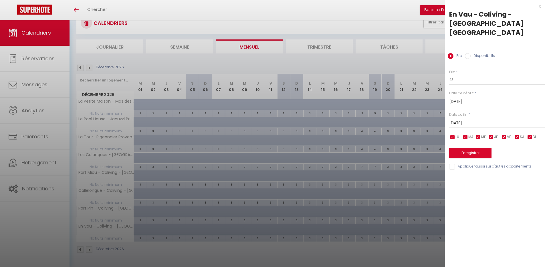
click at [219, 211] on div at bounding box center [272, 133] width 545 height 267
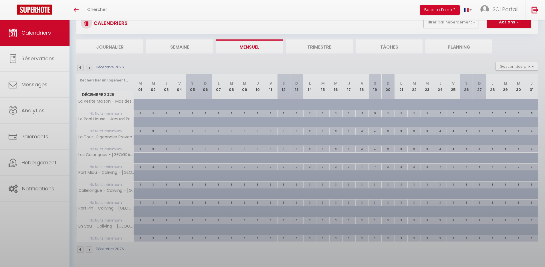
click at [218, 210] on body "🟢 Des questions ou besoin d'assistance pour la migration AirBnB? Prenez rdv >>>…" at bounding box center [272, 133] width 545 height 267
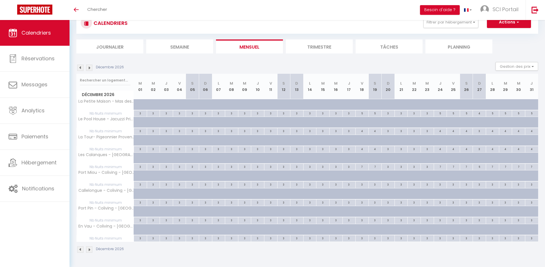
click at [219, 211] on div at bounding box center [222, 214] width 13 height 11
type input "40"
type input "Lun 07 Décembre 2026"
type input "Mar 08 Décembre 2026"
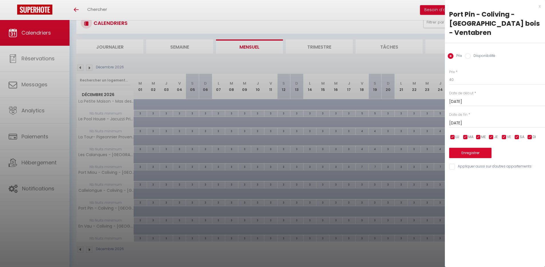
click at [244, 210] on div at bounding box center [272, 133] width 545 height 267
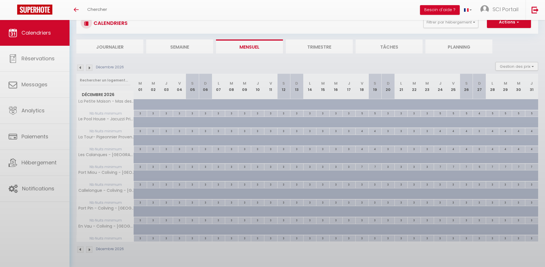
click at [244, 211] on div at bounding box center [272, 133] width 545 height 267
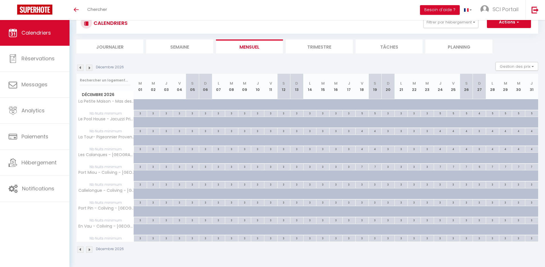
click at [244, 211] on div at bounding box center [249, 214] width 13 height 11
type input "40"
type input "Mer 09 Décembre 2026"
type input "Jeu 10 Décembre 2026"
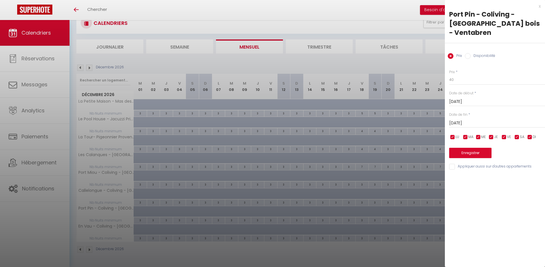
click at [284, 211] on div at bounding box center [272, 133] width 545 height 267
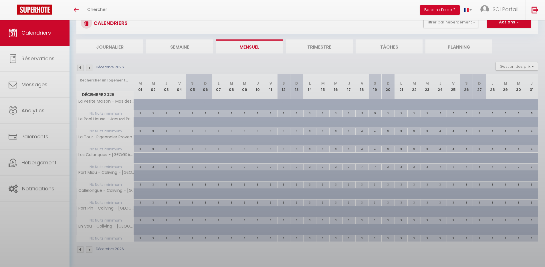
click at [285, 211] on body "🟢 Des questions ou besoin d'assistance pour la migration AirBnB? Prenez rdv >>>…" at bounding box center [272, 133] width 545 height 267
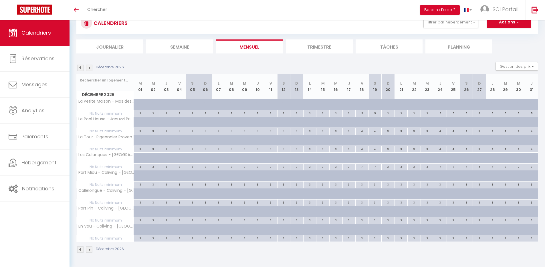
click at [285, 211] on div at bounding box center [288, 214] width 13 height 11
type input "40"
type input "Sam 12 Décembre 2026"
type input "Dim 13 Décembre 2026"
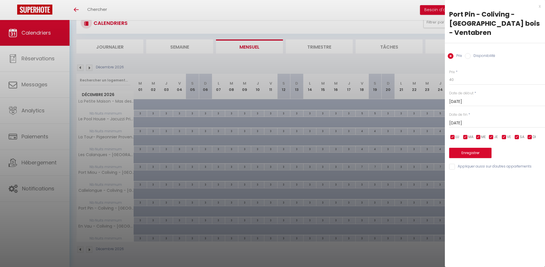
click at [298, 210] on div at bounding box center [272, 133] width 545 height 267
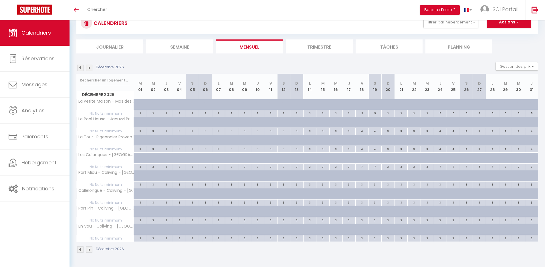
click at [308, 212] on div at bounding box center [314, 214] width 13 height 11
type input "40"
type input "Lun 14 Décembre 2026"
type input "Mar 15 Décembre 2026"
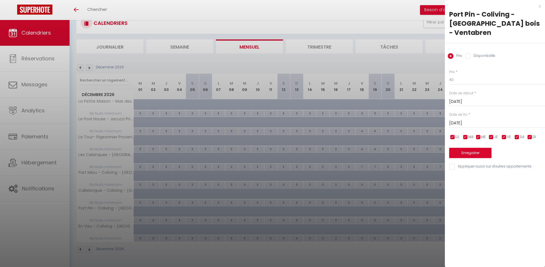
click at [363, 104] on div at bounding box center [272, 133] width 545 height 267
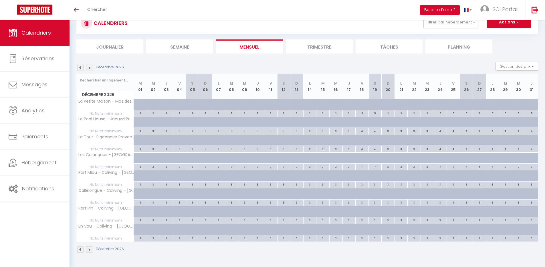
click at [362, 104] on div at bounding box center [366, 107] width 13 height 11
type input "175"
type input "Ven 18 Décembre 2026"
type input "Sam 19 Décembre 2026"
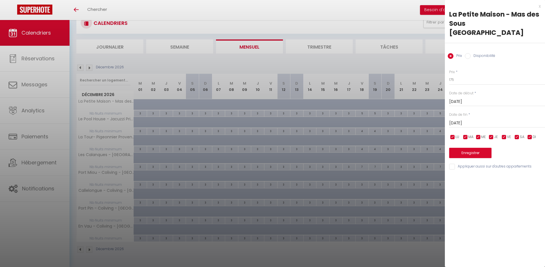
click at [361, 121] on div at bounding box center [272, 133] width 545 height 267
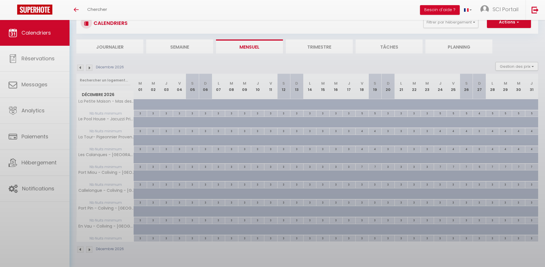
click at [361, 121] on div at bounding box center [272, 133] width 545 height 267
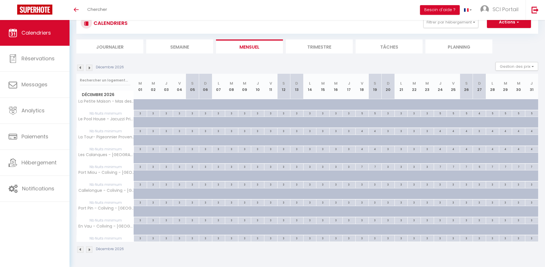
click at [361, 197] on div at bounding box center [366, 197] width 13 height 11
type input "66"
type input "Ven 18 Décembre 2026"
type input "Sam 19 Décembre 2026"
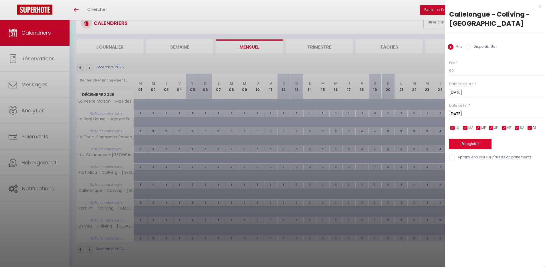
click at [539, 7] on div "x" at bounding box center [493, 6] width 96 height 7
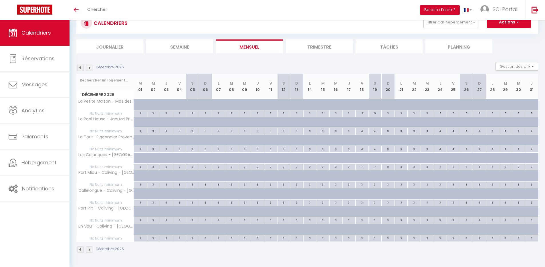
click at [87, 65] on img at bounding box center [89, 68] width 6 height 6
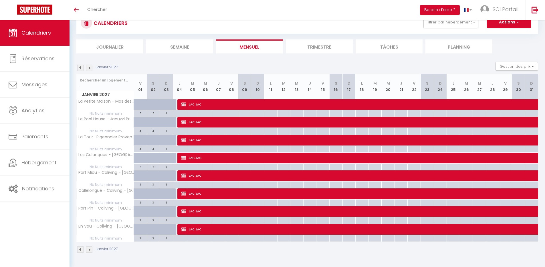
click at [80, 69] on img at bounding box center [80, 68] width 6 height 6
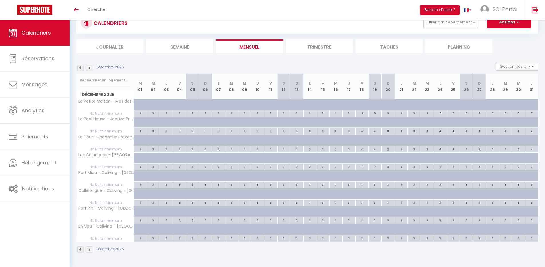
click at [80, 69] on img at bounding box center [80, 68] width 6 height 6
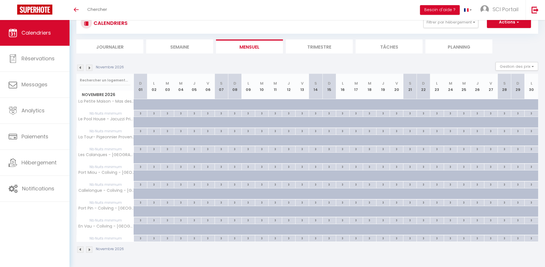
click at [80, 69] on img at bounding box center [80, 68] width 6 height 6
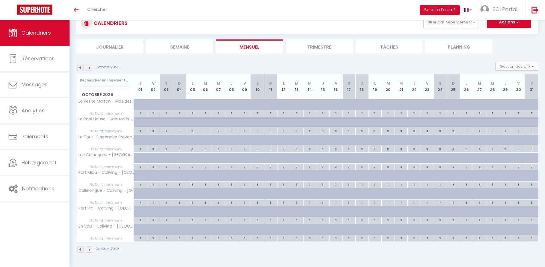
click at [80, 69] on img at bounding box center [80, 68] width 6 height 6
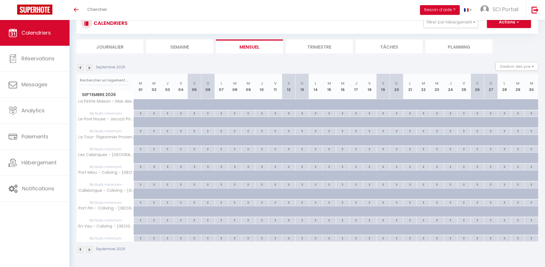
click at [80, 69] on img at bounding box center [80, 68] width 6 height 6
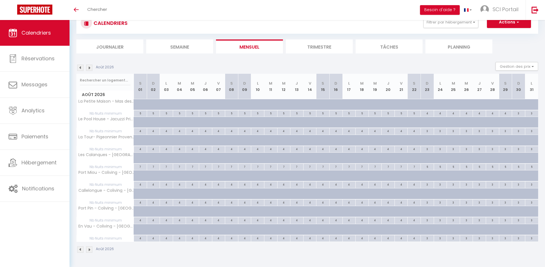
click at [80, 69] on img at bounding box center [80, 68] width 6 height 6
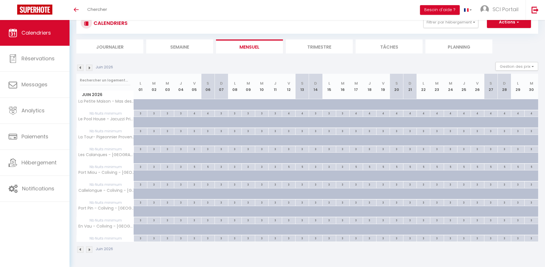
click at [80, 69] on img at bounding box center [80, 68] width 6 height 6
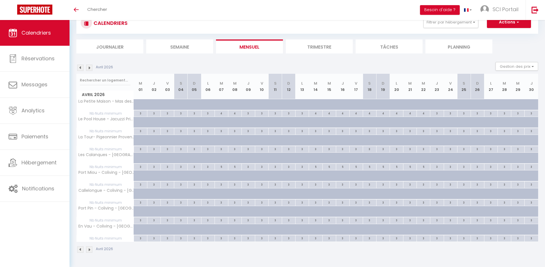
click at [80, 69] on img at bounding box center [80, 68] width 6 height 6
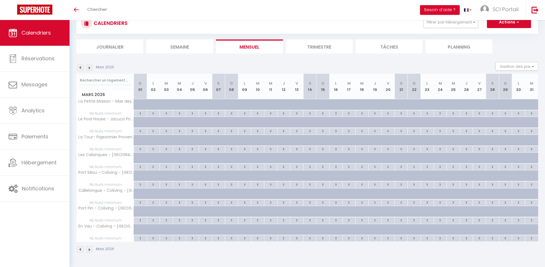
click at [80, 69] on img at bounding box center [80, 68] width 6 height 6
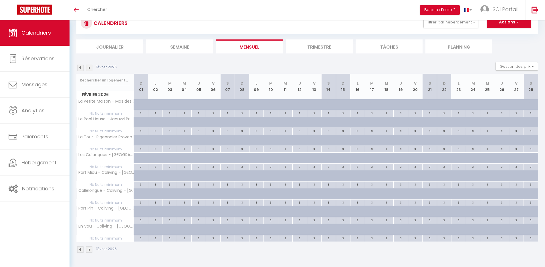
click at [80, 69] on img at bounding box center [80, 68] width 6 height 6
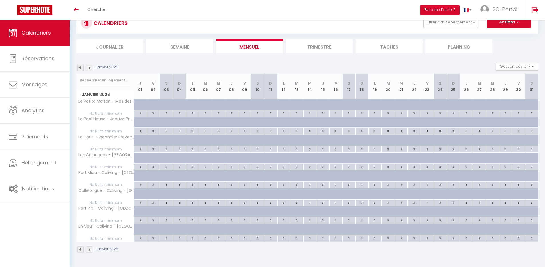
click at [80, 69] on img at bounding box center [80, 68] width 6 height 6
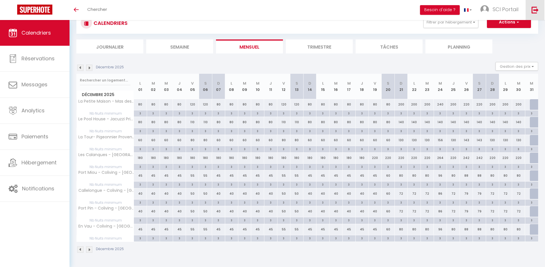
click at [536, 9] on img at bounding box center [534, 9] width 7 height 7
